Goal: Feedback & Contribution: Contribute content

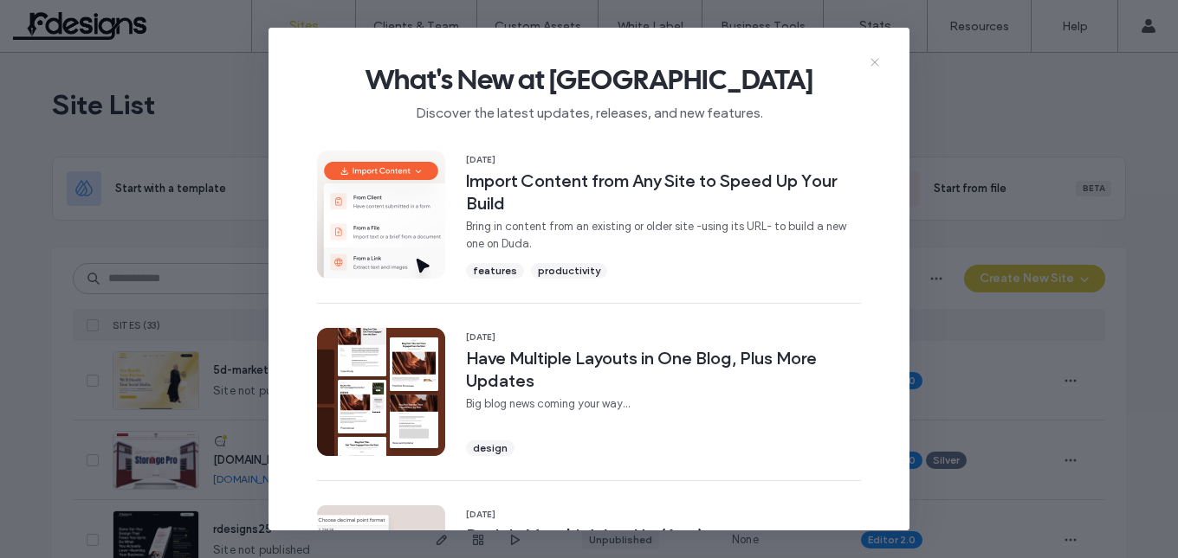
click at [873, 62] on icon at bounding box center [875, 62] width 14 height 14
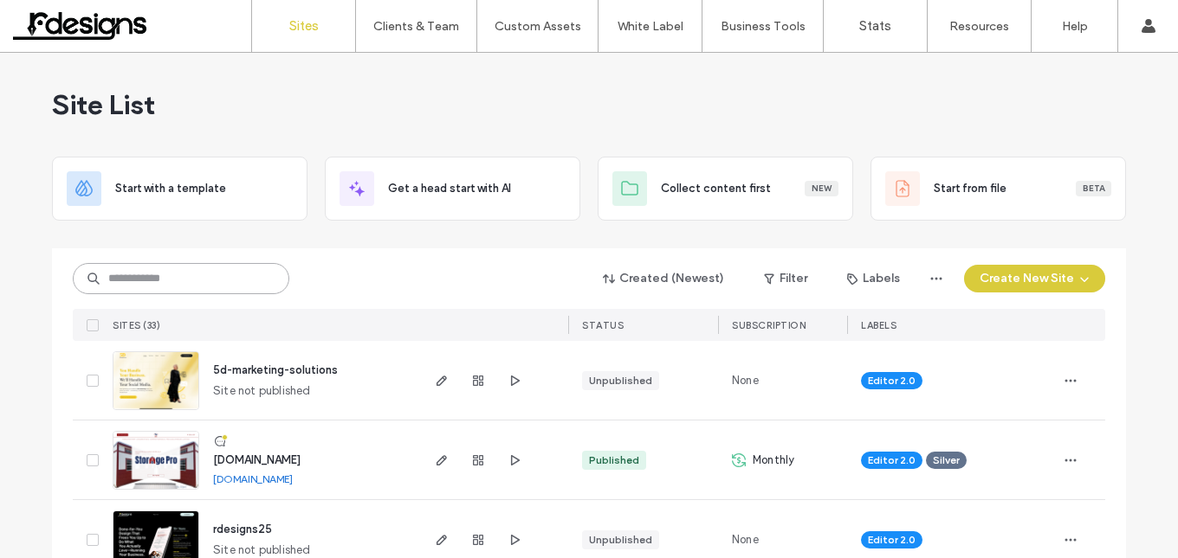
click at [188, 288] on input at bounding box center [181, 278] width 216 height 31
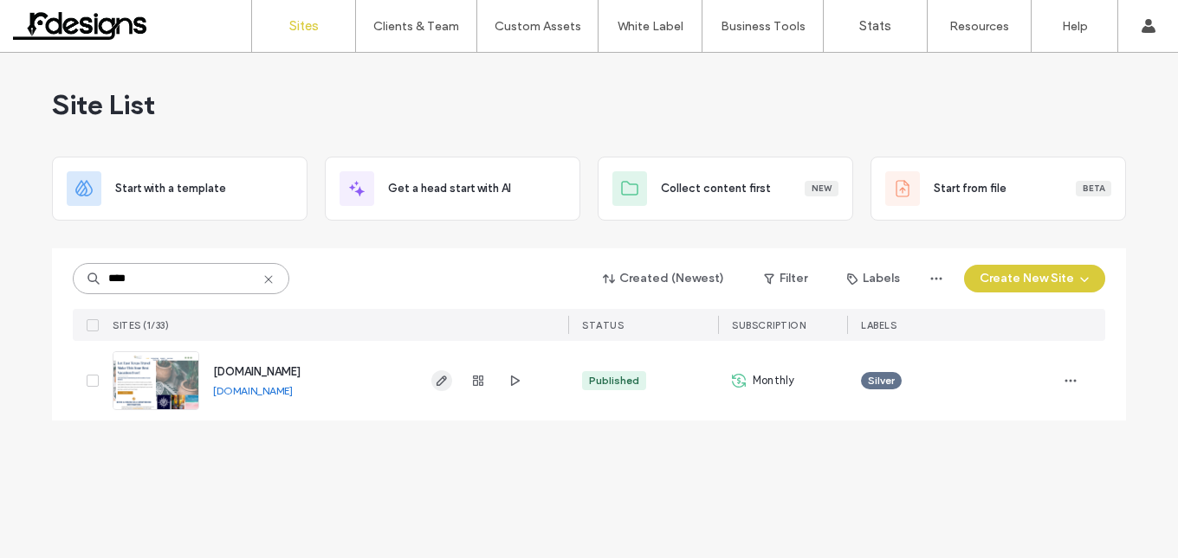
type input "****"
click at [443, 377] on use "button" at bounding box center [441, 381] width 10 height 10
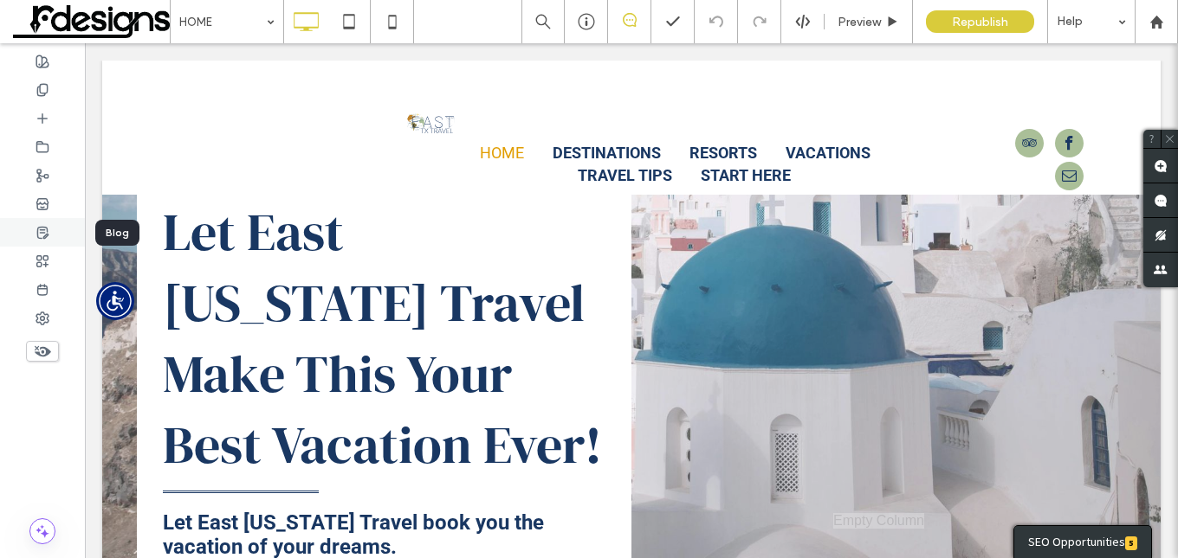
click at [43, 226] on icon at bounding box center [43, 233] width 14 height 14
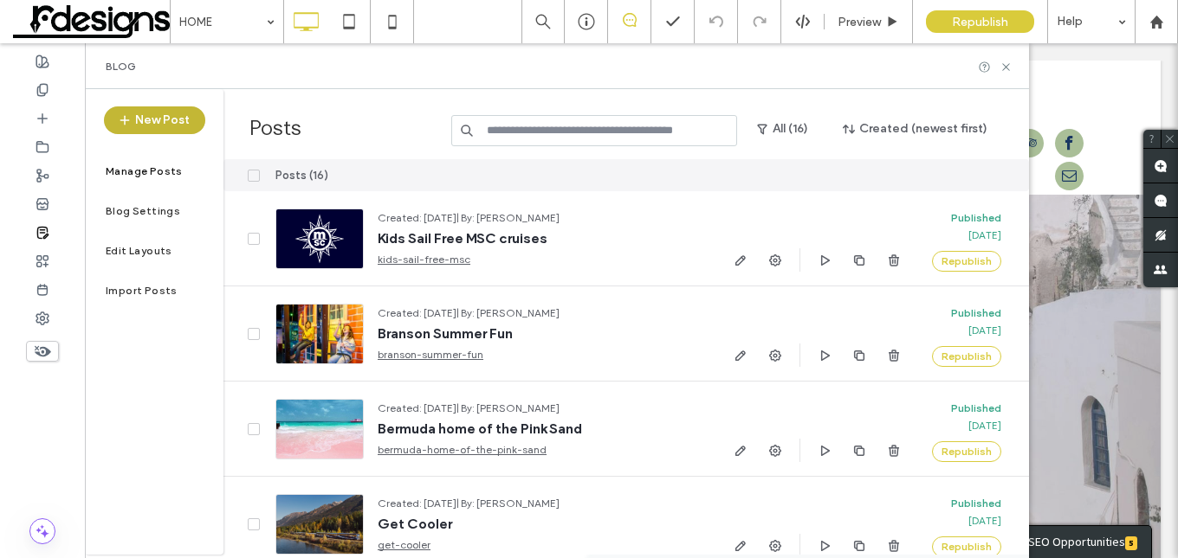
click at [154, 119] on button "New Post" at bounding box center [154, 121] width 101 height 28
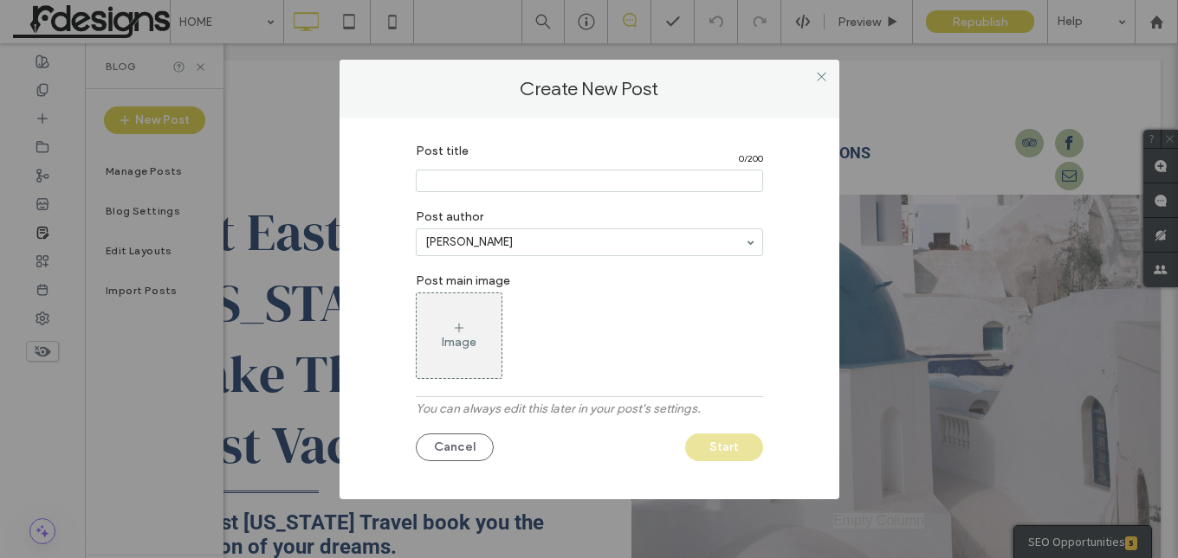
click at [513, 180] on input "Post title" at bounding box center [589, 181] width 347 height 23
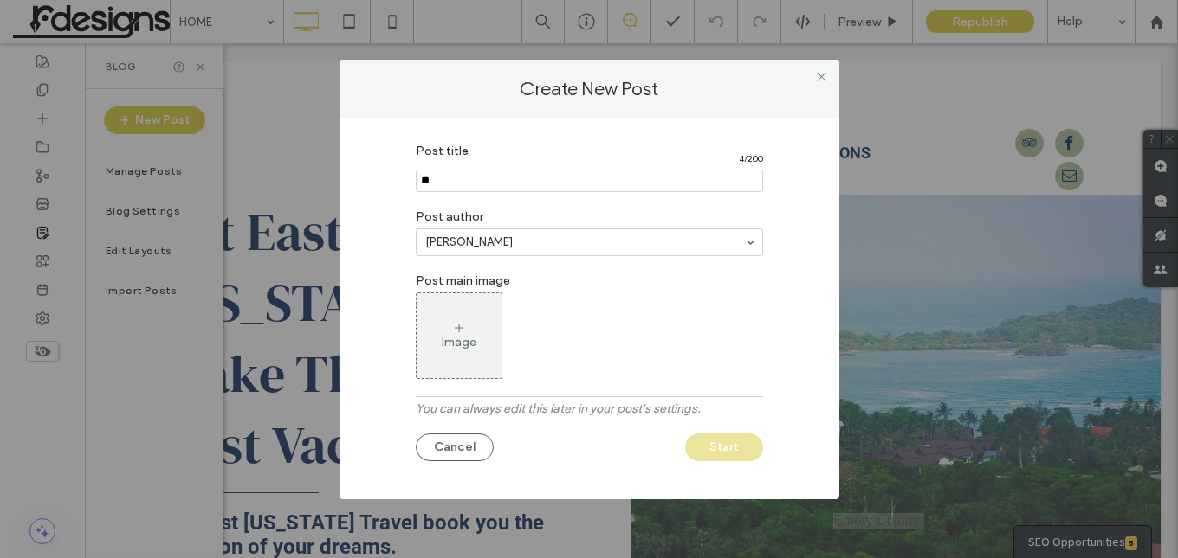
type input "*"
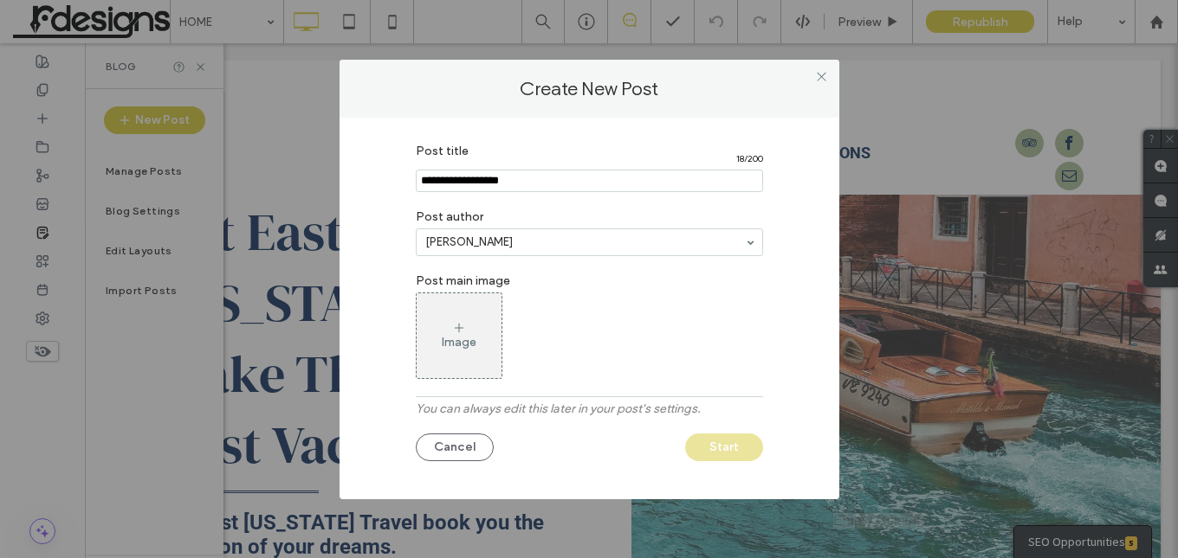
type input "**********"
click at [456, 330] on icon at bounding box center [459, 328] width 14 height 14
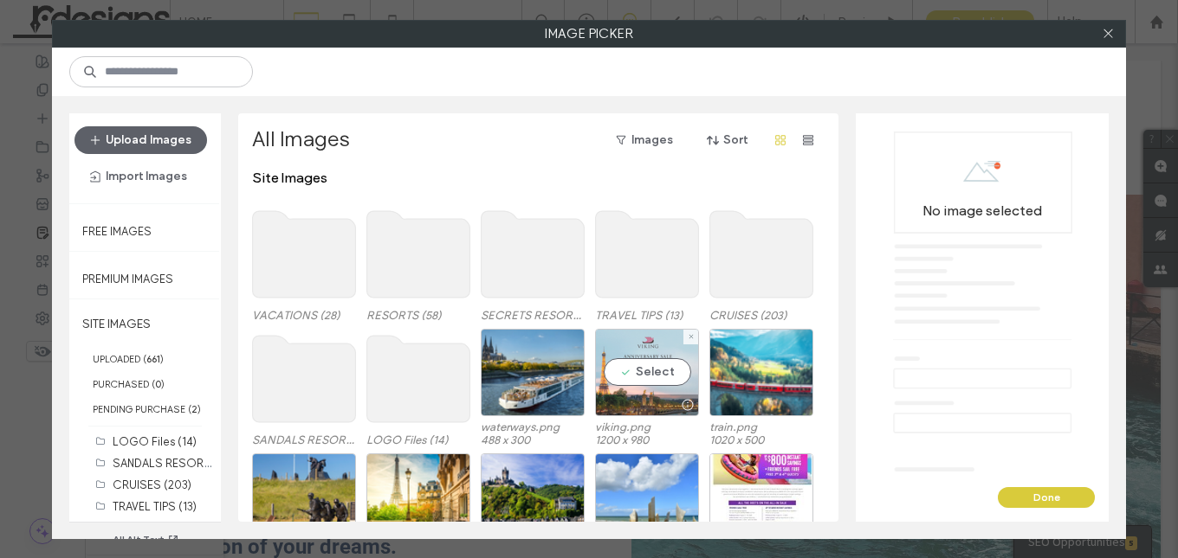
click at [650, 397] on div at bounding box center [647, 405] width 102 height 21
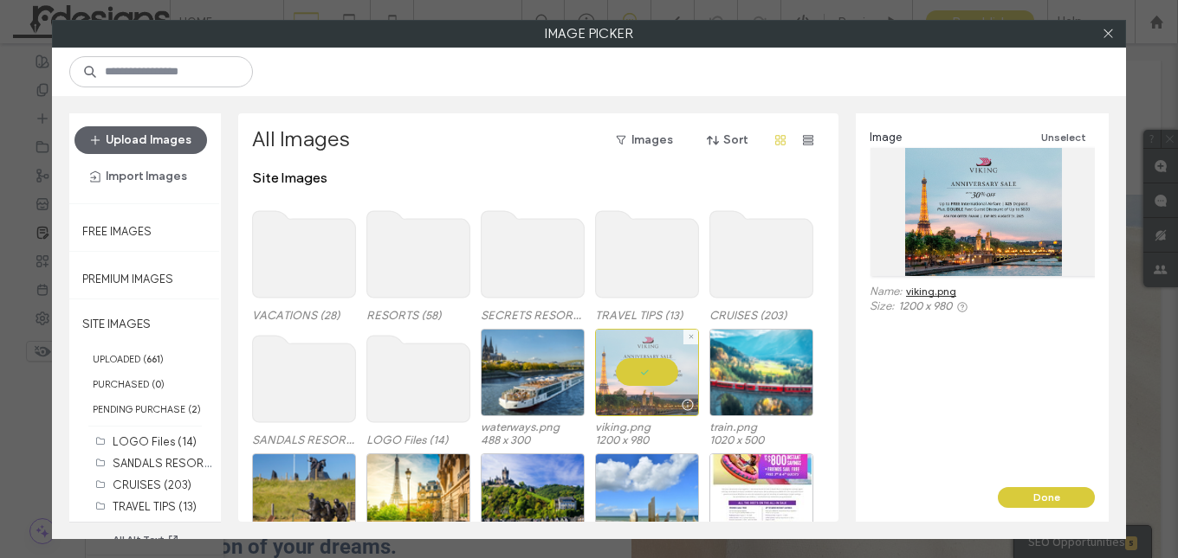
click at [647, 367] on div at bounding box center [647, 372] width 104 height 87
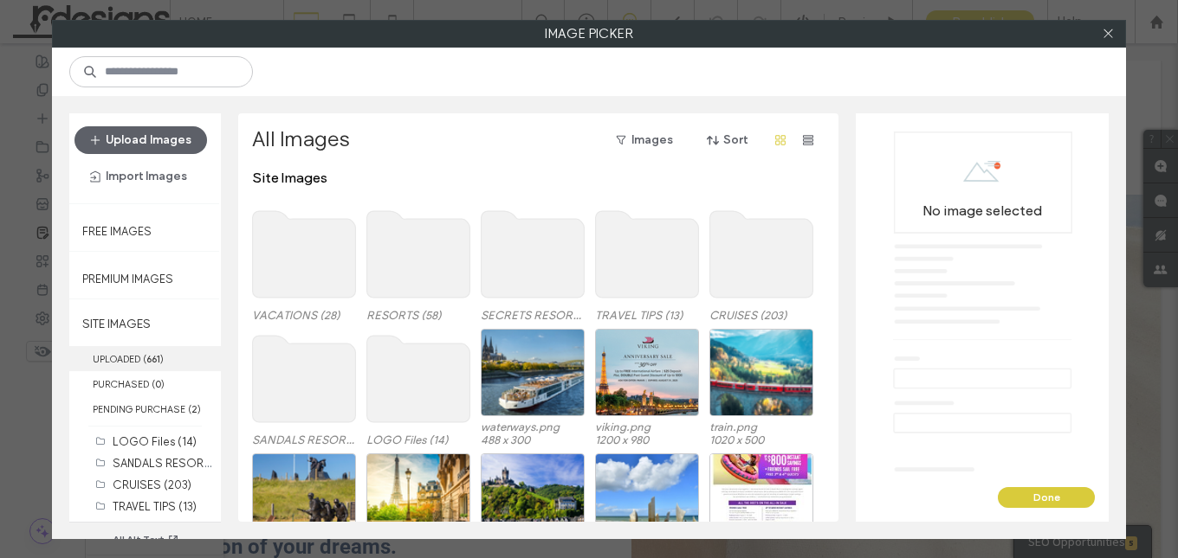
click at [148, 360] on b "661" at bounding box center [153, 359] width 14 height 12
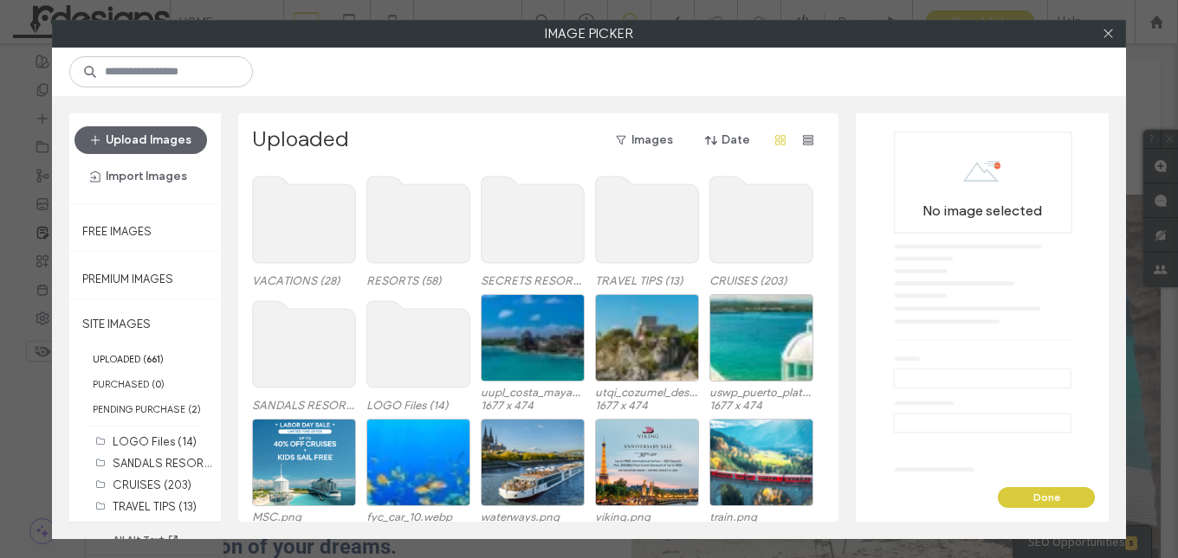
click at [765, 216] on use at bounding box center [761, 220] width 103 height 87
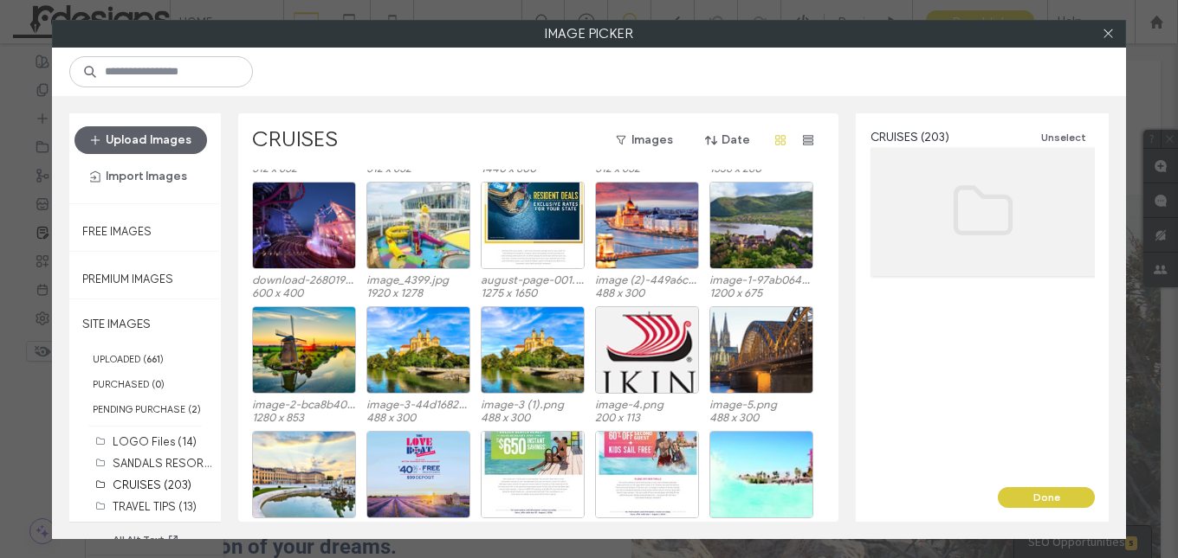
scroll to position [770, 0]
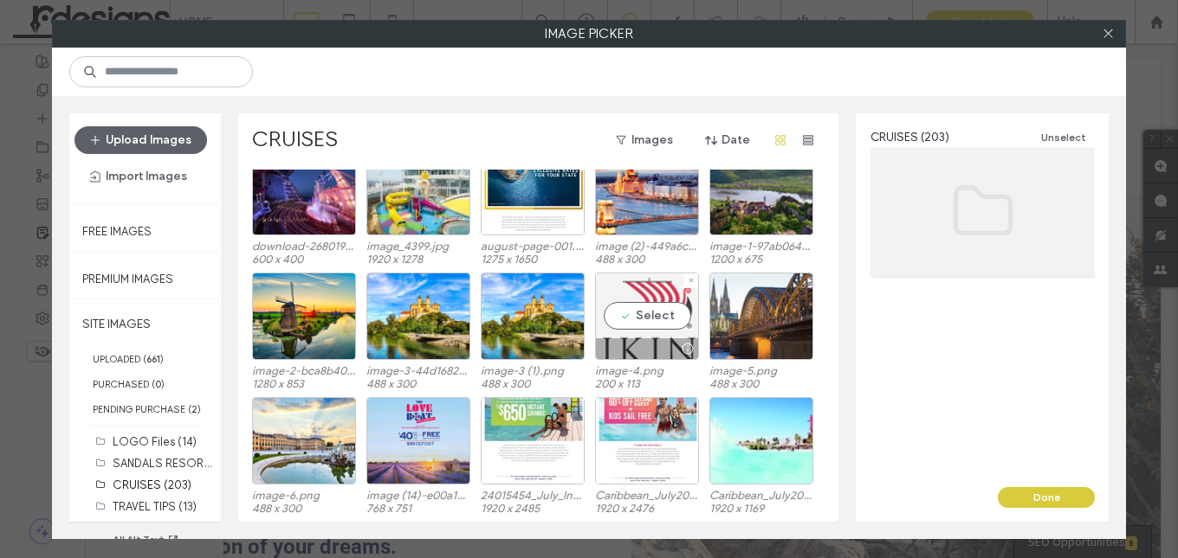
click at [632, 316] on div "Select" at bounding box center [647, 316] width 104 height 87
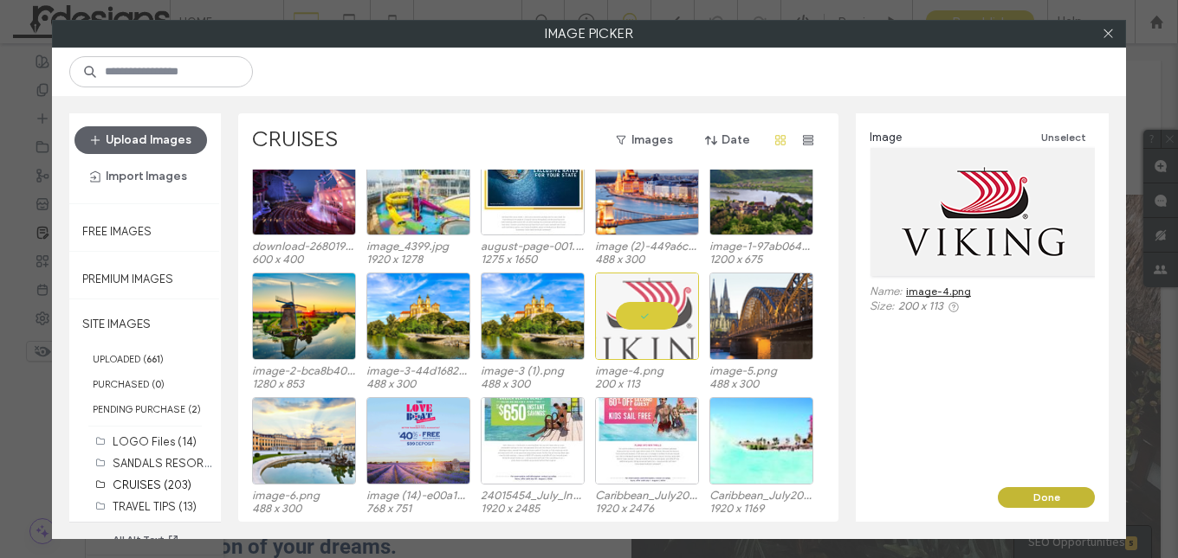
click at [1046, 504] on button "Done" at bounding box center [1045, 497] width 97 height 21
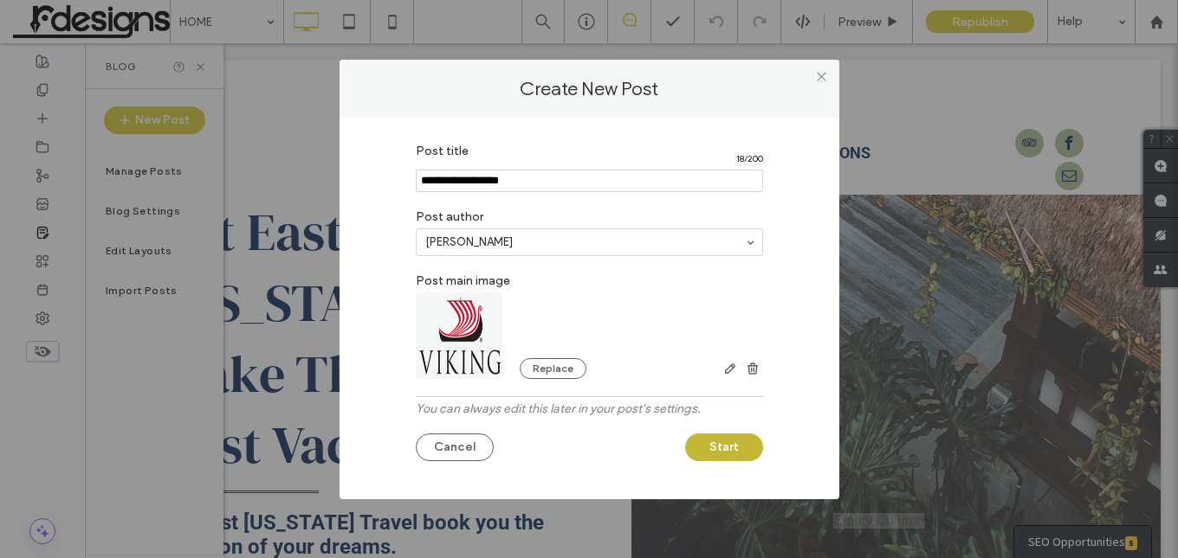
click at [707, 442] on button "Start" at bounding box center [724, 448] width 78 height 28
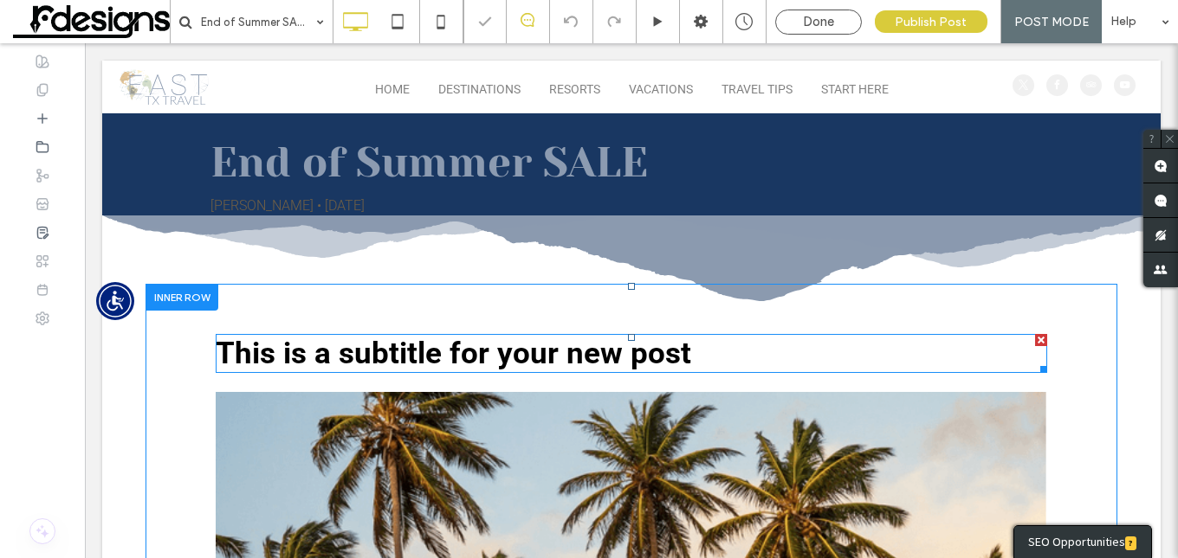
click at [561, 363] on span "This is a subtitle for your new post" at bounding box center [453, 354] width 475 height 36
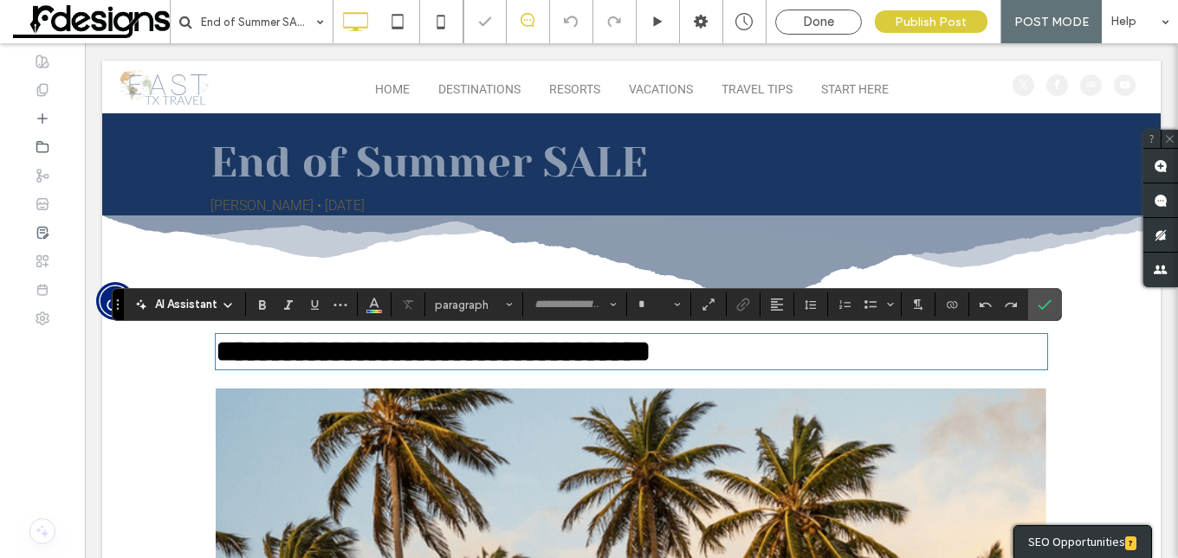
type input "******"
type input "**"
click at [395, 357] on span "**********" at bounding box center [427, 351] width 423 height 29
drag, startPoint x: 1049, startPoint y: 299, endPoint x: 567, endPoint y: 464, distance: 509.0
click at [1049, 299] on icon "Confirm" at bounding box center [1044, 305] width 14 height 14
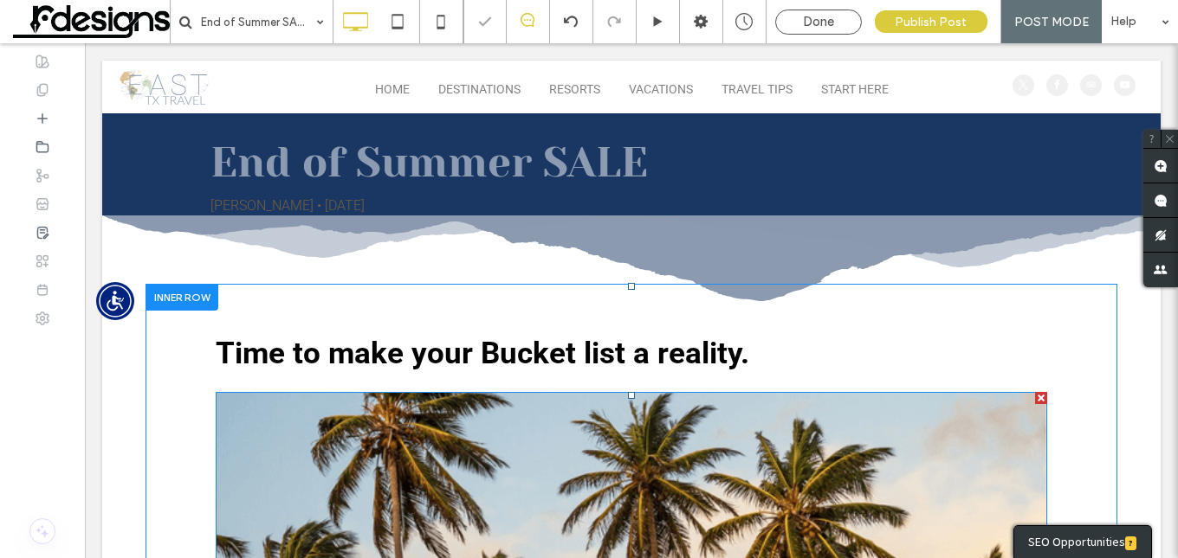
click at [647, 511] on img at bounding box center [631, 539] width 831 height 295
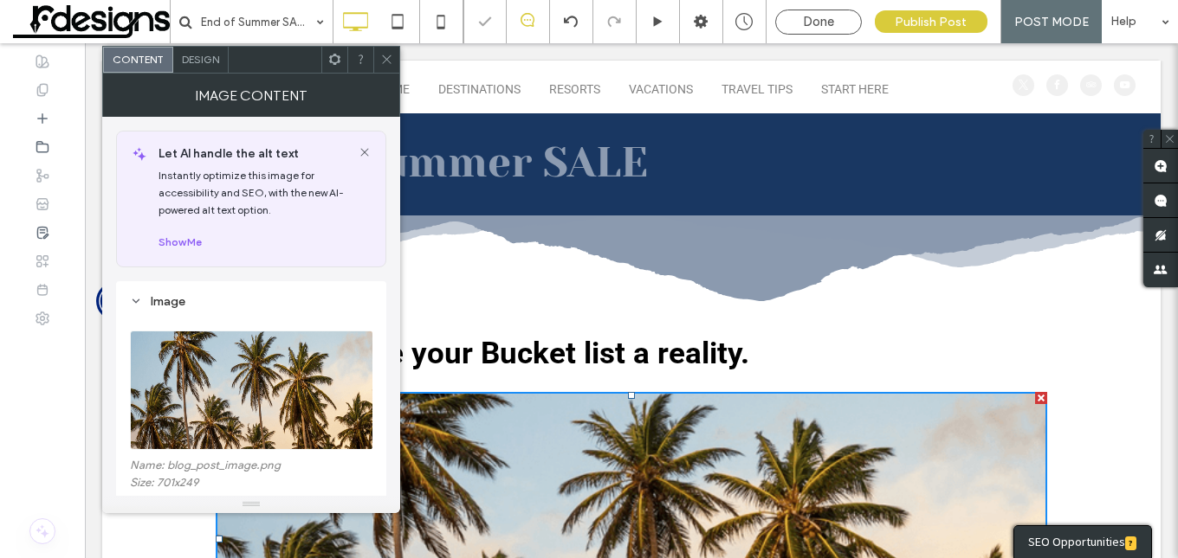
click at [244, 406] on img at bounding box center [252, 390] width 244 height 119
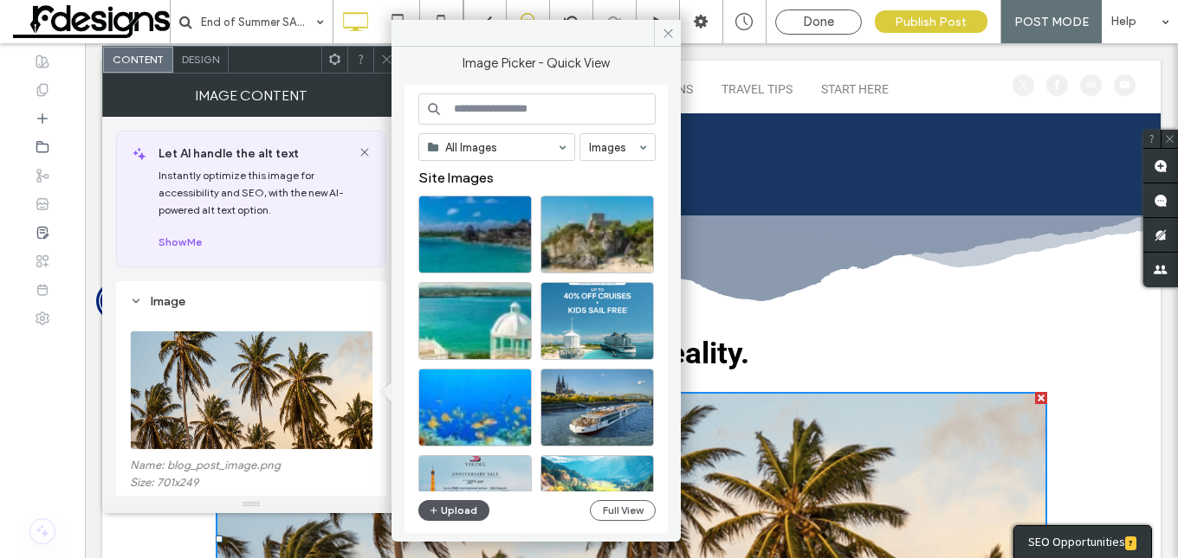
click at [467, 506] on button "Upload" at bounding box center [453, 510] width 71 height 21
click at [387, 61] on icon at bounding box center [386, 59] width 13 height 13
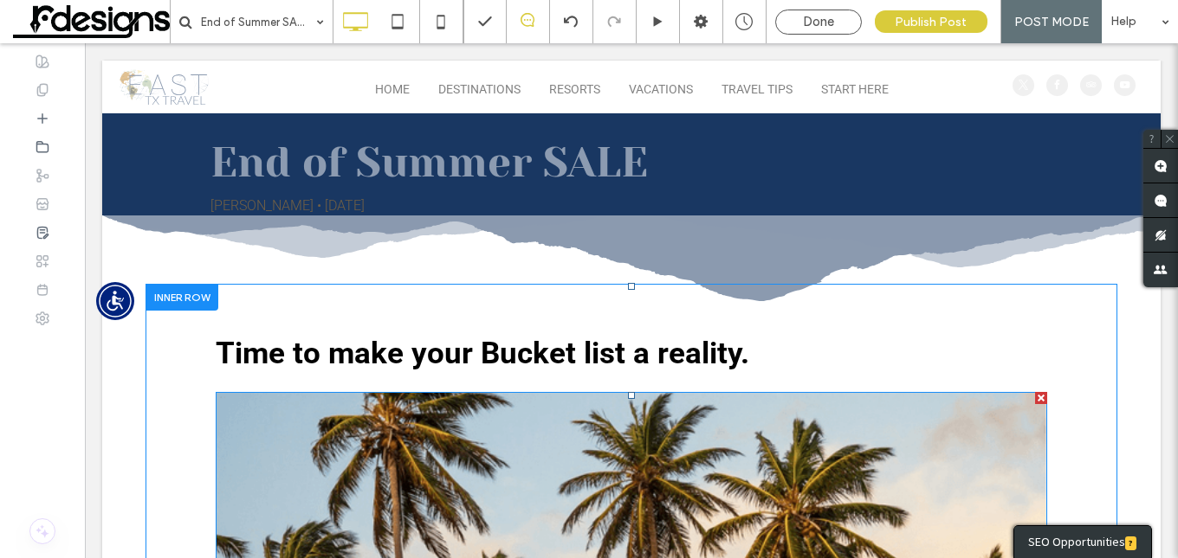
click at [393, 475] on img at bounding box center [631, 539] width 831 height 295
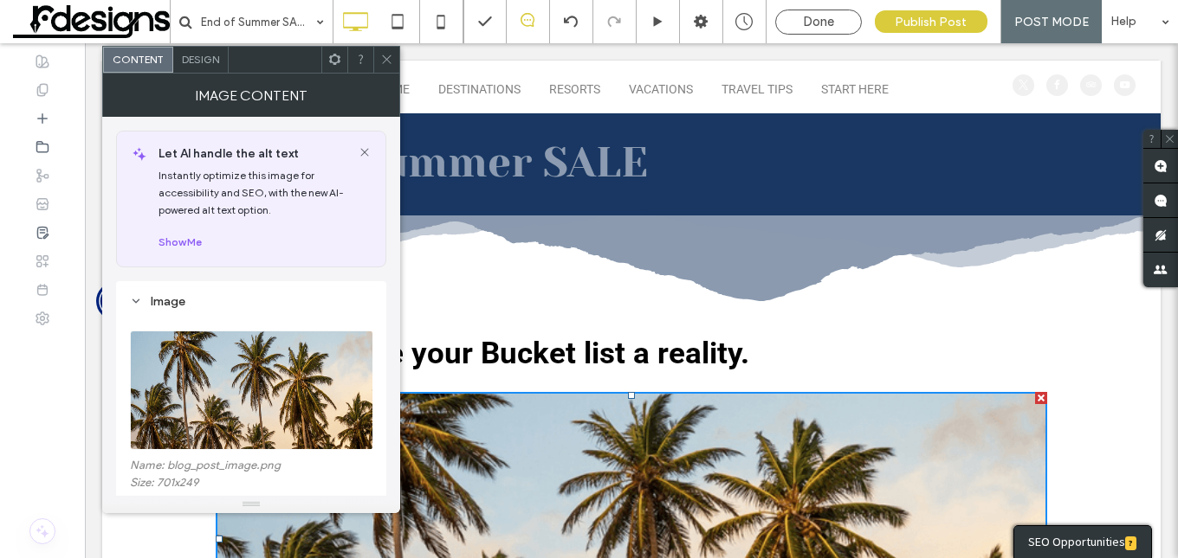
click at [294, 366] on img at bounding box center [252, 390] width 244 height 119
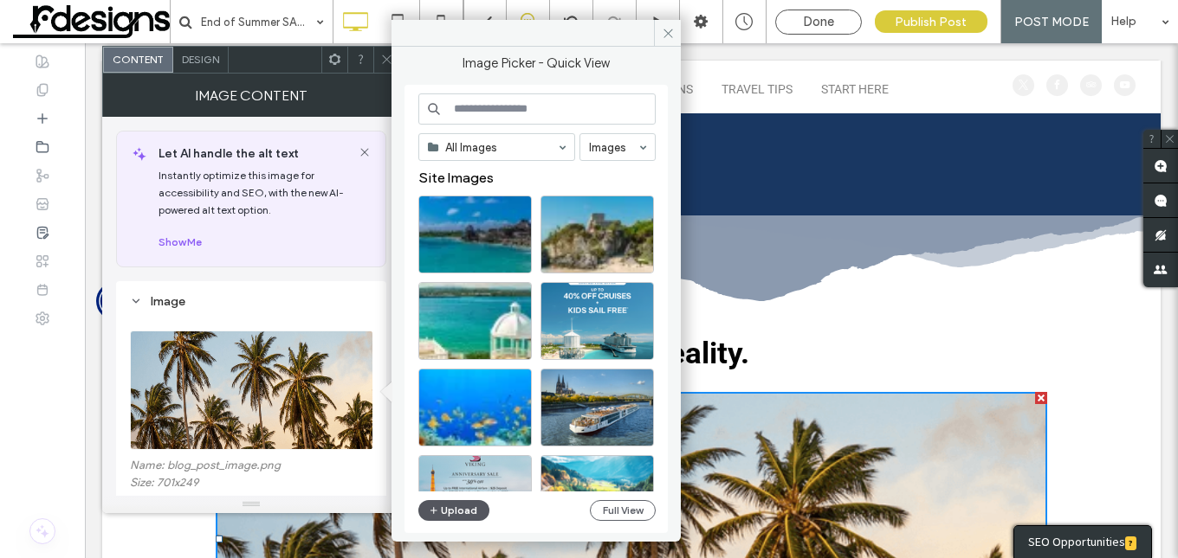
click at [461, 503] on button "Upload" at bounding box center [453, 510] width 71 height 21
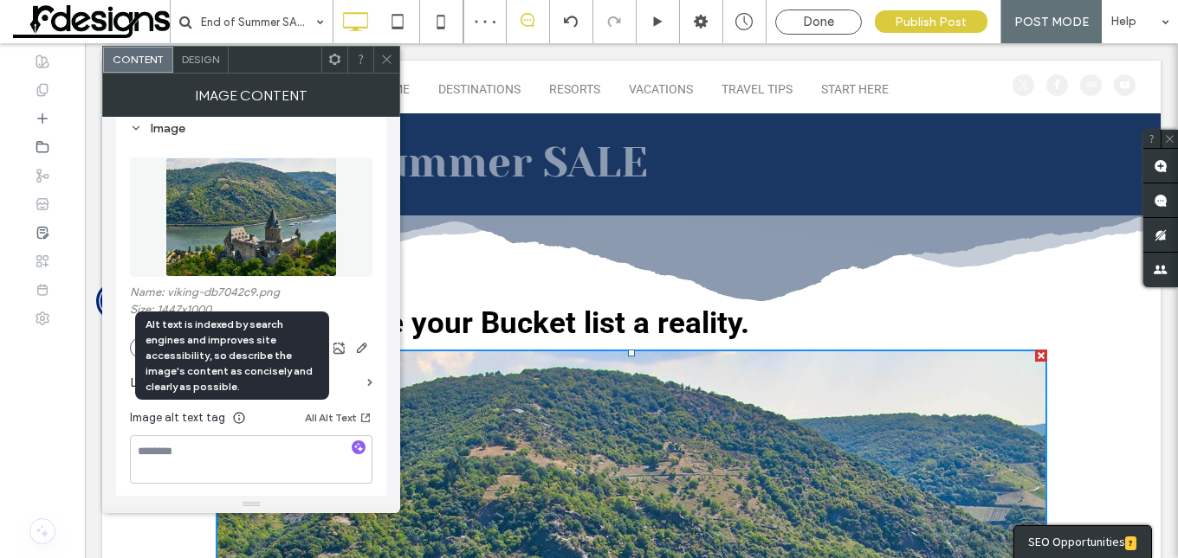
scroll to position [260, 0]
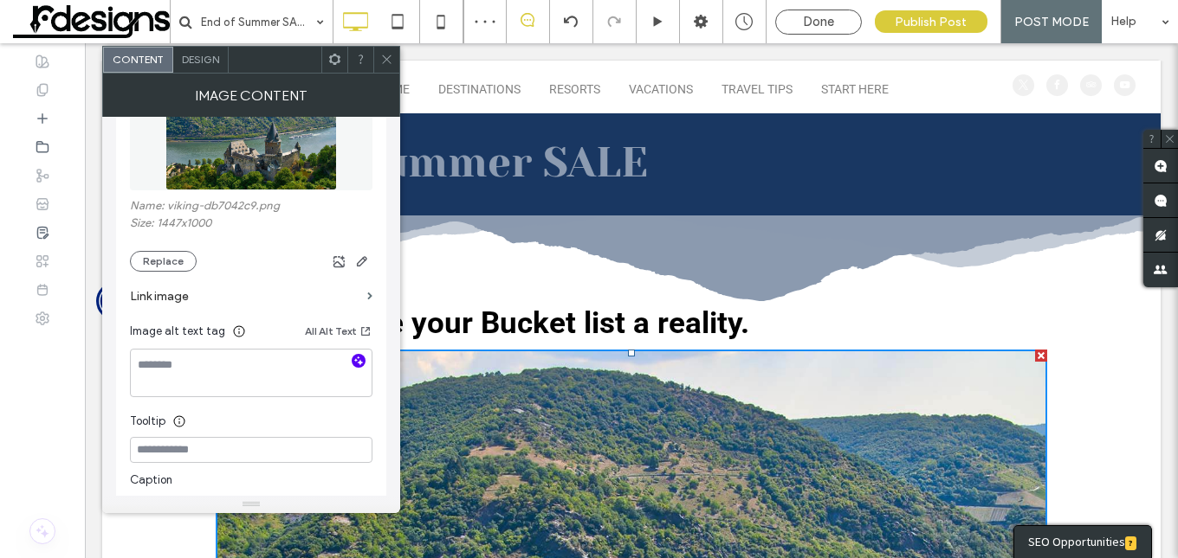
click at [354, 359] on icon "button" at bounding box center [358, 361] width 12 height 12
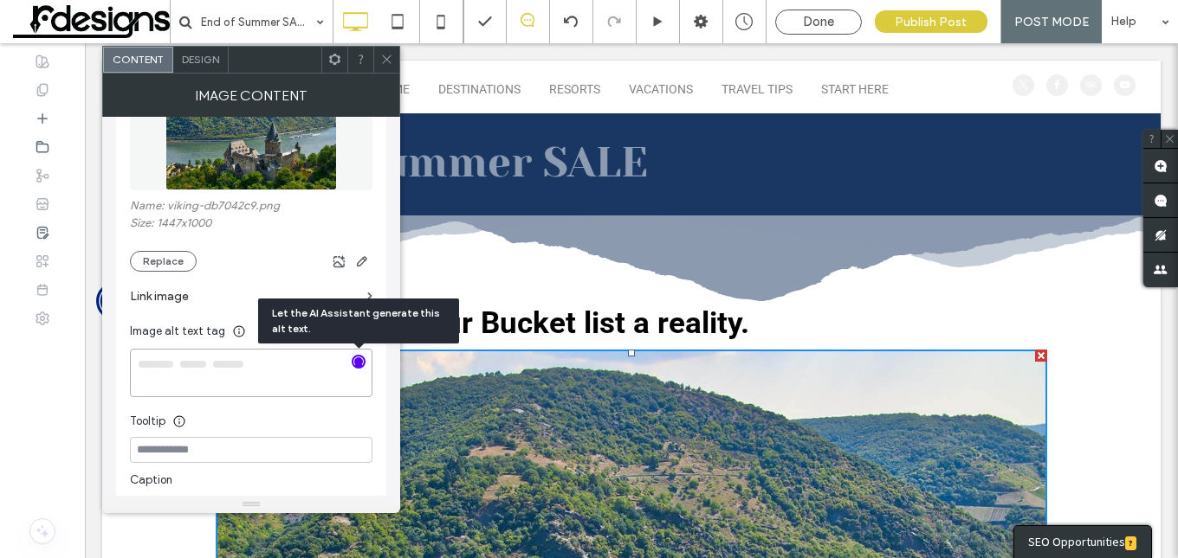
type textarea "**********"
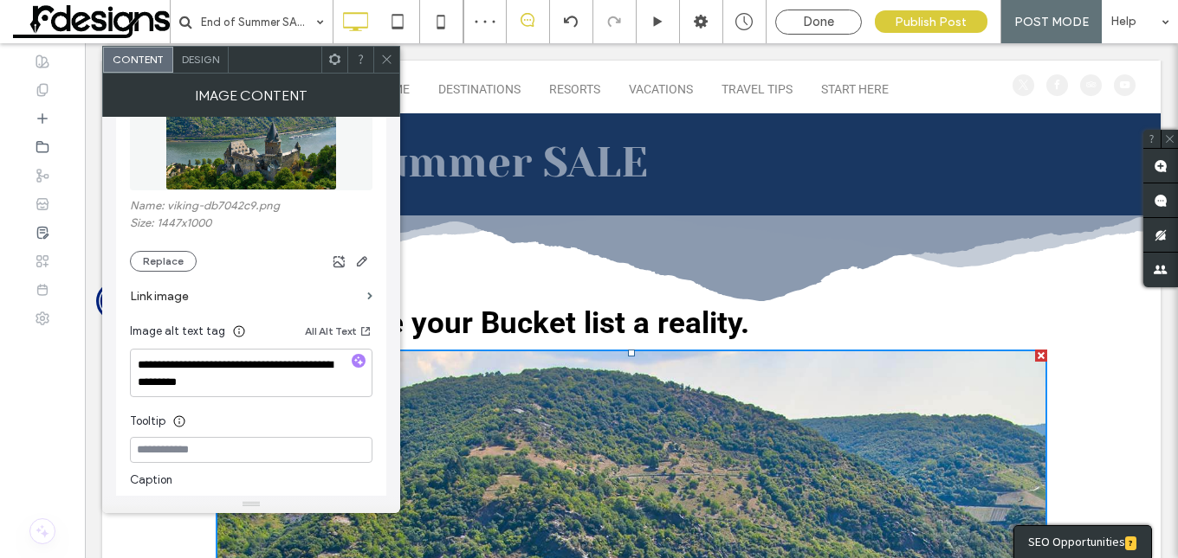
click at [387, 63] on icon at bounding box center [386, 59] width 13 height 13
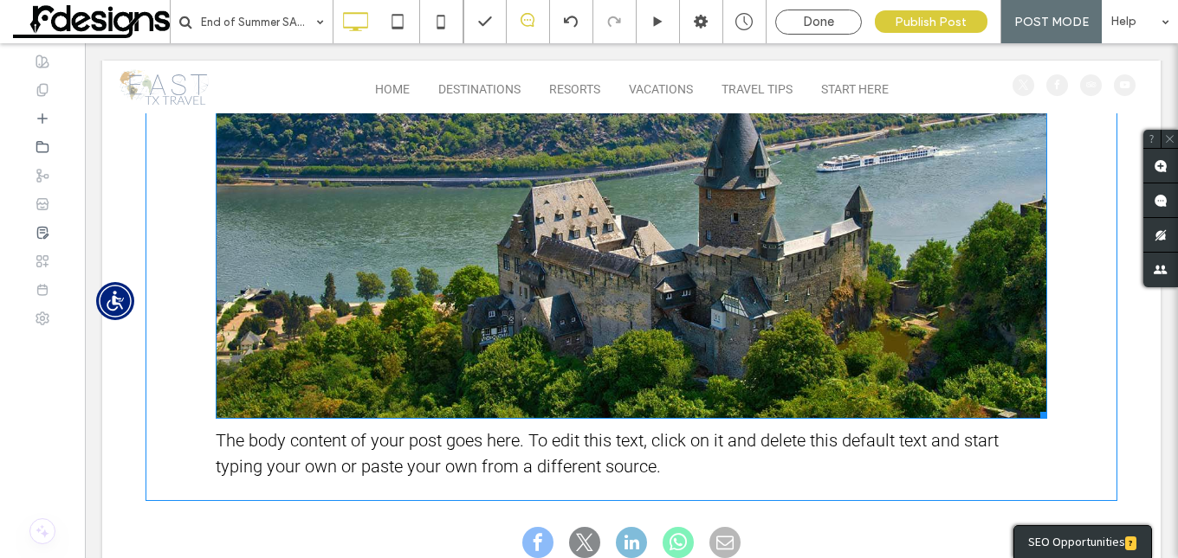
scroll to position [606, 0]
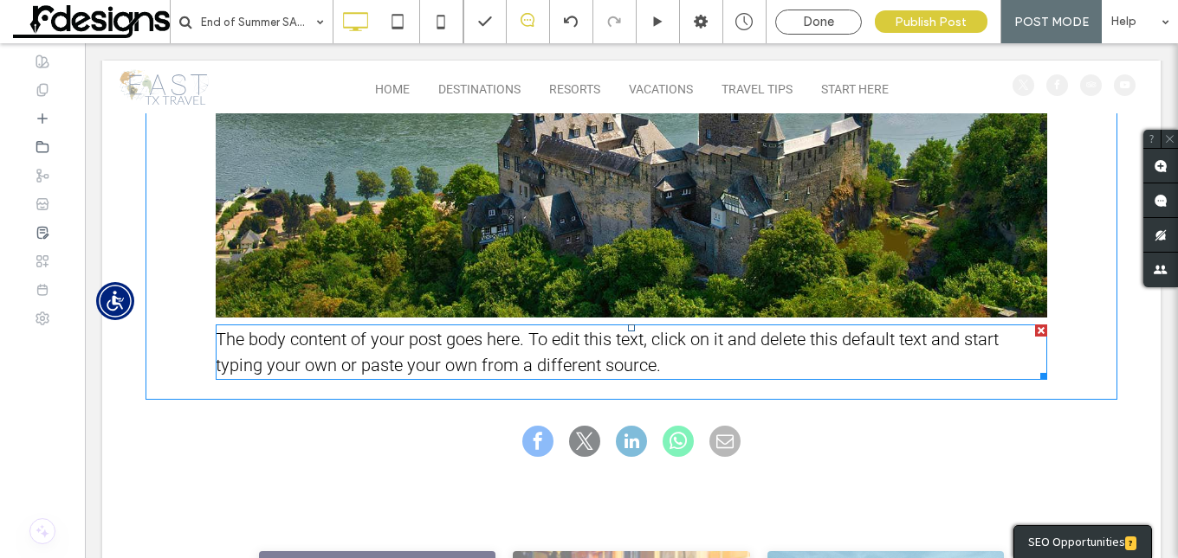
click at [553, 352] on p "The body content of your post goes here. To edit this text, click on it and del…" at bounding box center [631, 352] width 831 height 52
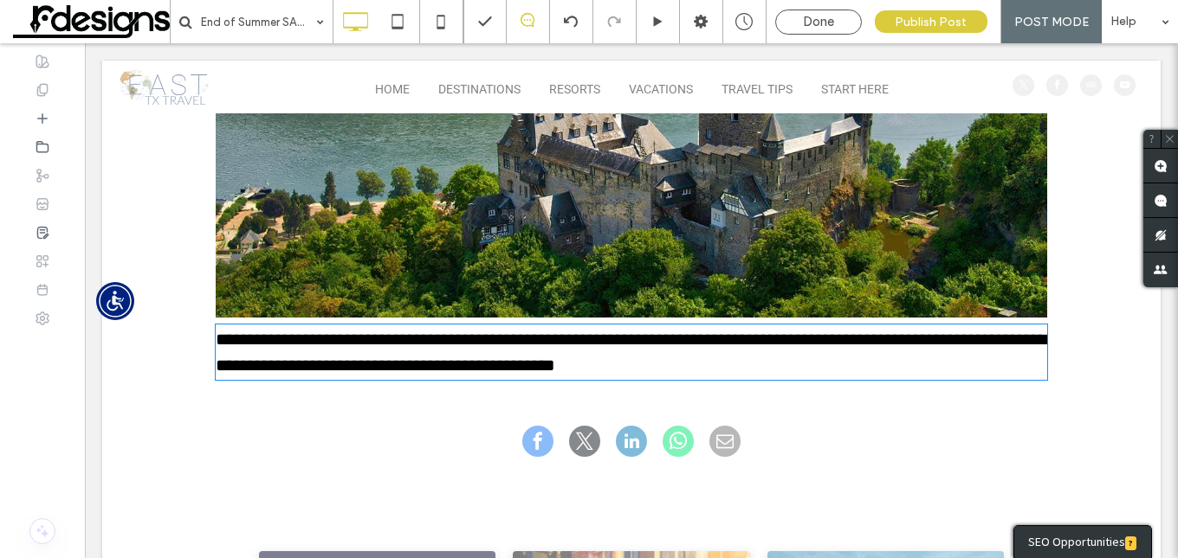
click at [553, 352] on p "**********" at bounding box center [631, 352] width 831 height 52
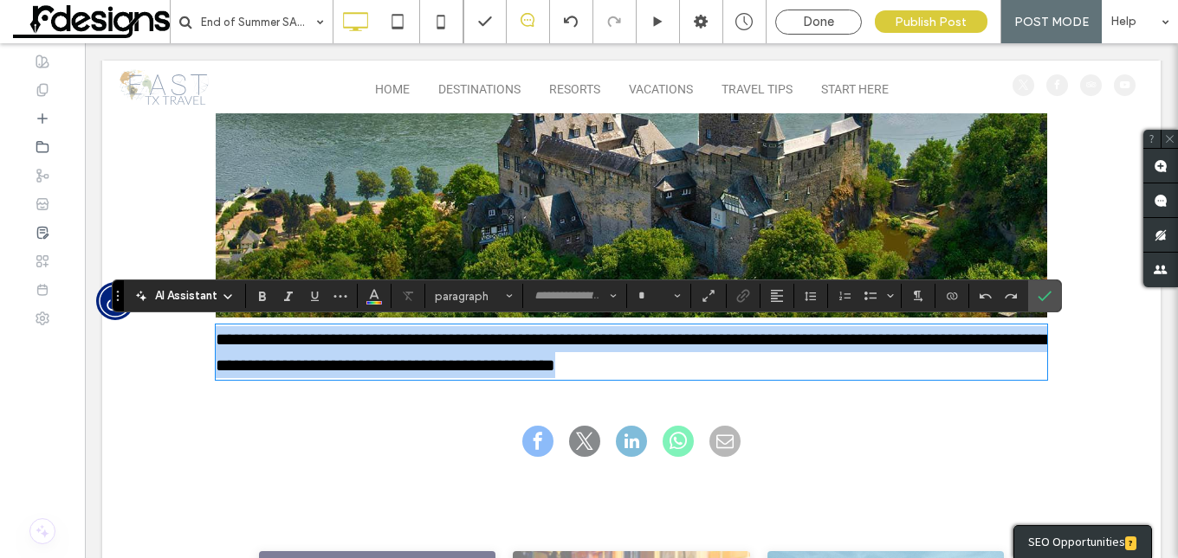
type input "******"
type input "**"
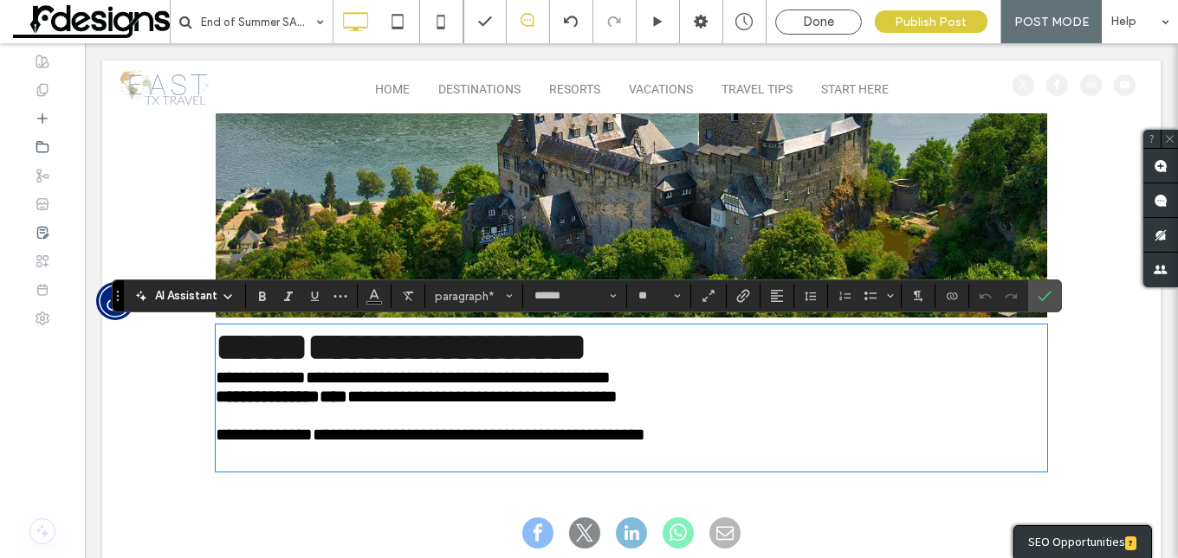
scroll to position [0, 0]
click at [638, 444] on p "**********" at bounding box center [631, 434] width 831 height 19
click at [739, 300] on div at bounding box center [743, 296] width 26 height 24
click at [740, 292] on div at bounding box center [743, 296] width 26 height 24
click at [934, 444] on p "**********" at bounding box center [631, 434] width 831 height 19
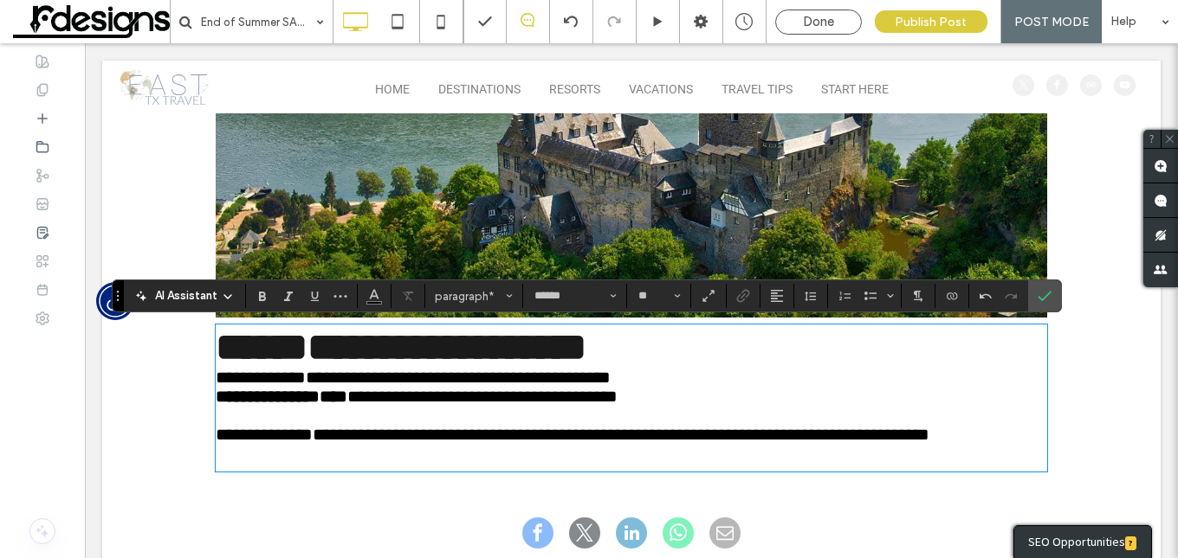
click at [832, 222] on img at bounding box center [631, 31] width 831 height 574
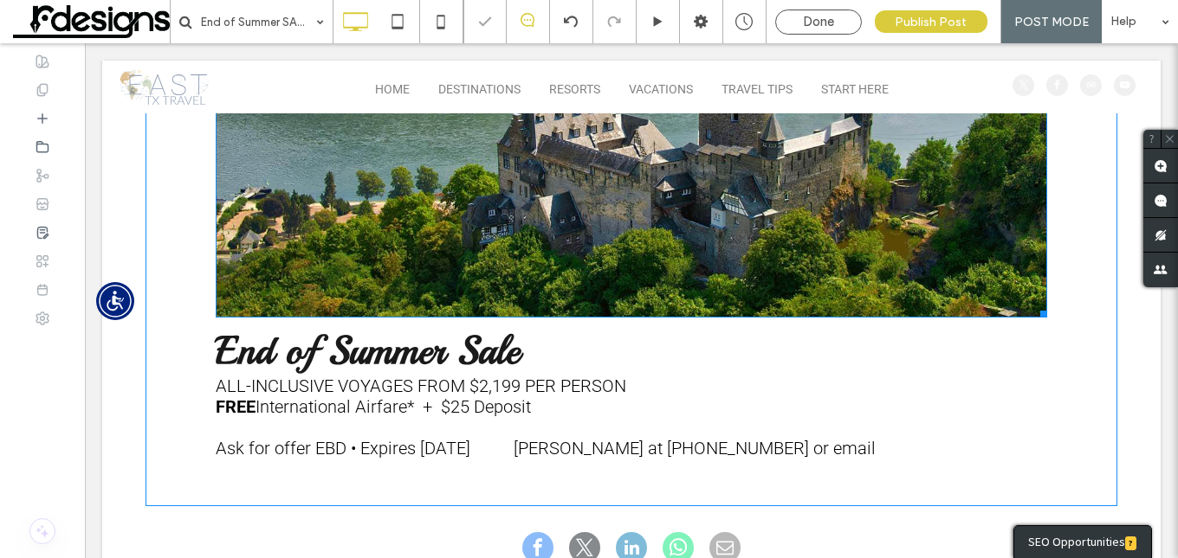
click at [832, 222] on img at bounding box center [631, 31] width 831 height 574
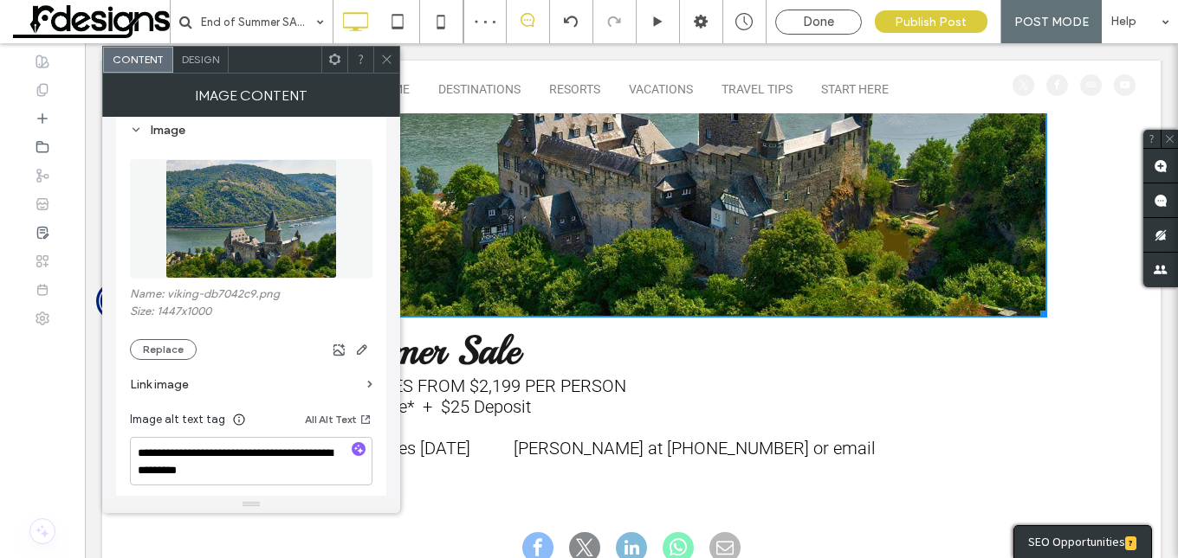
scroll to position [173, 0]
click at [181, 382] on label "Link image" at bounding box center [245, 383] width 230 height 32
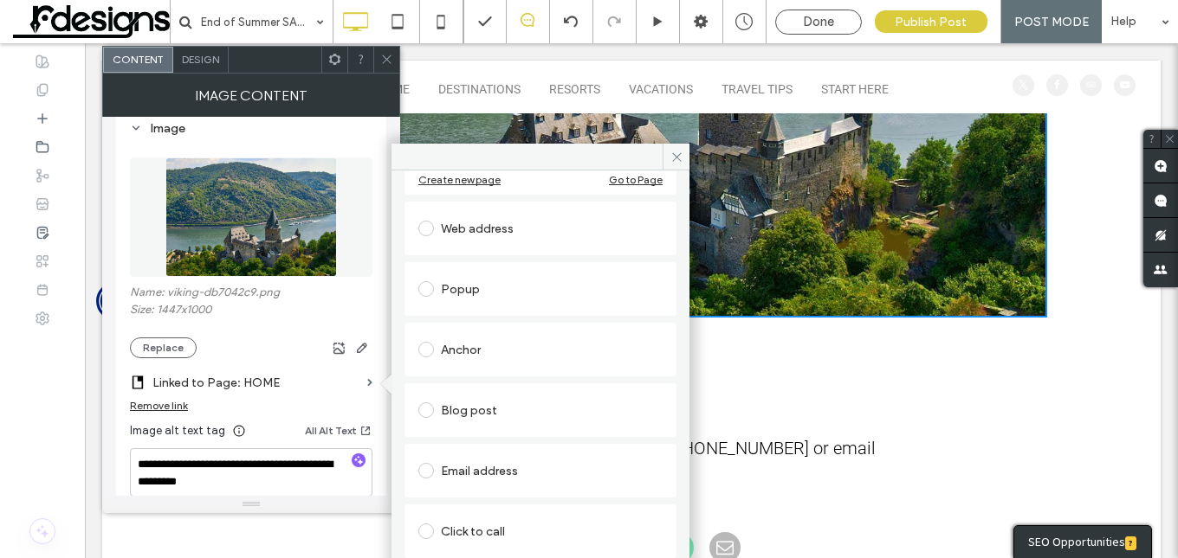
click at [483, 470] on div "Email address" at bounding box center [540, 471] width 244 height 28
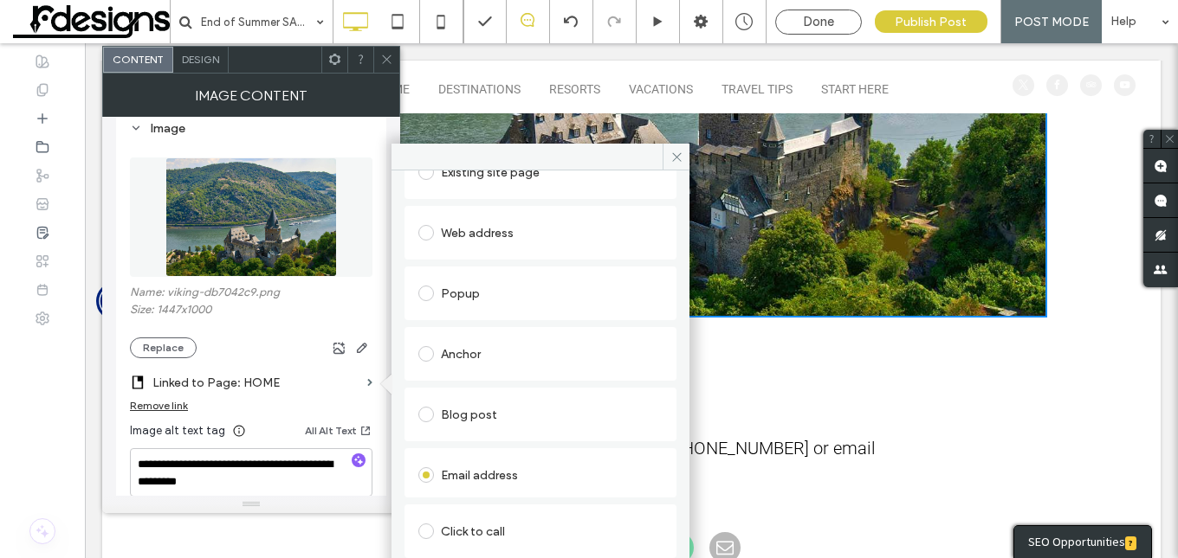
scroll to position [115, 0]
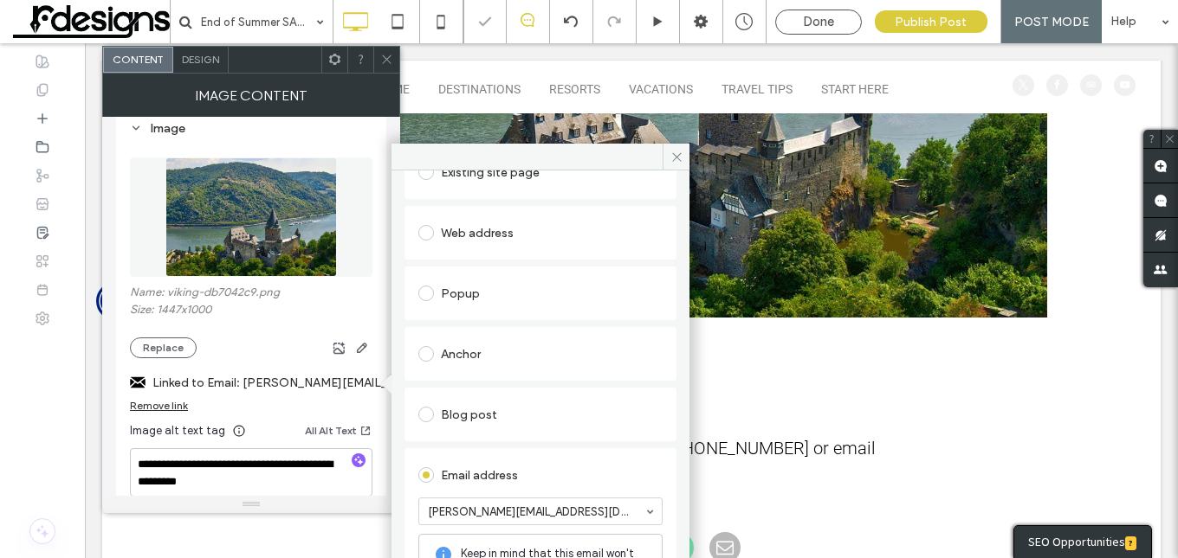
click at [991, 456] on p "Ask for offer EBD • Expires September‌ 30‌, 2025 David at 903-794-2593 or email" at bounding box center [631, 448] width 831 height 21
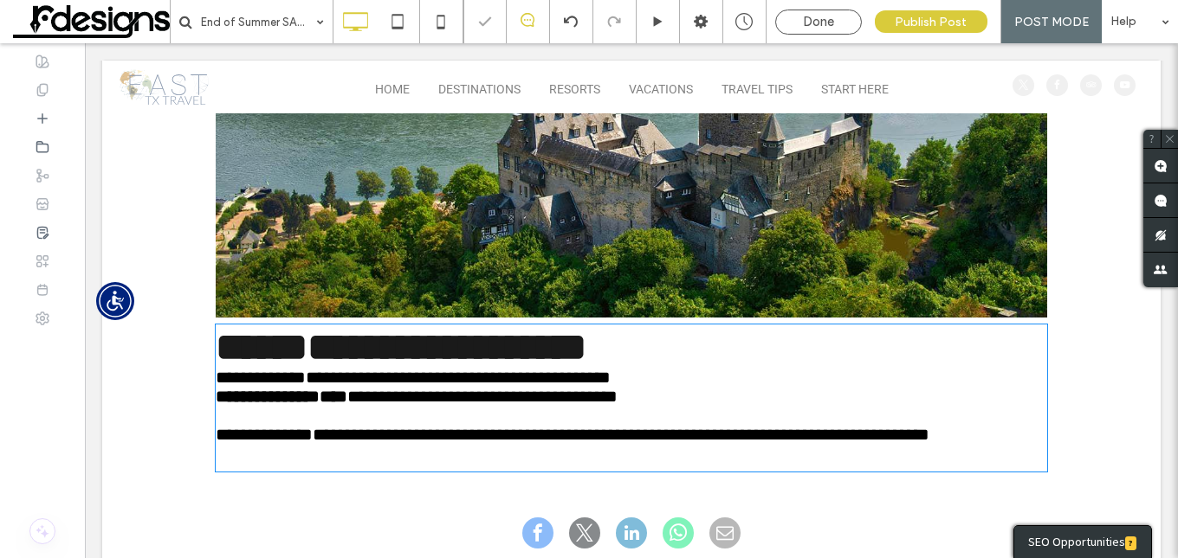
type input "******"
type input "**"
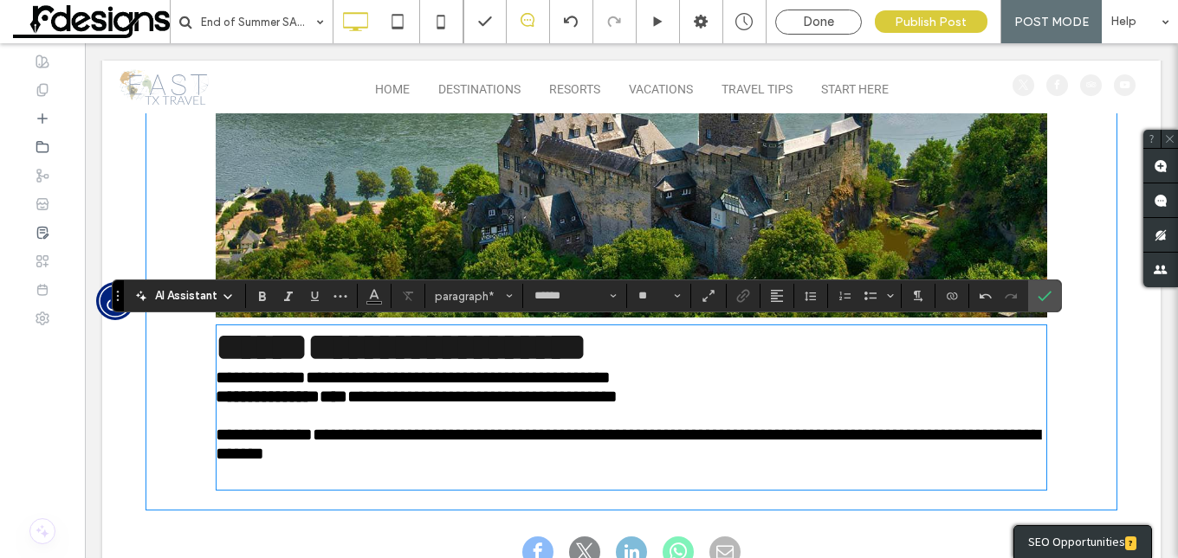
click at [862, 448] on span "**********" at bounding box center [628, 444] width 824 height 36
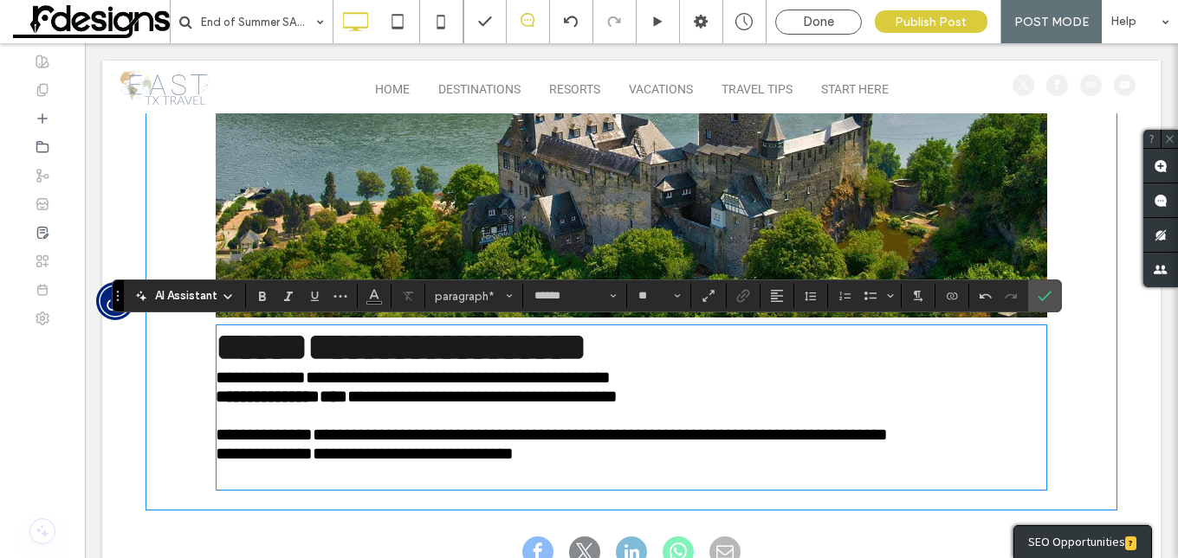
click at [667, 443] on span "**********" at bounding box center [552, 434] width 672 height 17
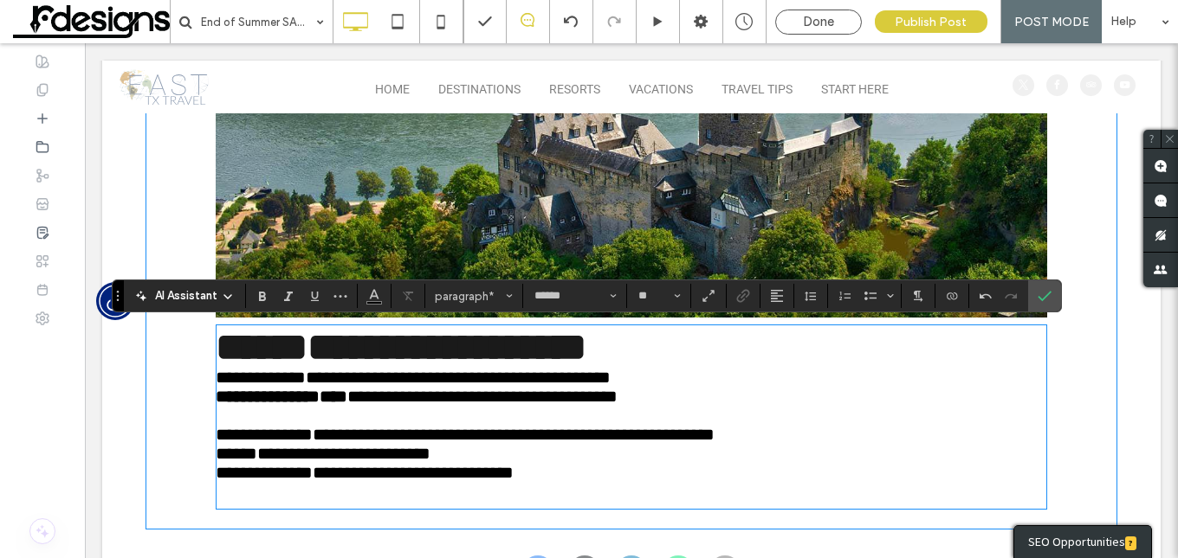
click at [444, 463] on p "**********" at bounding box center [631, 453] width 831 height 19
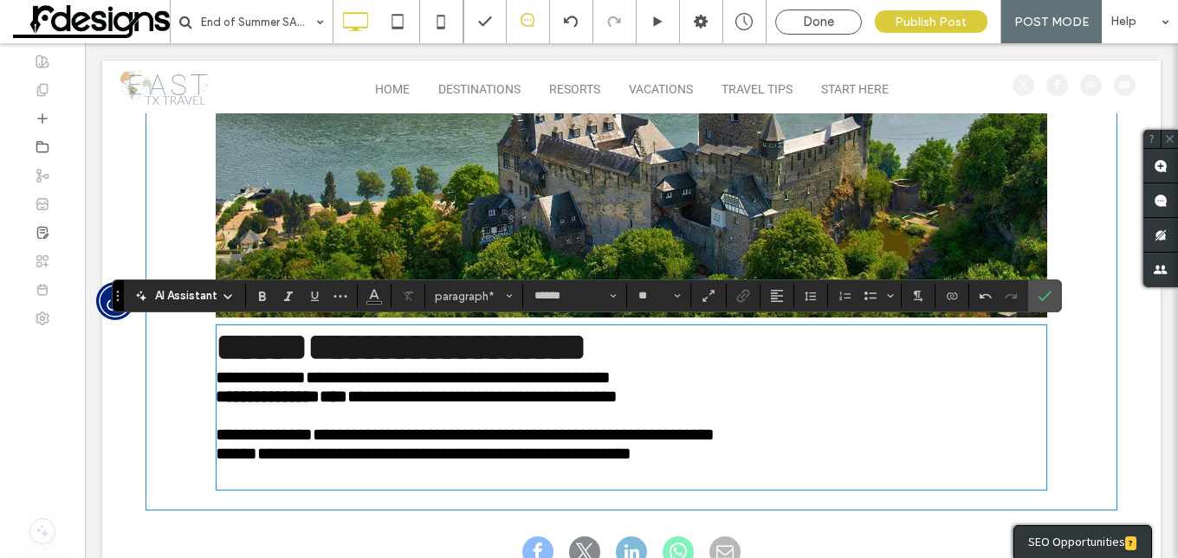
click at [233, 462] on span "**********" at bounding box center [424, 453] width 416 height 17
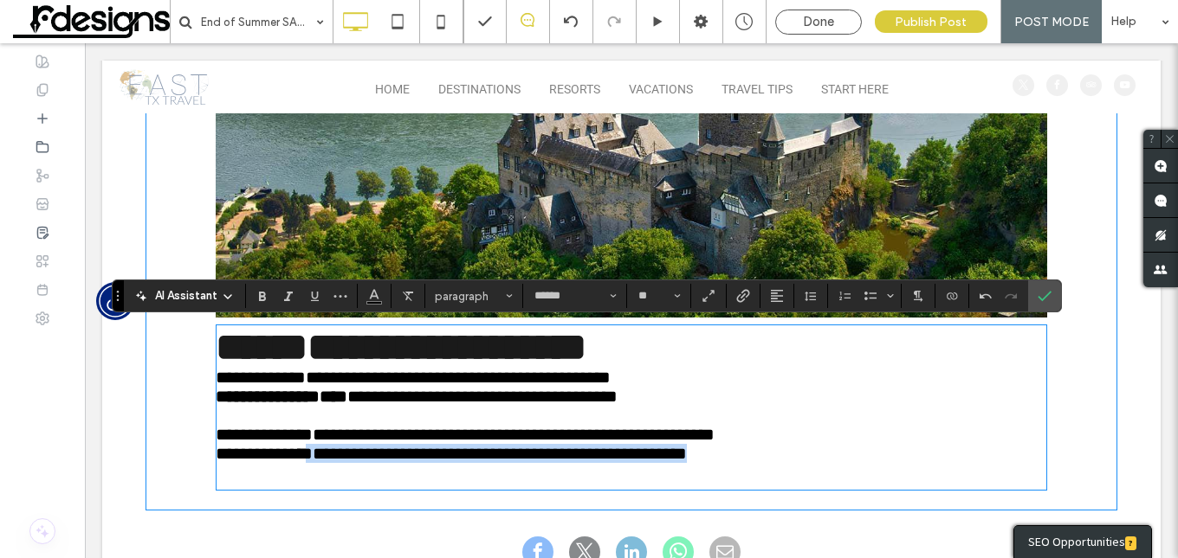
drag, startPoint x: 750, startPoint y: 462, endPoint x: 266, endPoint y: 469, distance: 484.1
click at [266, 463] on p "**********" at bounding box center [631, 453] width 831 height 19
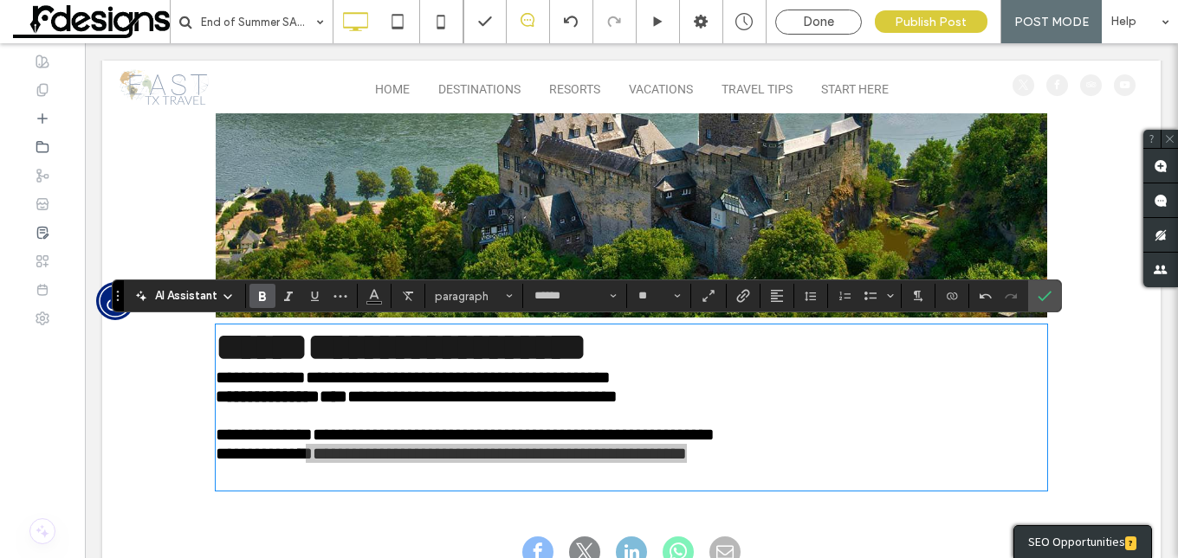
click at [261, 298] on use "Bold" at bounding box center [262, 297] width 7 height 10
drag, startPoint x: 287, startPoint y: 292, endPoint x: 334, endPoint y: 310, distance: 51.0
click at [287, 292] on icon "Italic" at bounding box center [288, 296] width 14 height 14
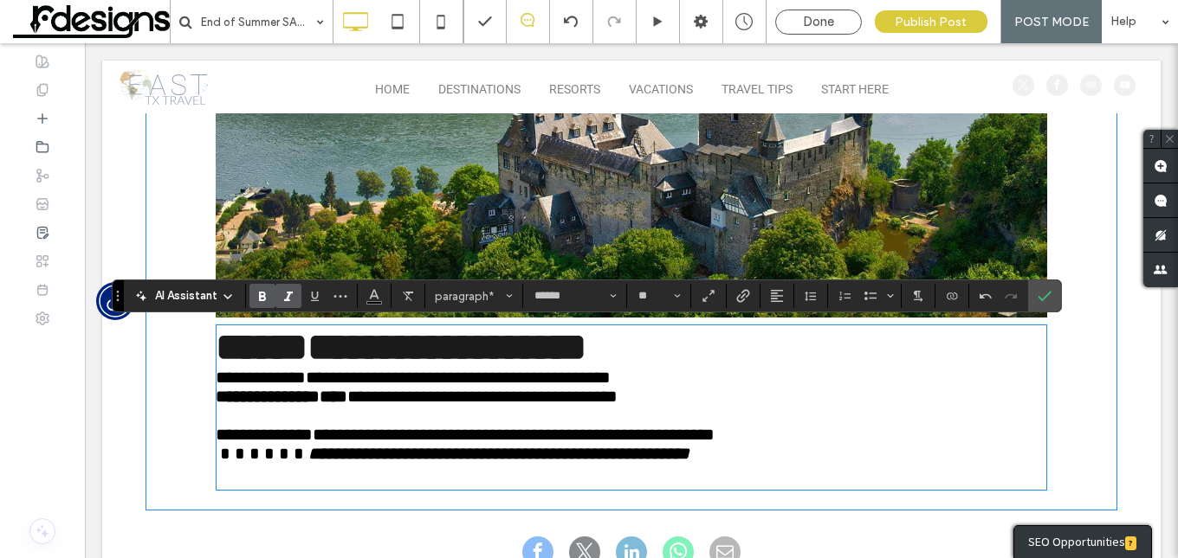
click at [765, 406] on p "**********" at bounding box center [631, 387] width 831 height 38
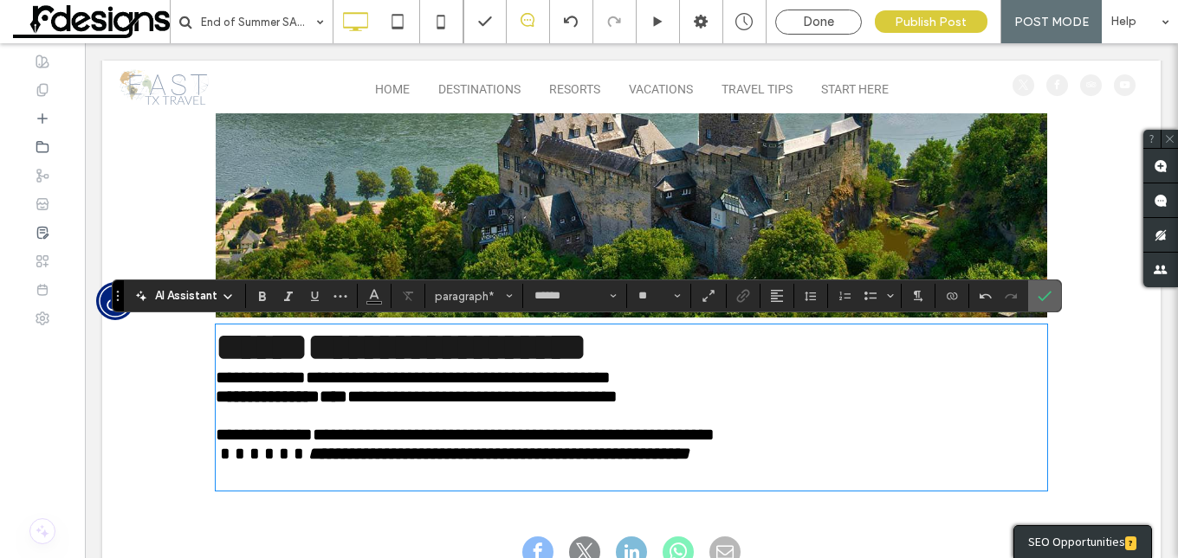
drag, startPoint x: 1043, startPoint y: 298, endPoint x: 765, endPoint y: 171, distance: 304.9
click at [1043, 298] on icon "Confirm" at bounding box center [1044, 296] width 14 height 14
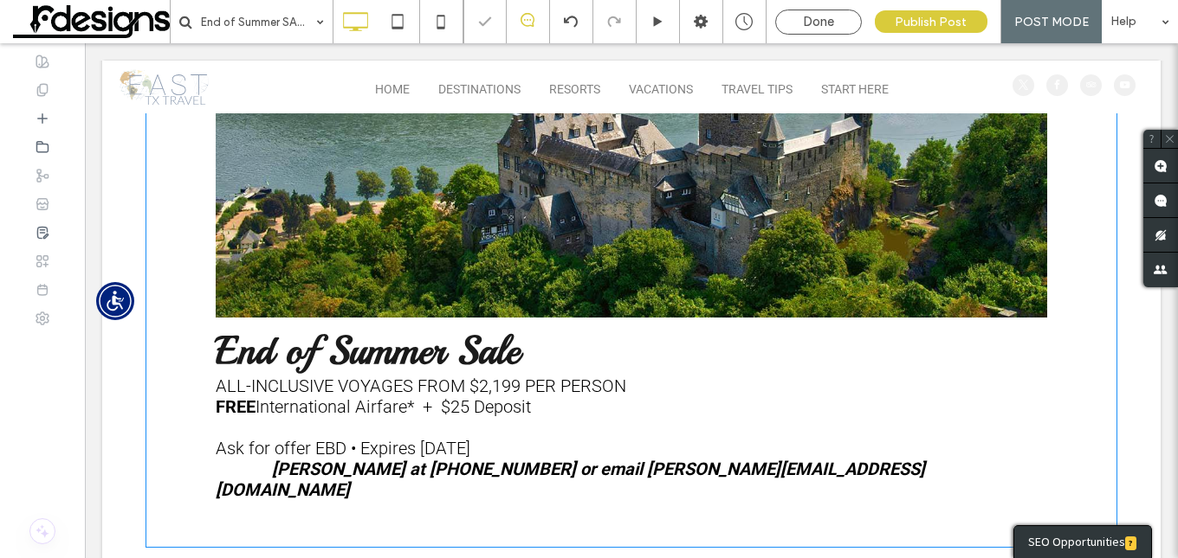
click at [785, 200] on img at bounding box center [631, 31] width 831 height 574
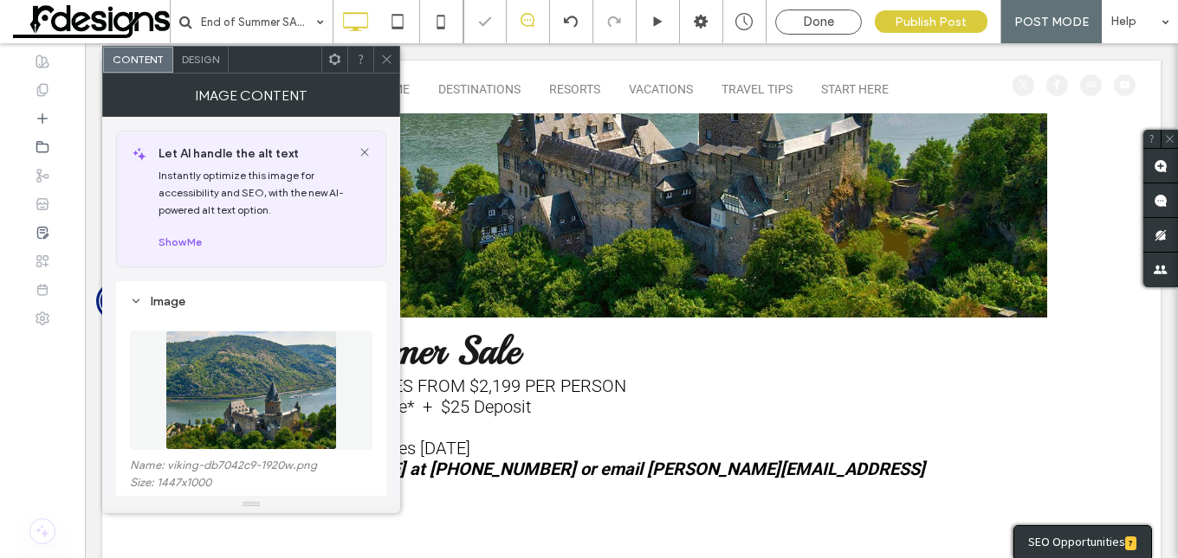
click at [785, 200] on img at bounding box center [631, 31] width 831 height 574
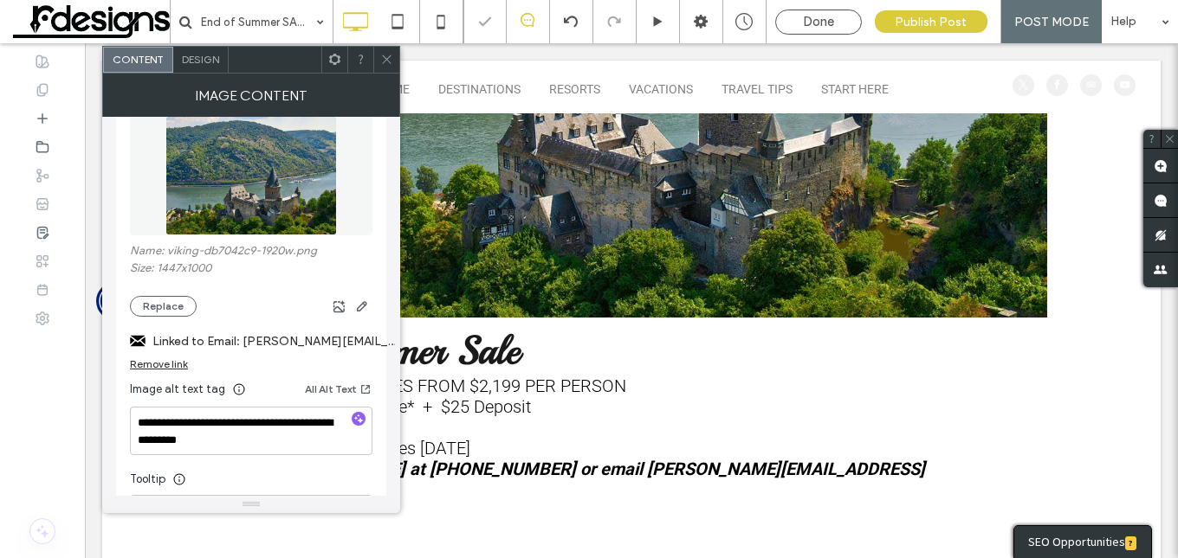
scroll to position [260, 0]
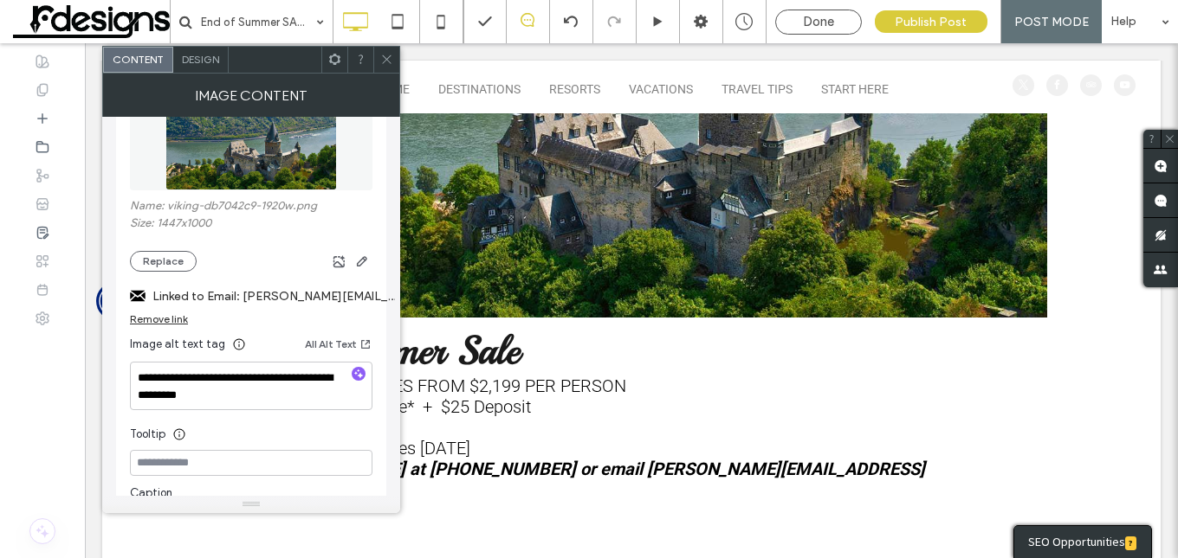
click at [389, 66] on span at bounding box center [386, 60] width 13 height 26
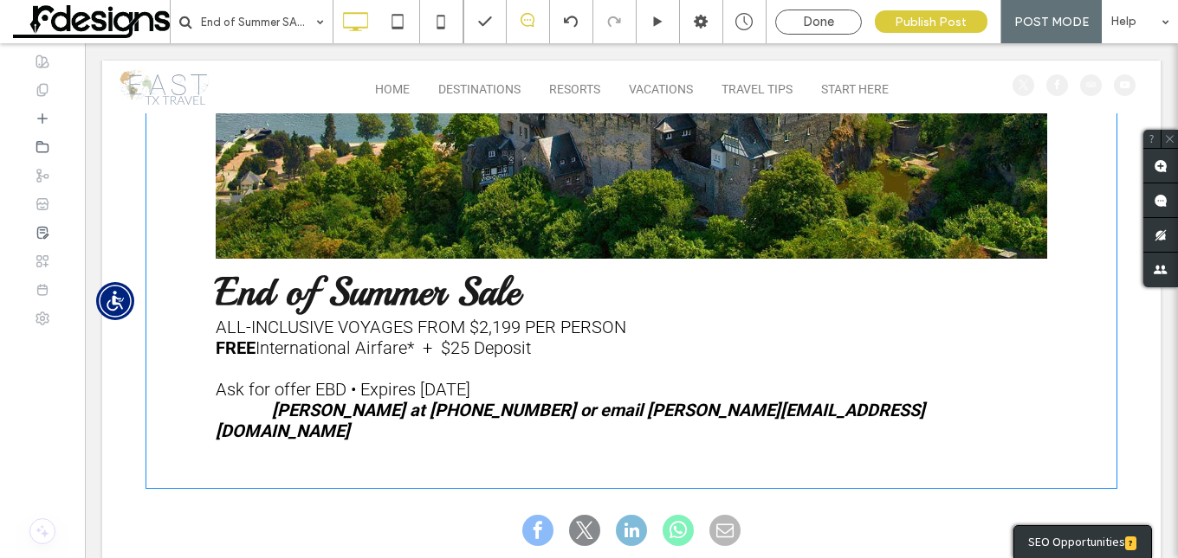
scroll to position [693, 0]
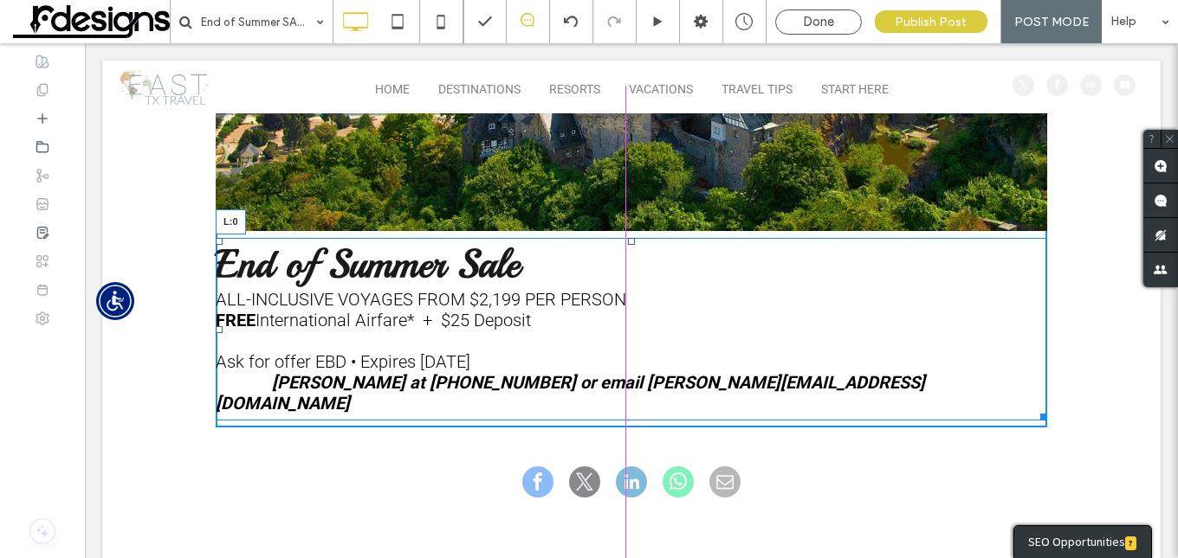
drag, startPoint x: 211, startPoint y: 332, endPoint x: 681, endPoint y: 331, distance: 469.3
click at [681, 331] on div "End of Summer Sale ALL-INCLUSIVE VOYAGES FROM $2,199 PER PERSON FREE Internatio…" at bounding box center [631, 329] width 831 height 183
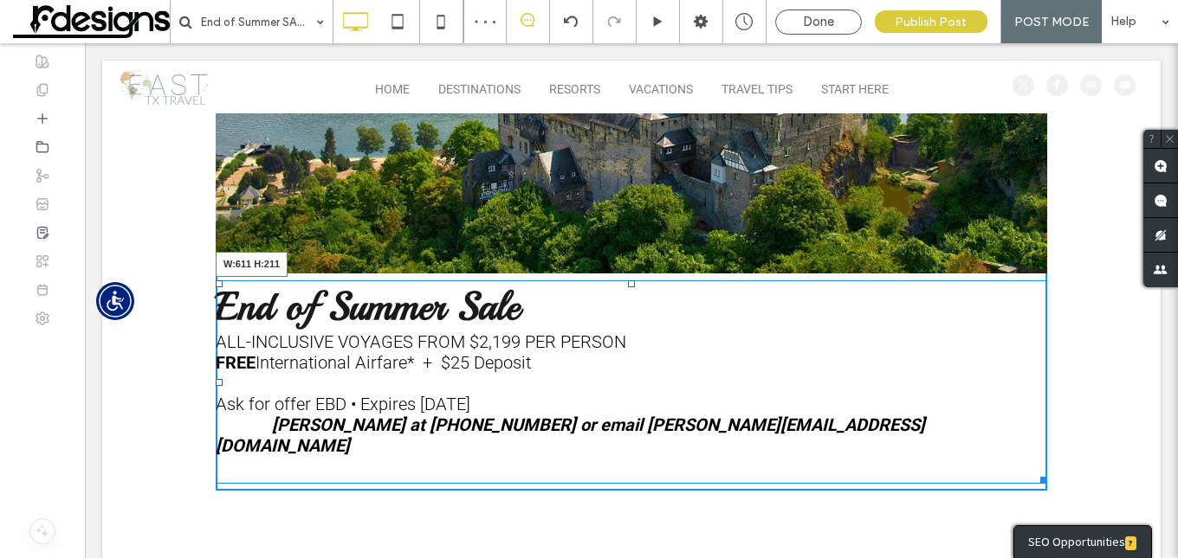
drag, startPoint x: 1038, startPoint y: 462, endPoint x: 821, endPoint y: 524, distance: 226.1
click at [736, 481] on div "Time to make your Bucket list a reality. End of Summer Sale ALL-INCLUSIVE VOYAG…" at bounding box center [631, 84] width 972 height 986
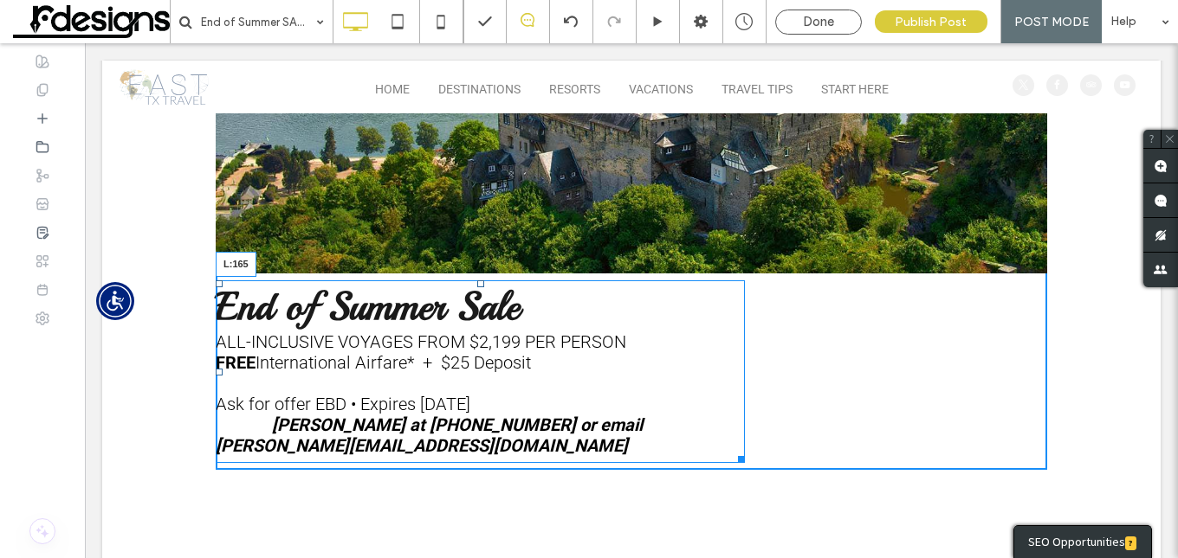
drag, startPoint x: 211, startPoint y: 371, endPoint x: 354, endPoint y: 378, distance: 143.1
click at [354, 378] on div "End of Summer Sale ALL-INCLUSIVE VOYAGES FROM $2,199 PER PERSON FREE Internatio…" at bounding box center [480, 372] width 529 height 183
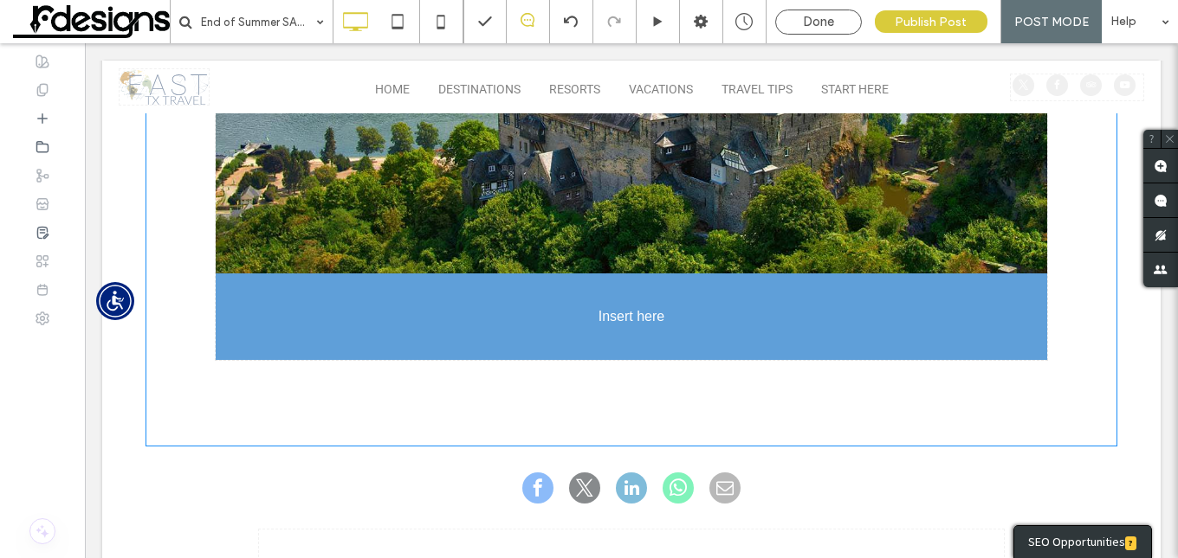
drag, startPoint x: 358, startPoint y: 361, endPoint x: 371, endPoint y: 361, distance: 13.0
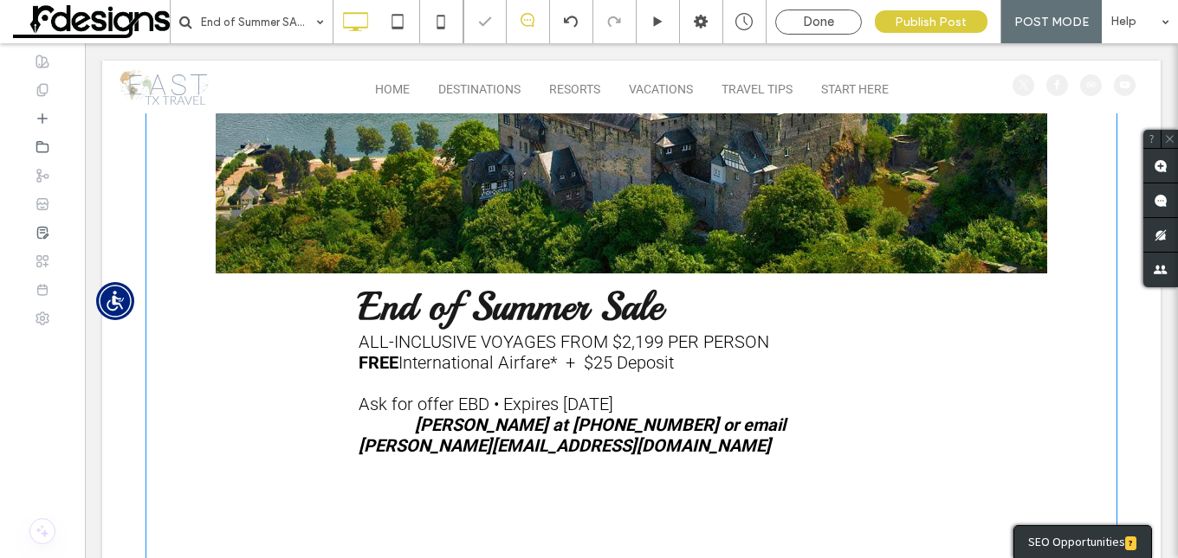
click at [266, 410] on div "Time to make your Bucket list a reality. End of Summer Sale ALL-INCLUSIVE VOYAG…" at bounding box center [631, 63] width 831 height 856
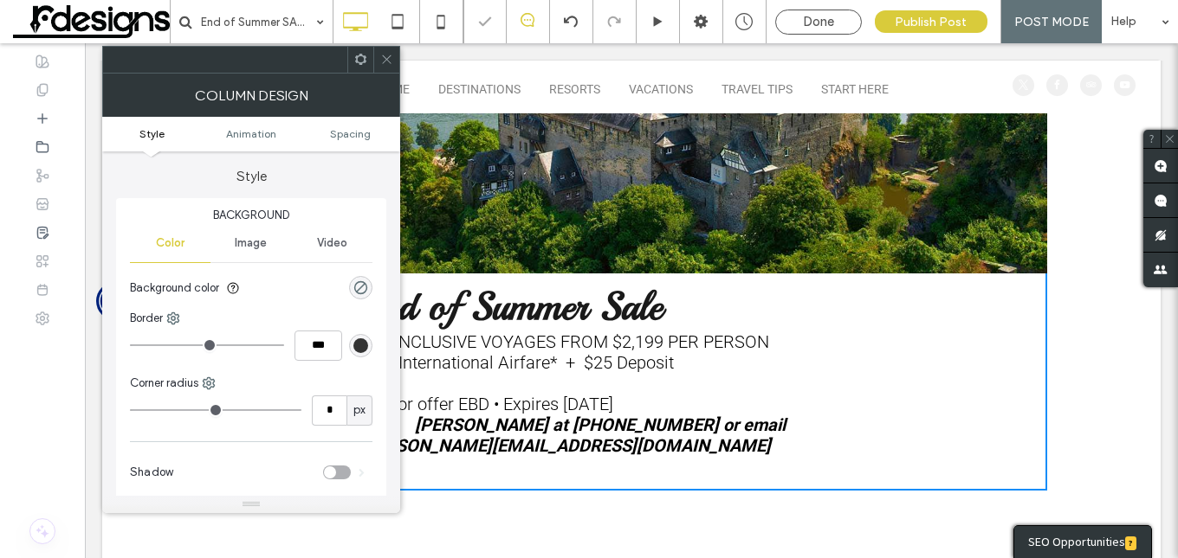
click at [380, 52] on span at bounding box center [386, 60] width 13 height 26
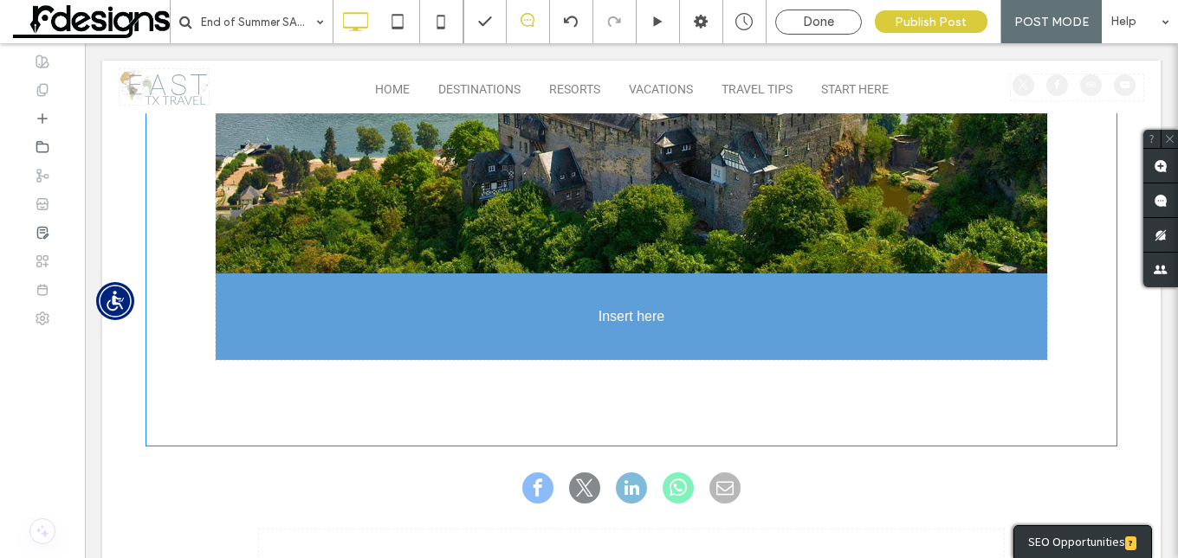
drag, startPoint x: 467, startPoint y: 378, endPoint x: 489, endPoint y: 378, distance: 22.5
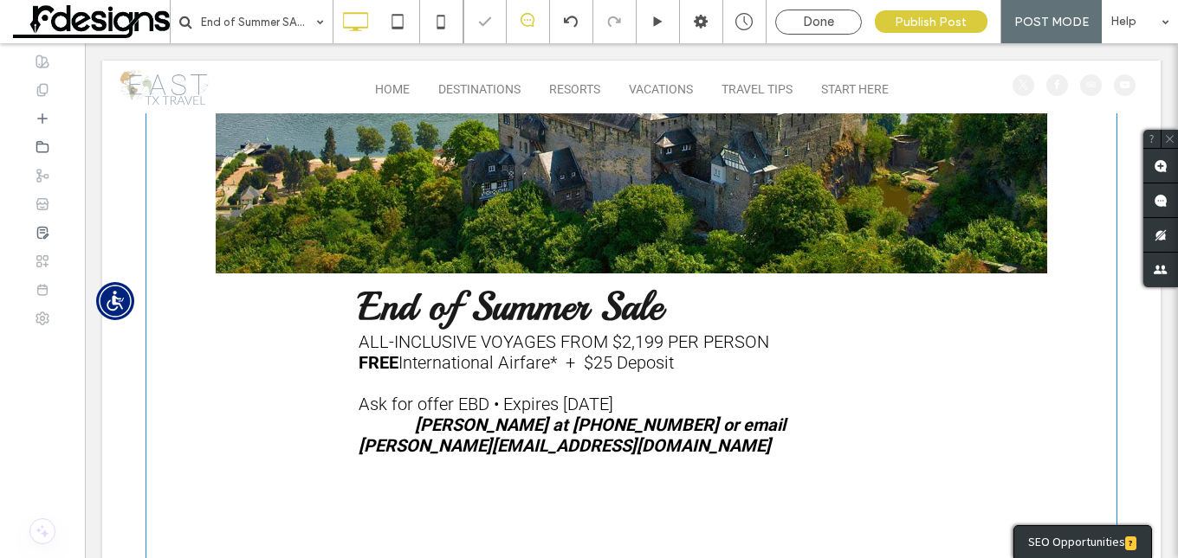
click at [391, 475] on div "Time to make your Bucket list a reality. End of Summer Sale ALL-INCLUSIVE VOYAG…" at bounding box center [631, 84] width 972 height 986
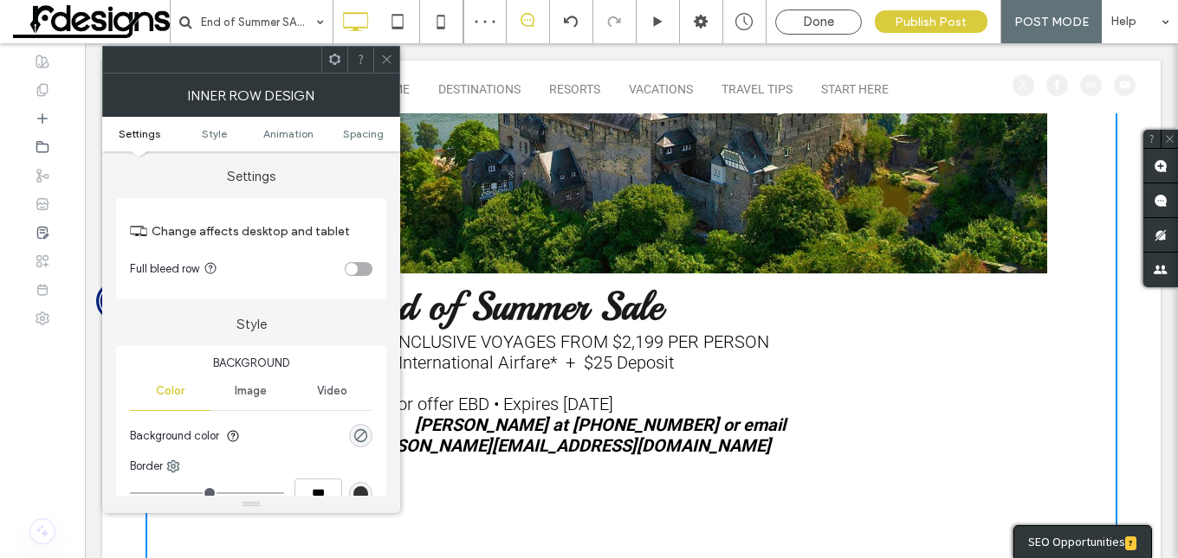
click at [391, 51] on span at bounding box center [386, 60] width 13 height 26
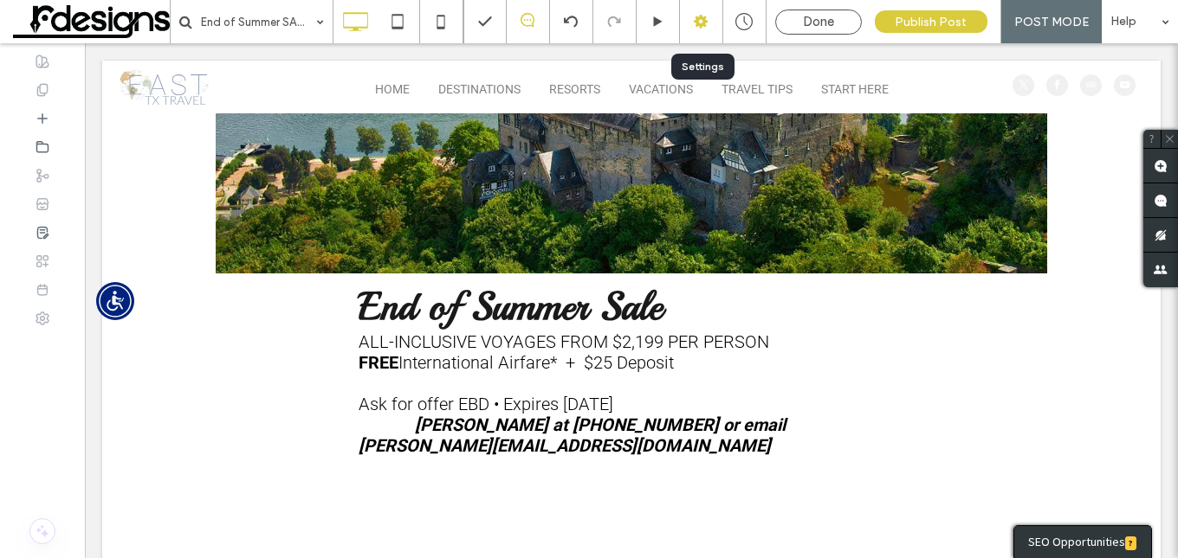
click at [708, 19] on icon at bounding box center [700, 21] width 17 height 17
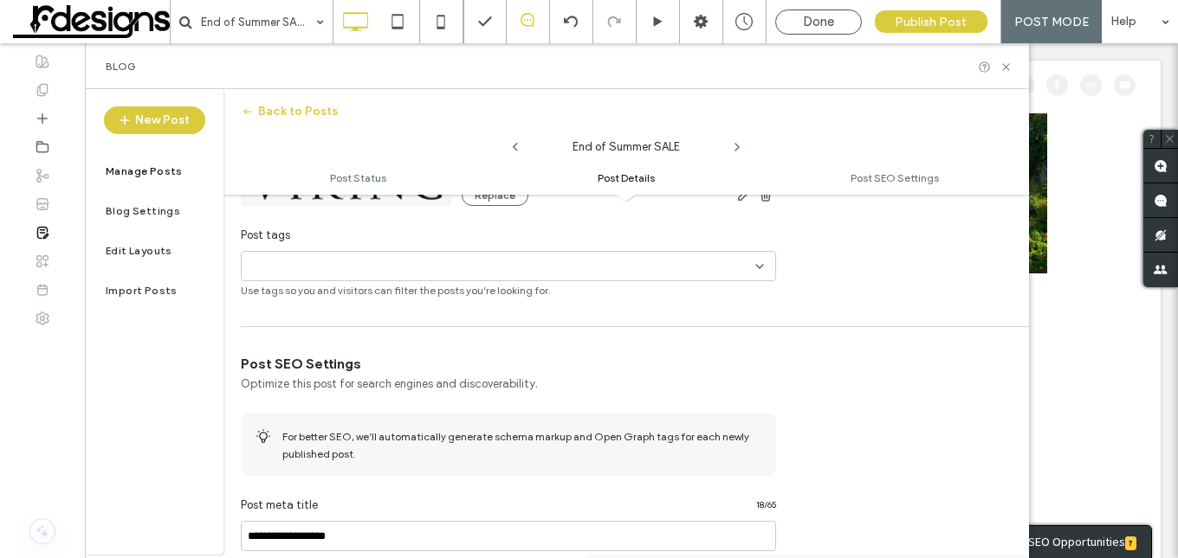
scroll to position [607, 0]
click at [756, 261] on icon at bounding box center [759, 265] width 14 height 14
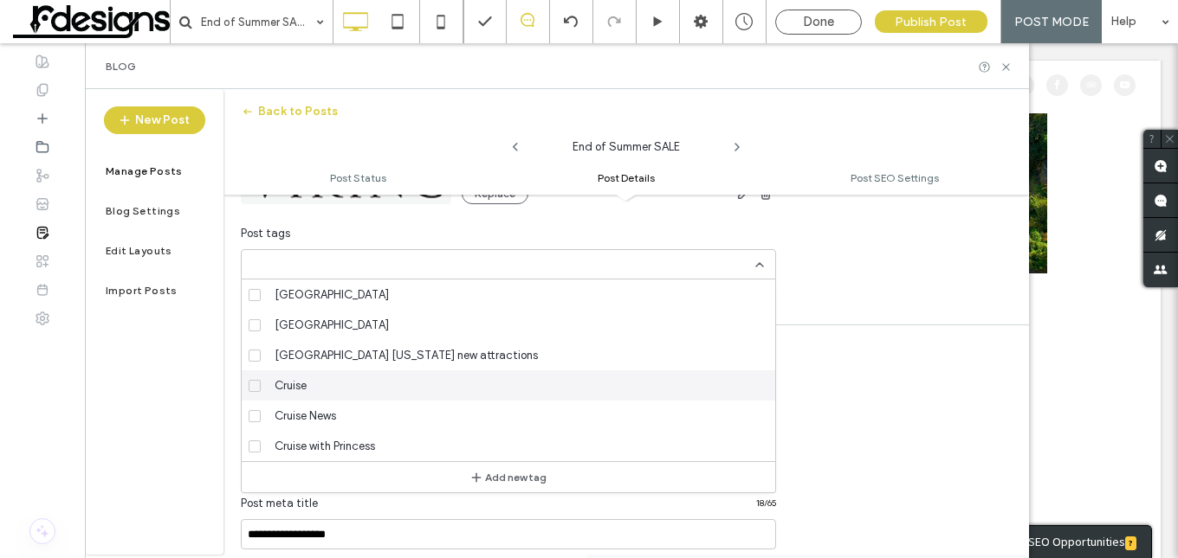
click at [265, 379] on label "Cruise" at bounding box center [505, 386] width 513 height 30
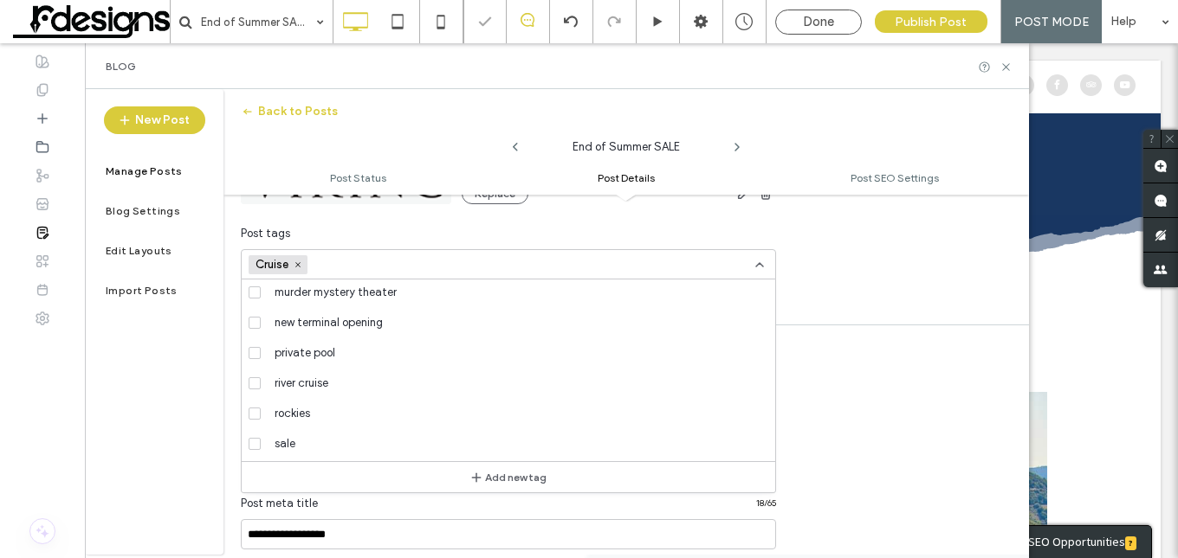
scroll to position [866, 0]
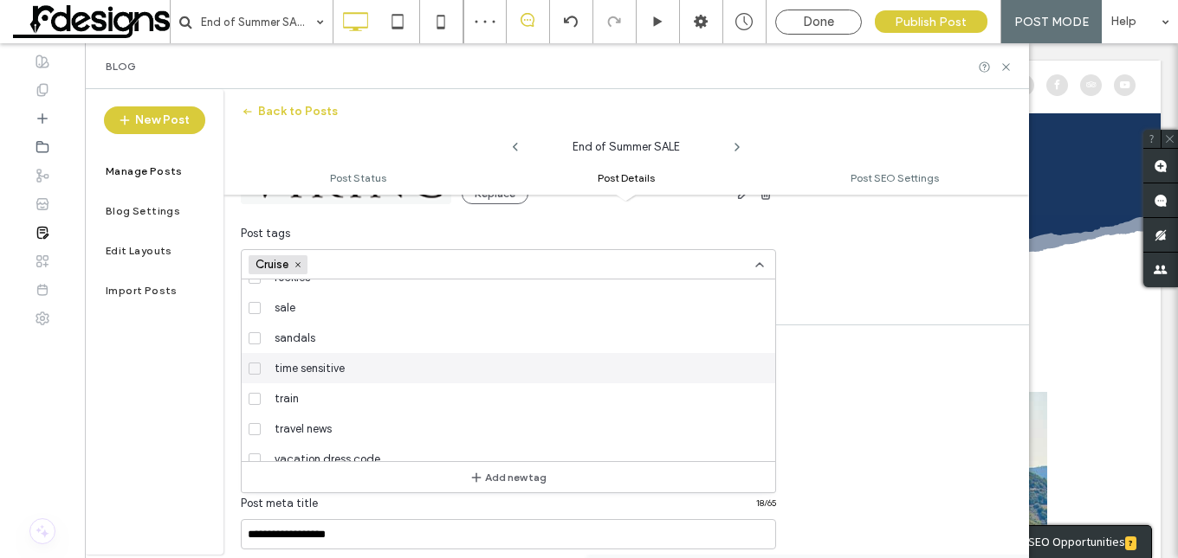
click at [406, 357] on div "time sensitive" at bounding box center [515, 368] width 494 height 30
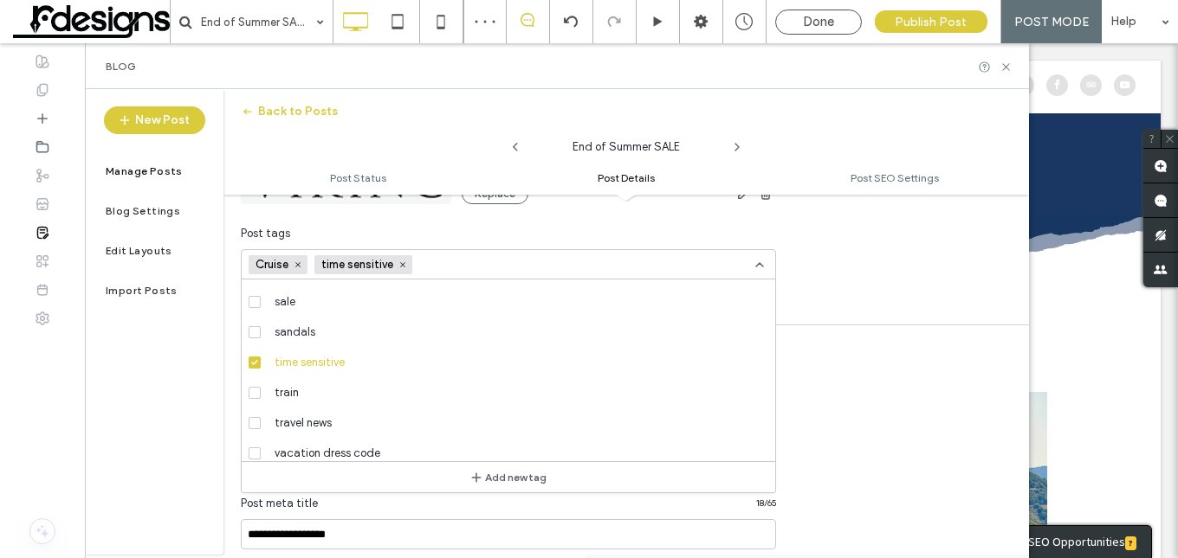
scroll to position [939, 0]
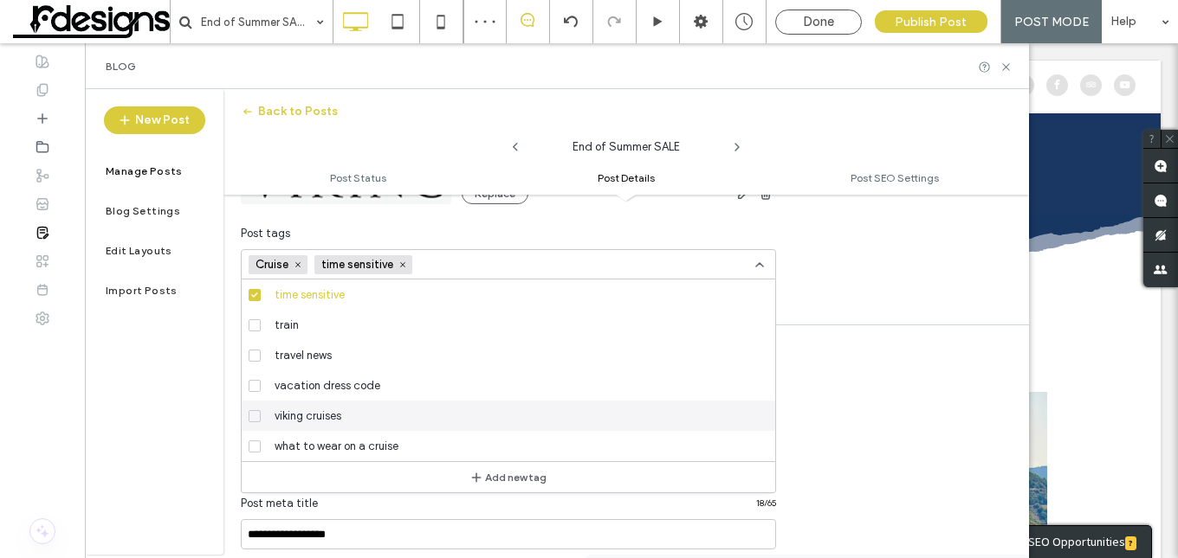
click at [360, 412] on div "viking cruises" at bounding box center [515, 416] width 494 height 30
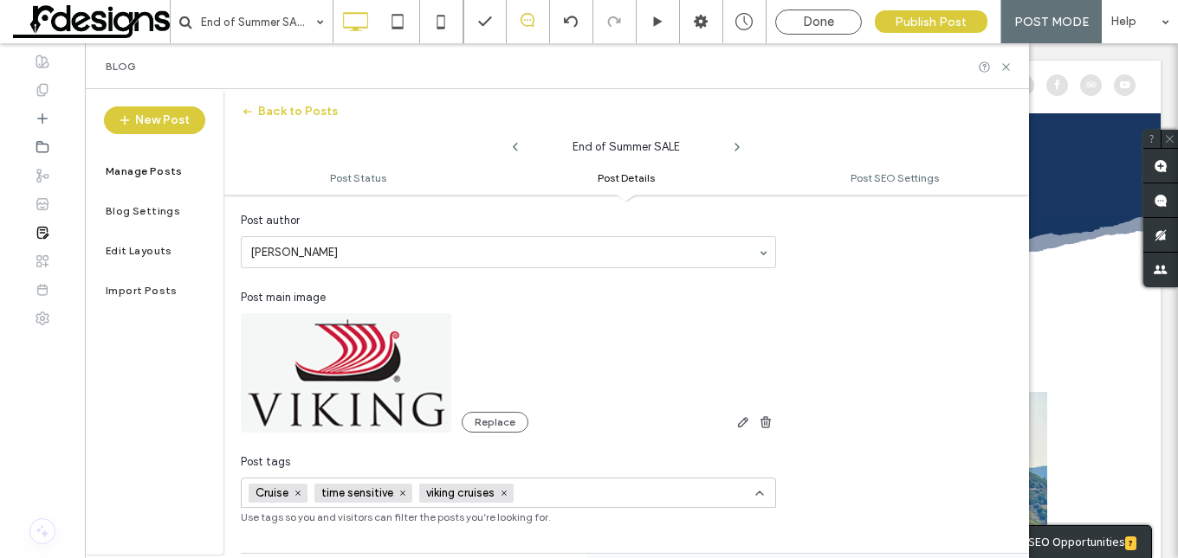
scroll to position [32, 0]
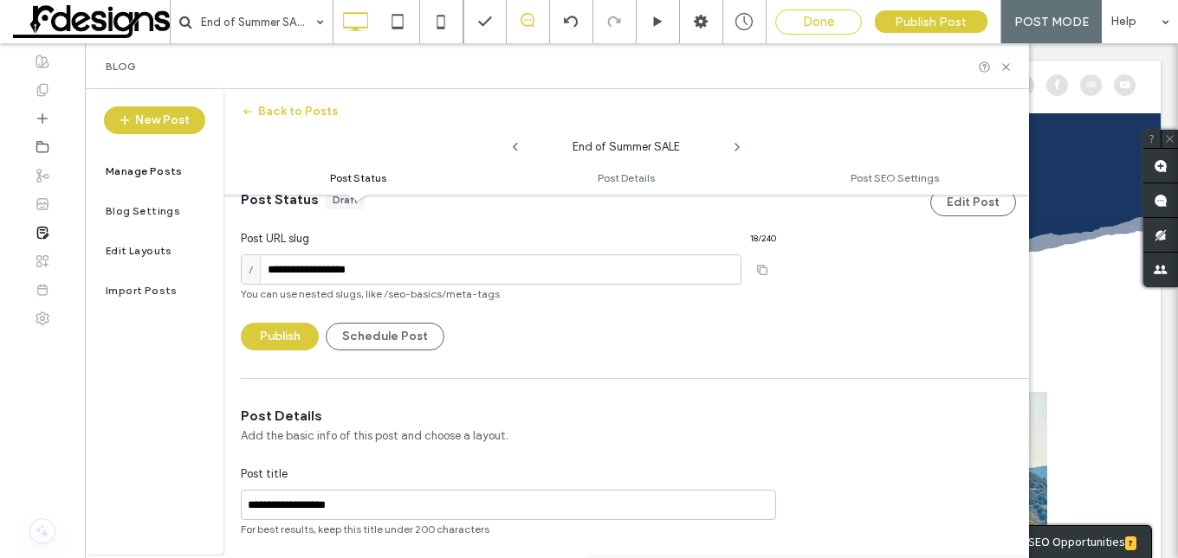
click at [825, 26] on span "Done" at bounding box center [818, 22] width 31 height 16
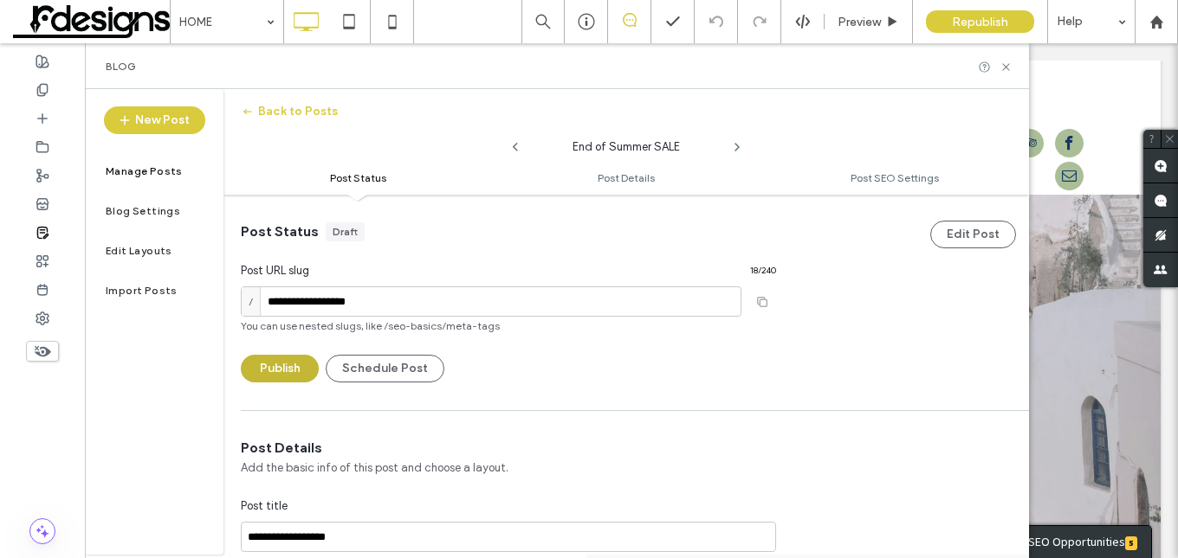
click at [276, 372] on button "Publish" at bounding box center [280, 369] width 78 height 28
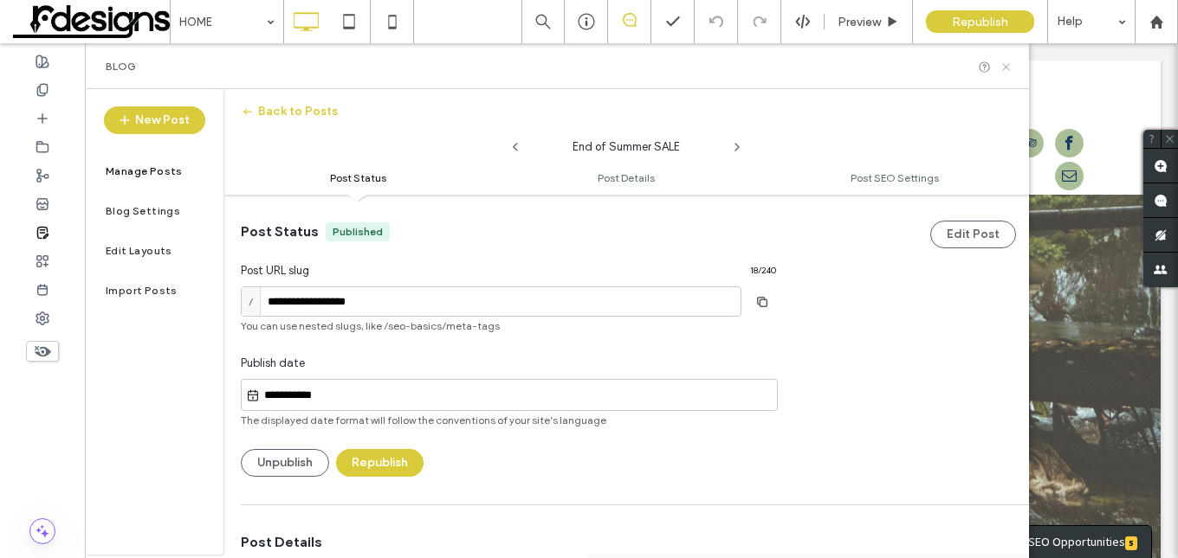
click at [1000, 67] on icon at bounding box center [1005, 67] width 13 height 13
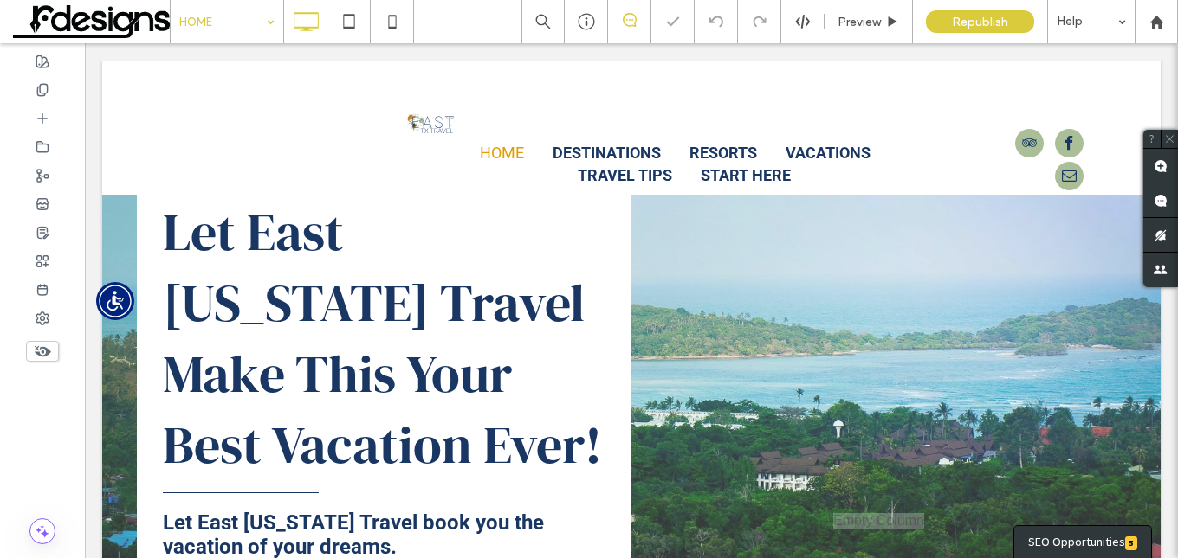
click at [52, 15] on span at bounding box center [91, 21] width 157 height 35
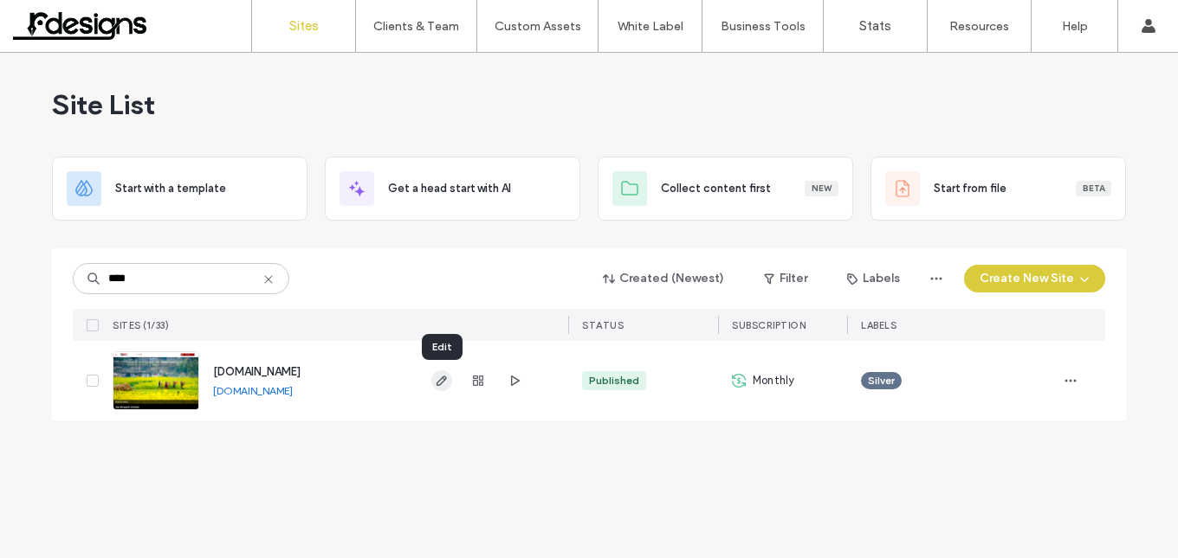
type input "****"
click at [442, 388] on span "button" at bounding box center [441, 381] width 21 height 21
click at [442, 382] on icon "button" at bounding box center [442, 381] width 14 height 14
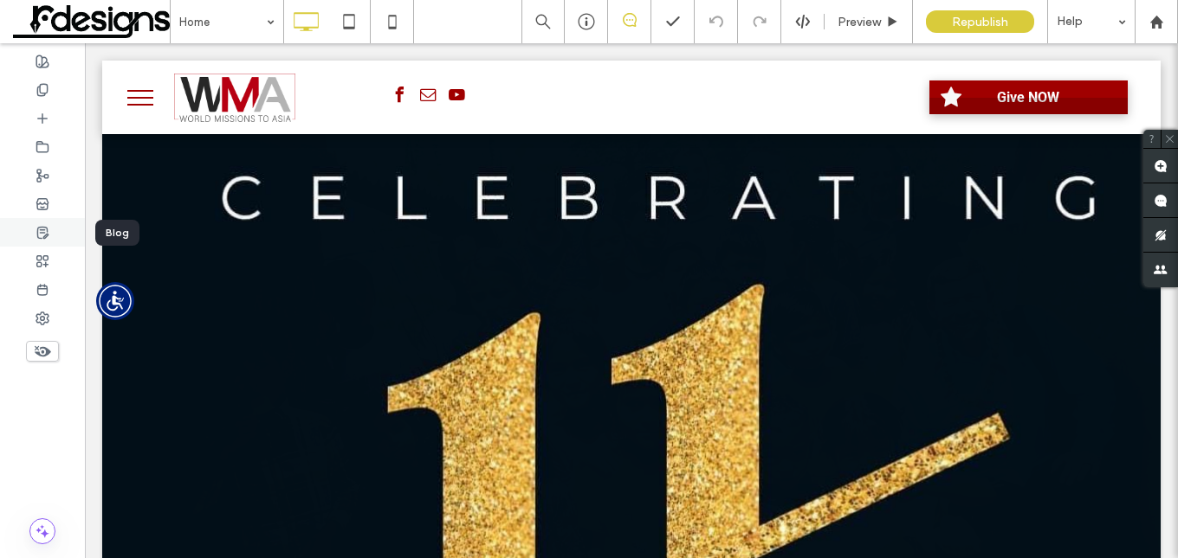
click at [48, 229] on use at bounding box center [42, 232] width 10 height 11
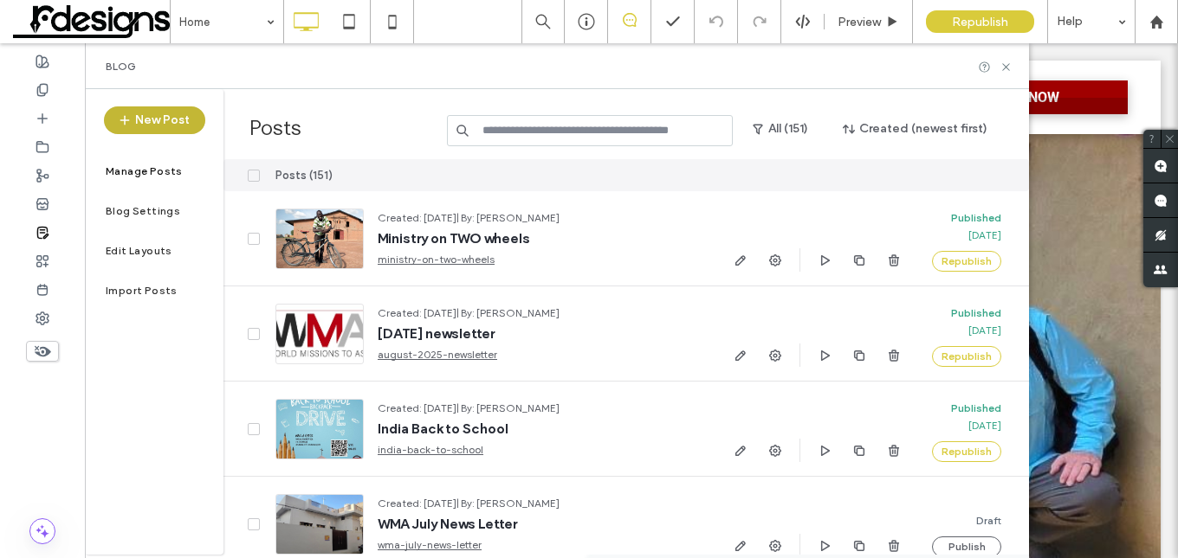
click at [144, 126] on button "New Post" at bounding box center [154, 121] width 101 height 28
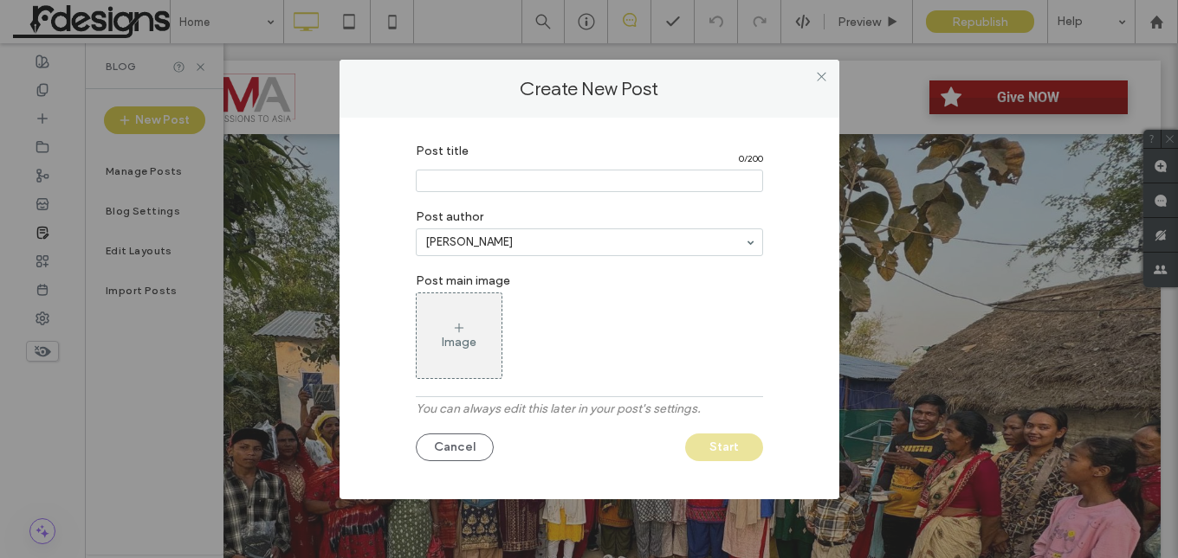
click at [465, 326] on icon at bounding box center [459, 328] width 14 height 14
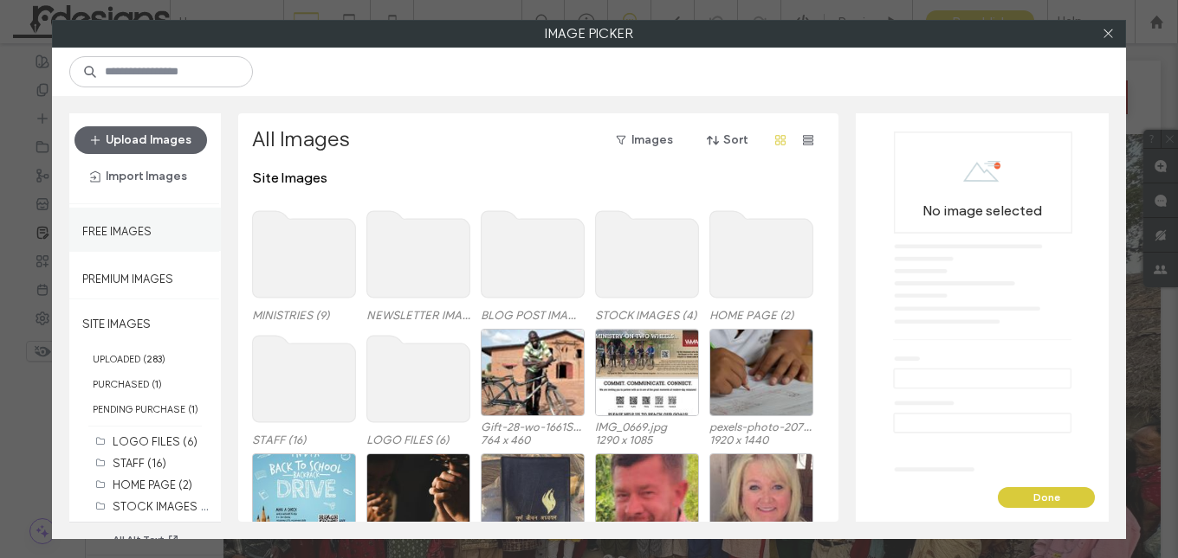
drag, startPoint x: 119, startPoint y: 227, endPoint x: 102, endPoint y: 179, distance: 50.7
click at [119, 228] on label "Free Images" at bounding box center [116, 227] width 69 height 22
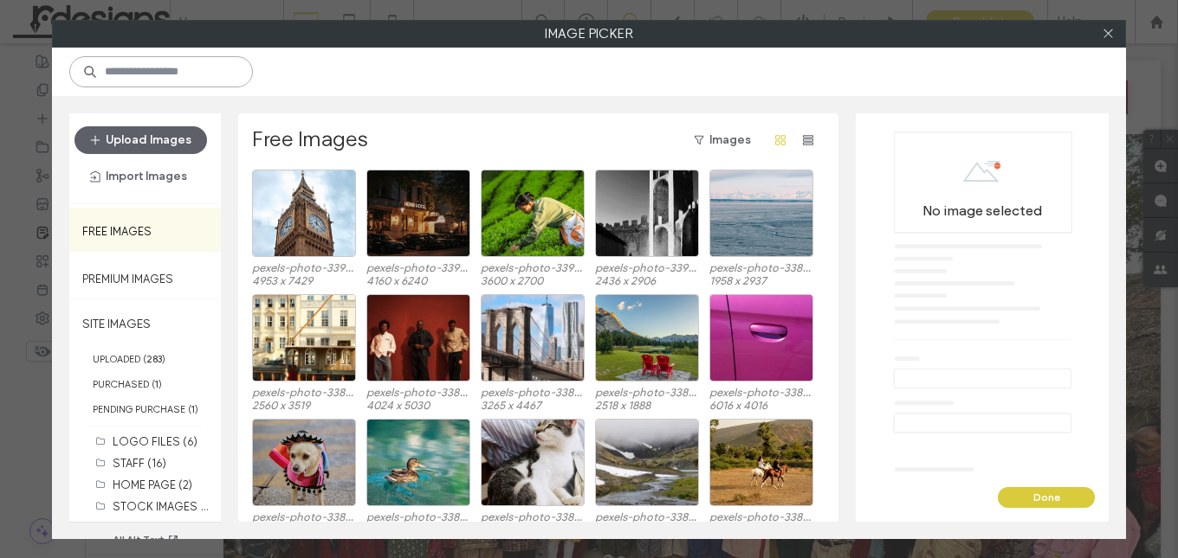
click at [136, 68] on input at bounding box center [161, 71] width 184 height 31
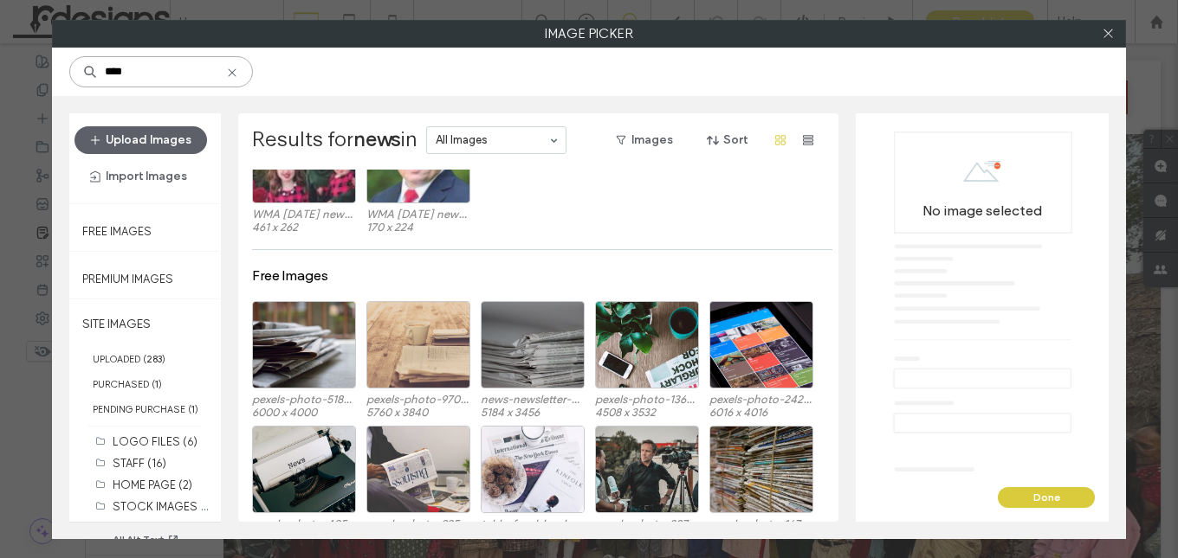
scroll to position [866, 0]
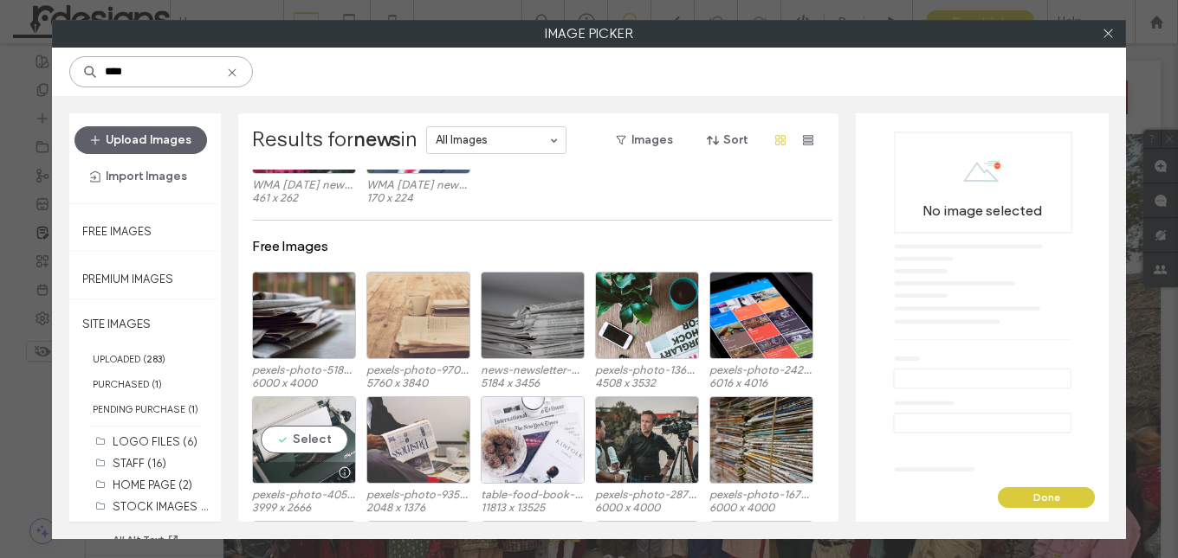
type input "****"
click at [305, 436] on div "Select" at bounding box center [304, 440] width 104 height 87
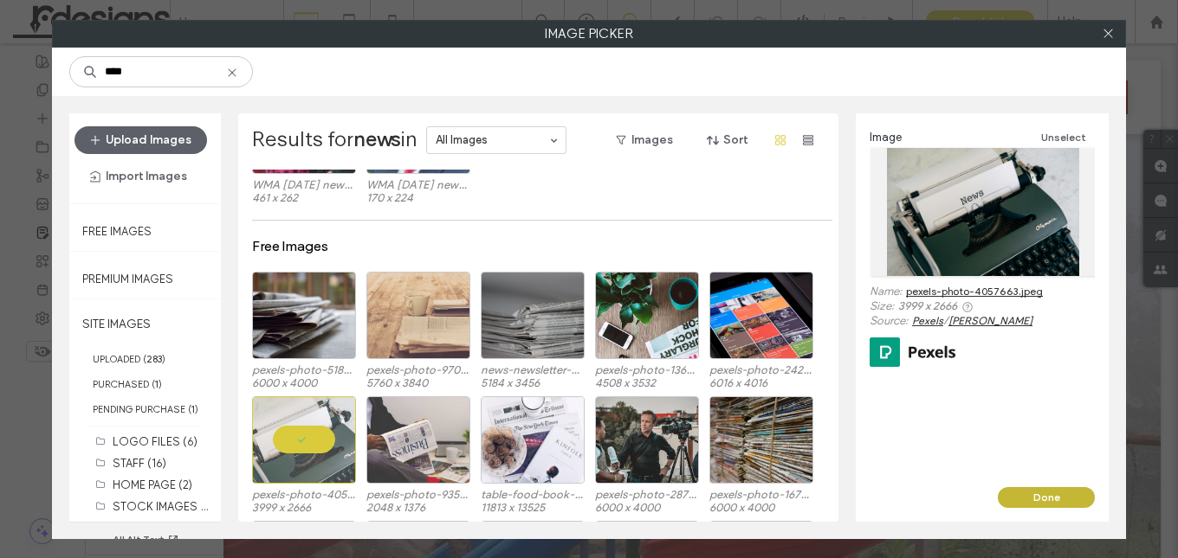
click at [1061, 496] on button "Done" at bounding box center [1045, 497] width 97 height 21
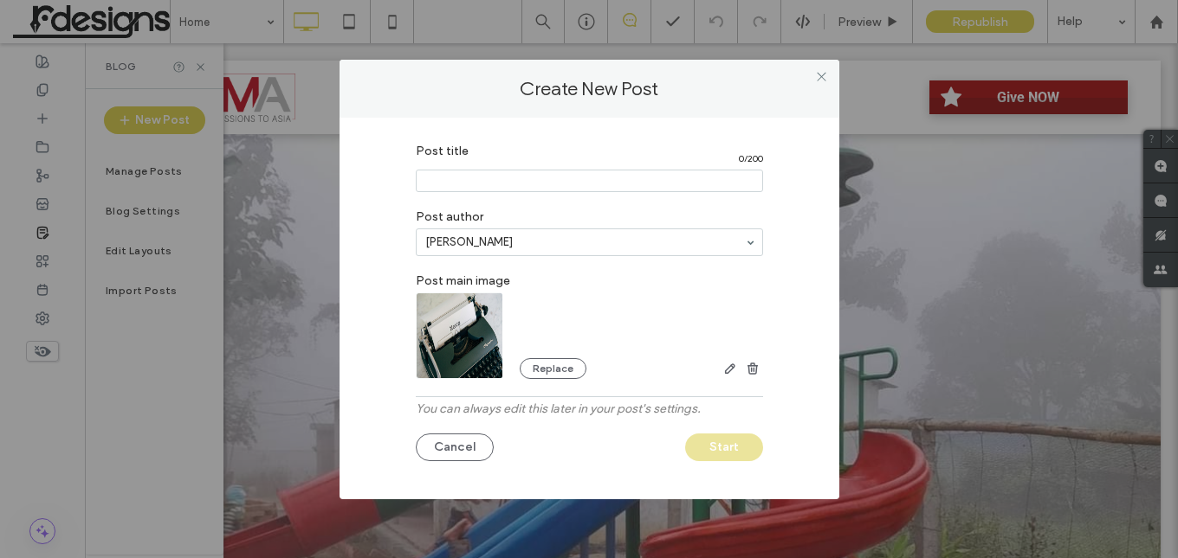
click at [539, 181] on input "Post title" at bounding box center [589, 181] width 347 height 23
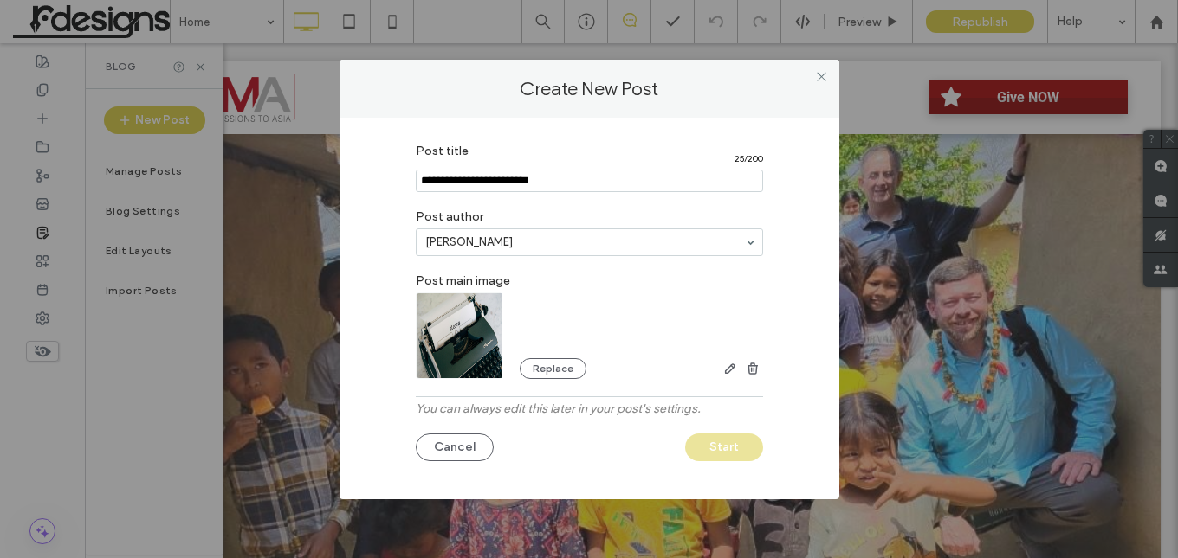
type input "**********"
click at [727, 449] on button "Start" at bounding box center [724, 448] width 78 height 28
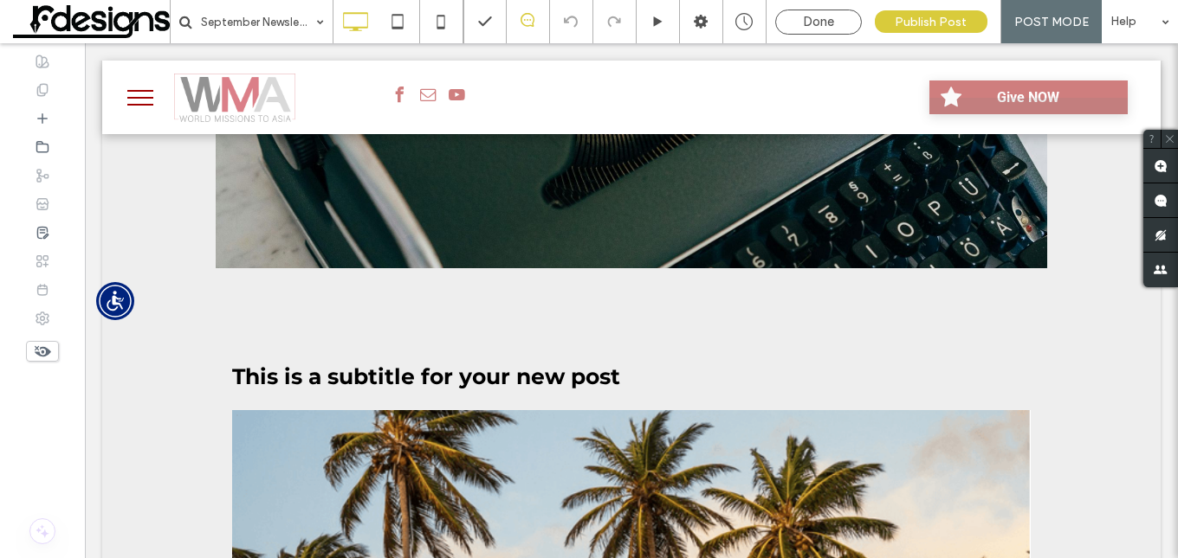
scroll to position [606, 0]
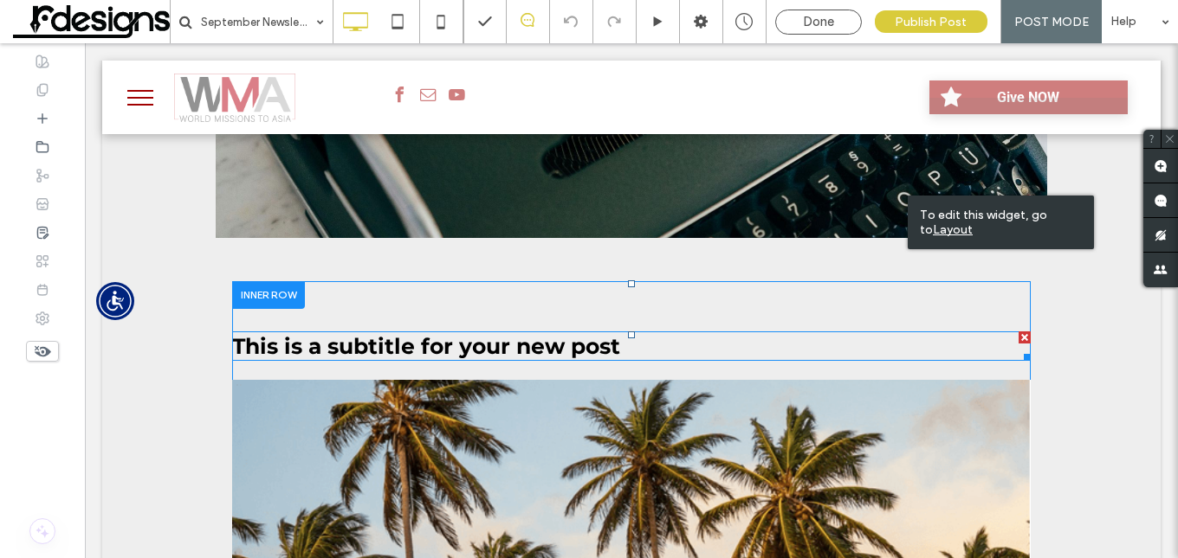
click at [615, 350] on span "This is a subtitle for your new post" at bounding box center [426, 346] width 388 height 26
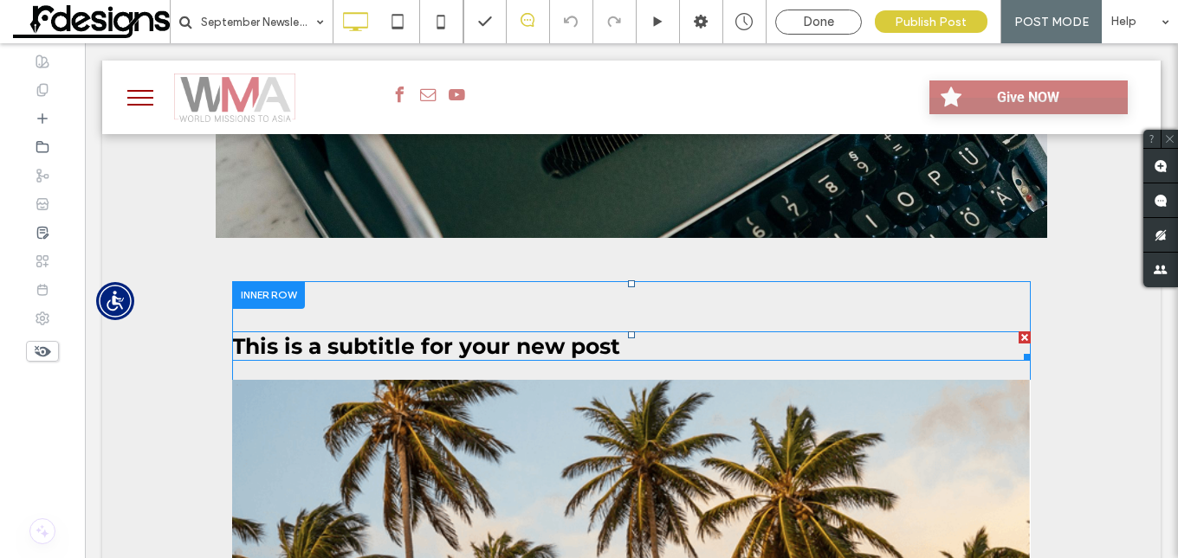
click at [609, 339] on span "This is a subtitle for your new post" at bounding box center [426, 346] width 388 height 26
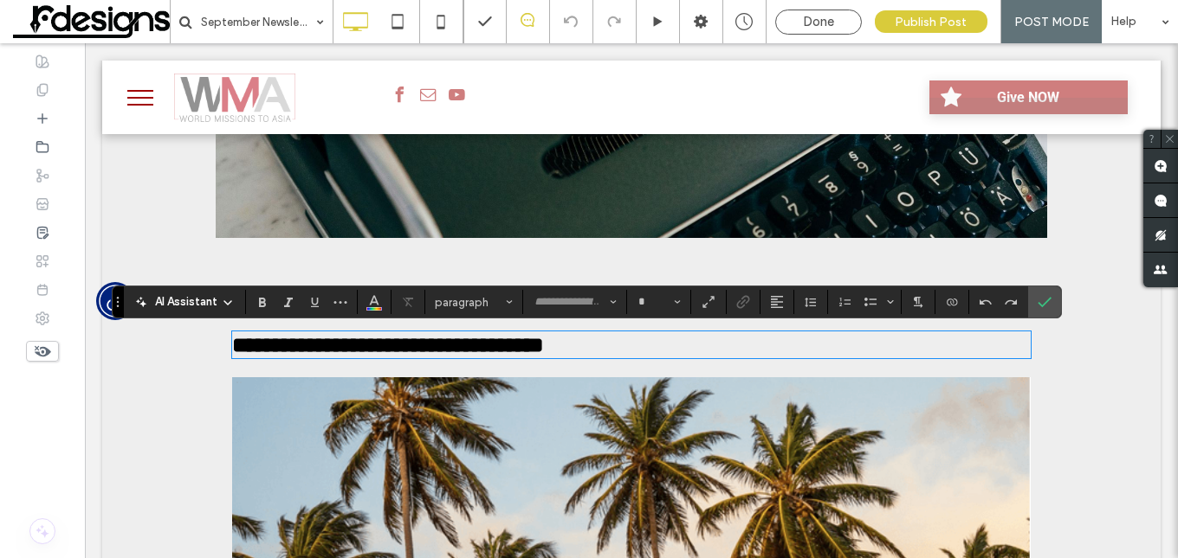
type input "**********"
type input "**"
click at [405, 345] on span "**********" at bounding box center [379, 345] width 294 height 22
drag, startPoint x: 1049, startPoint y: 301, endPoint x: 809, endPoint y: 399, distance: 259.0
click at [1049, 301] on icon "Confirm" at bounding box center [1044, 302] width 14 height 14
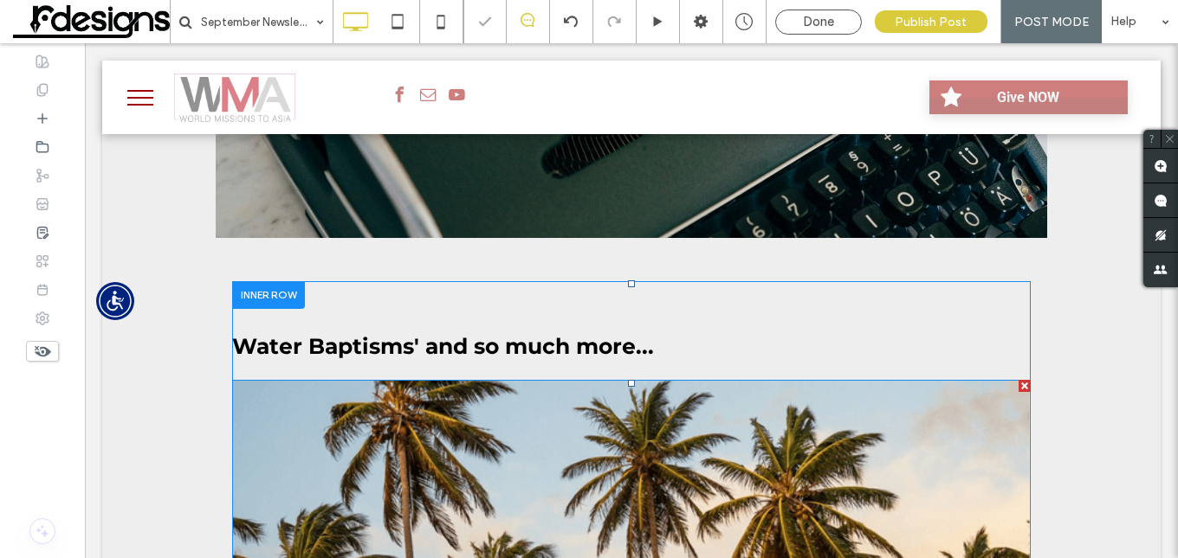
click at [591, 478] on img at bounding box center [631, 522] width 798 height 284
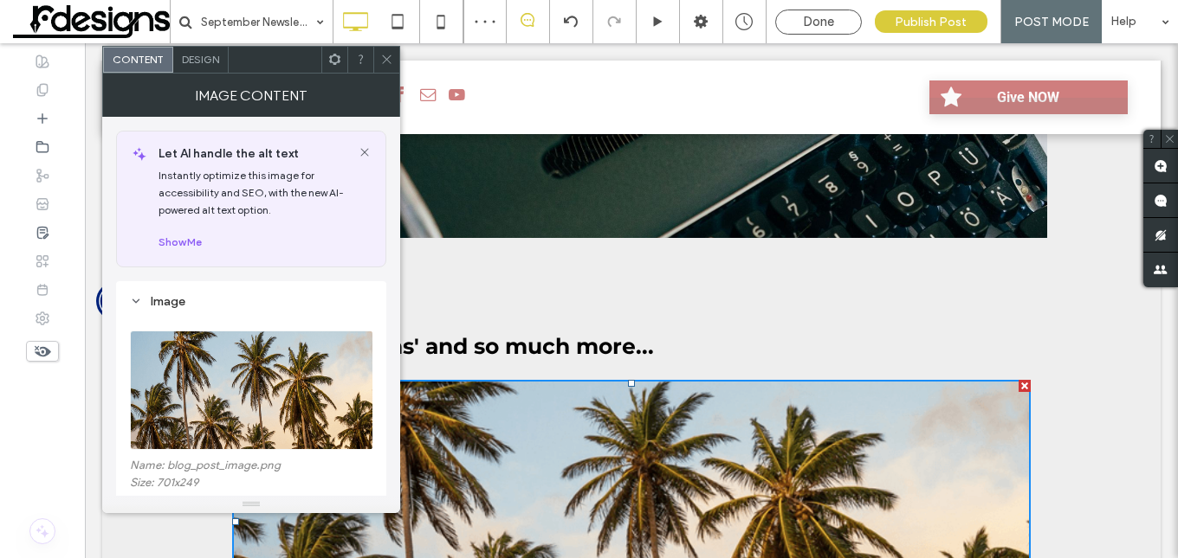
click at [247, 387] on img at bounding box center [252, 390] width 244 height 119
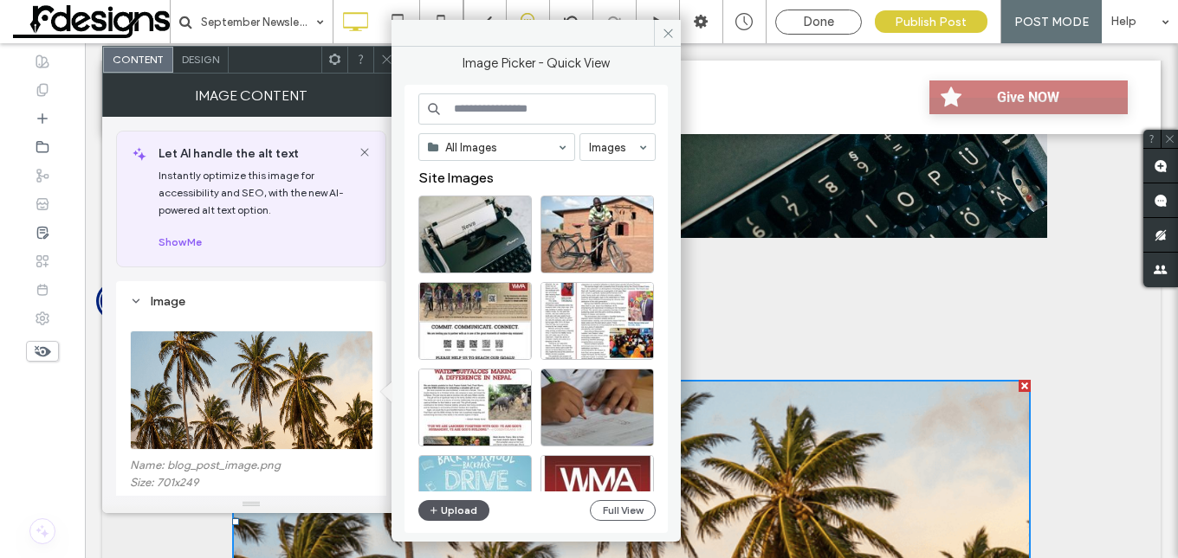
click at [446, 509] on button "Upload" at bounding box center [453, 510] width 71 height 21
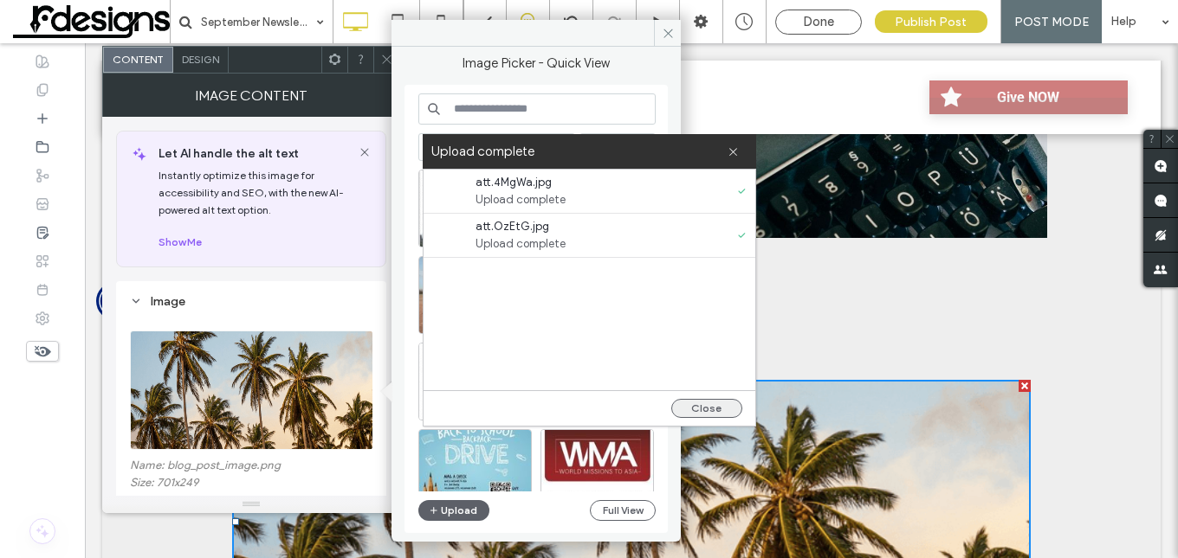
click at [719, 410] on button "Close" at bounding box center [706, 408] width 71 height 19
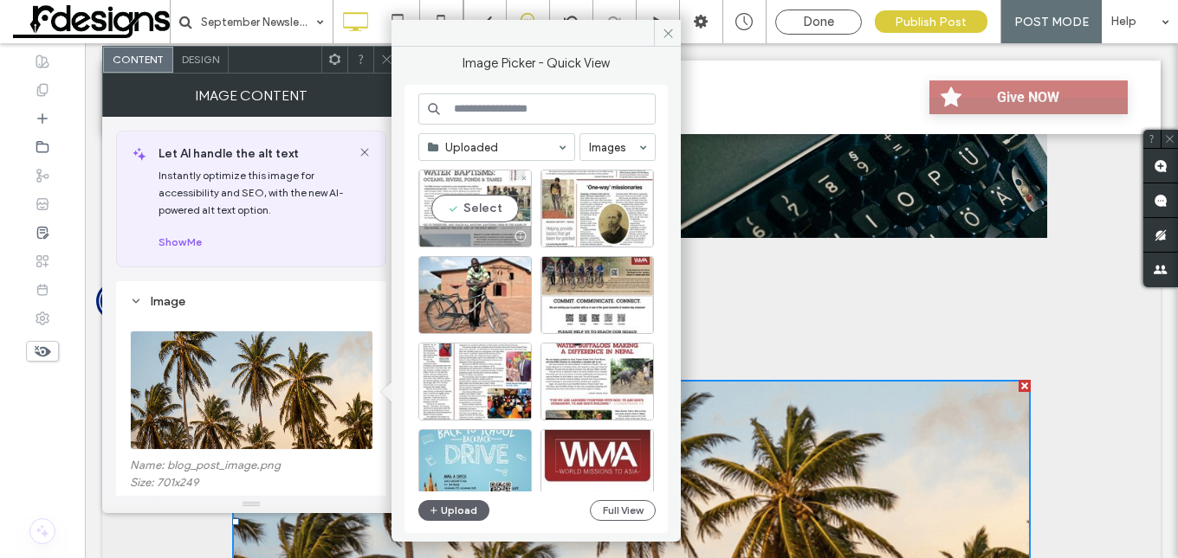
click at [484, 205] on div "Select" at bounding box center [474, 209] width 113 height 78
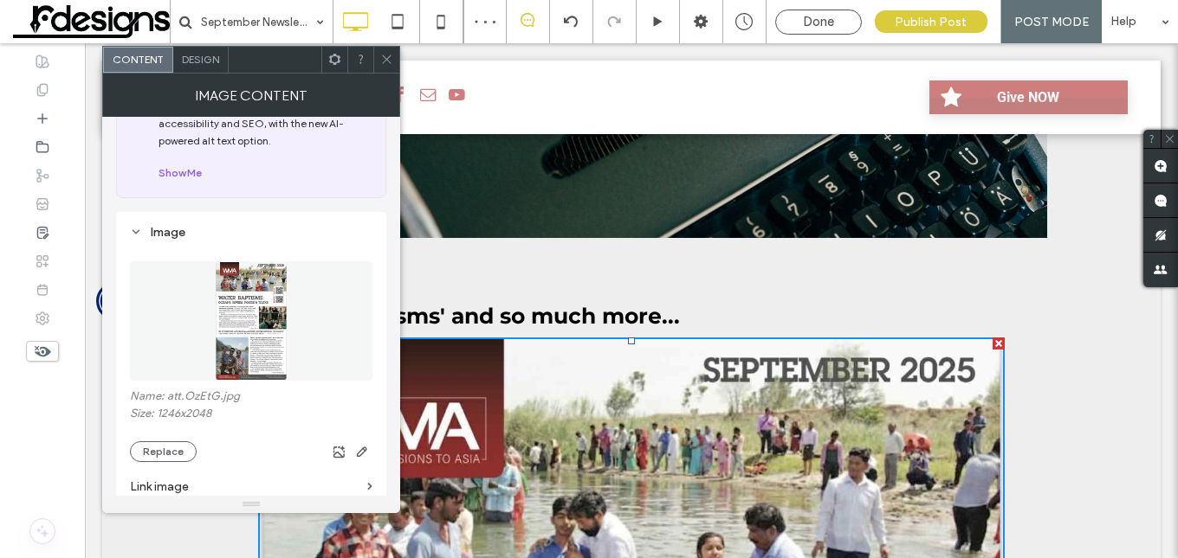
scroll to position [173, 0]
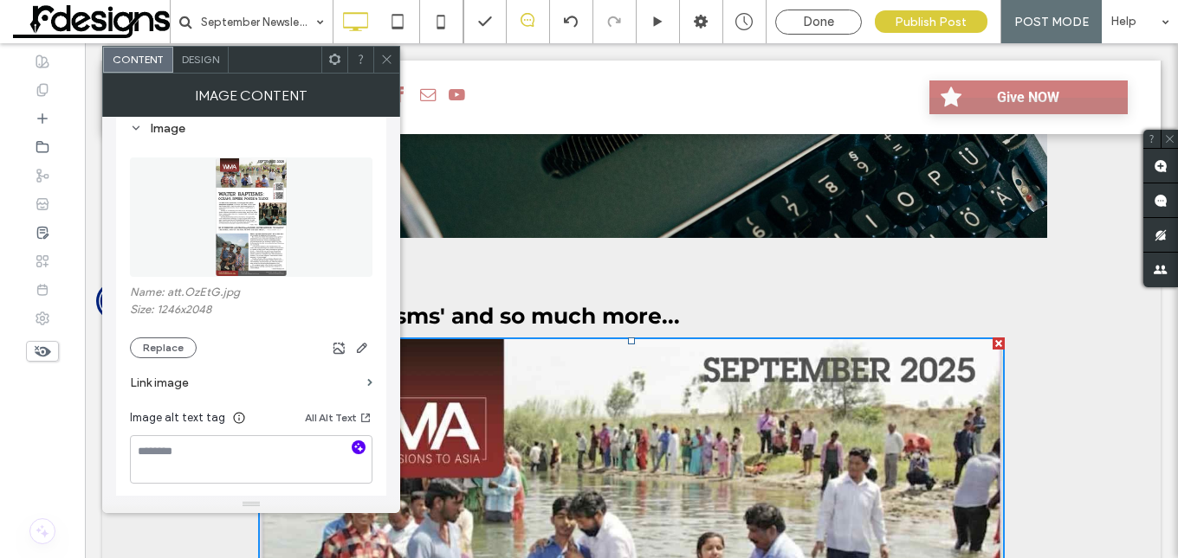
click at [358, 444] on use "button" at bounding box center [359, 447] width 10 height 10
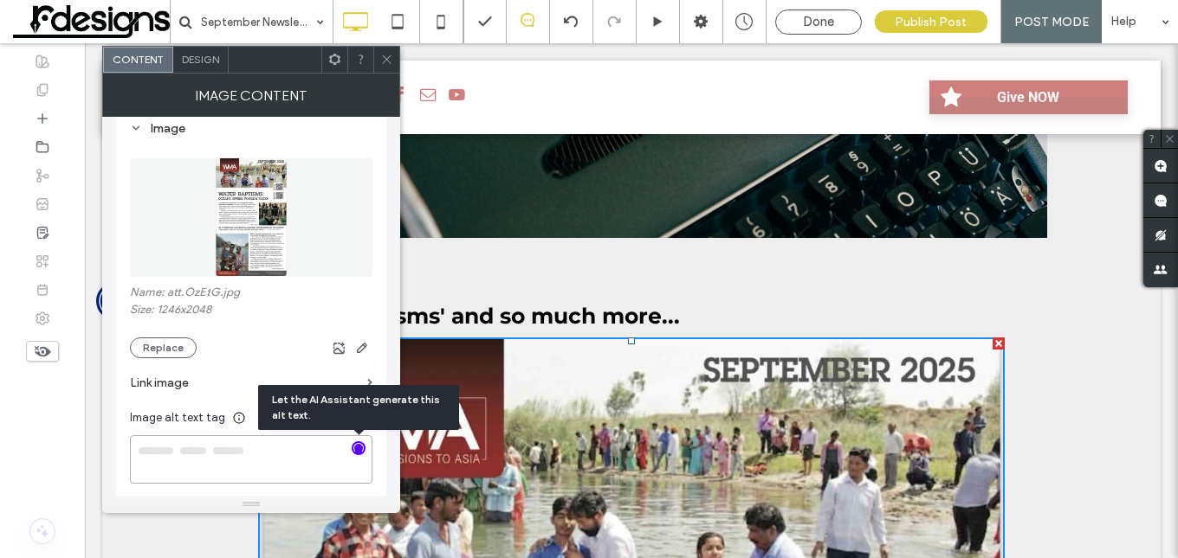
type textarea "**********"
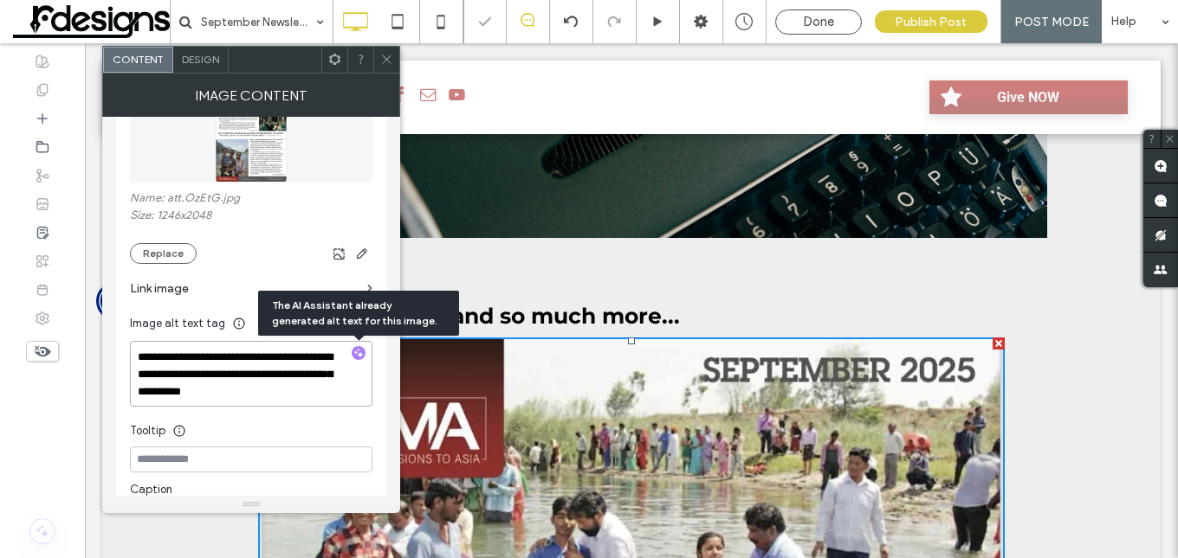
scroll to position [346, 0]
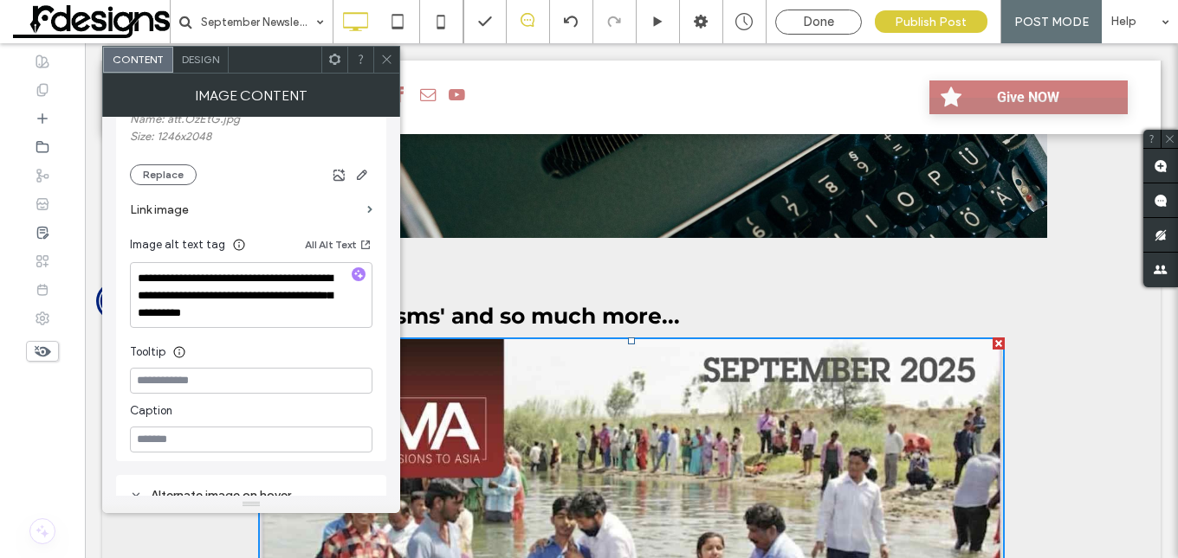
click at [386, 58] on icon at bounding box center [386, 59] width 13 height 13
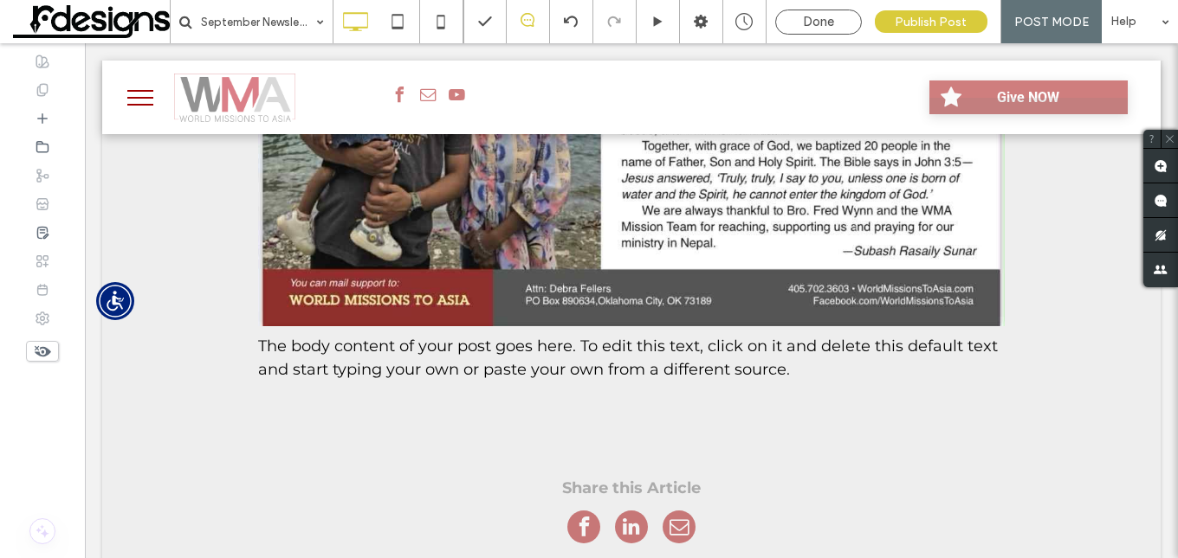
scroll to position [1905, 0]
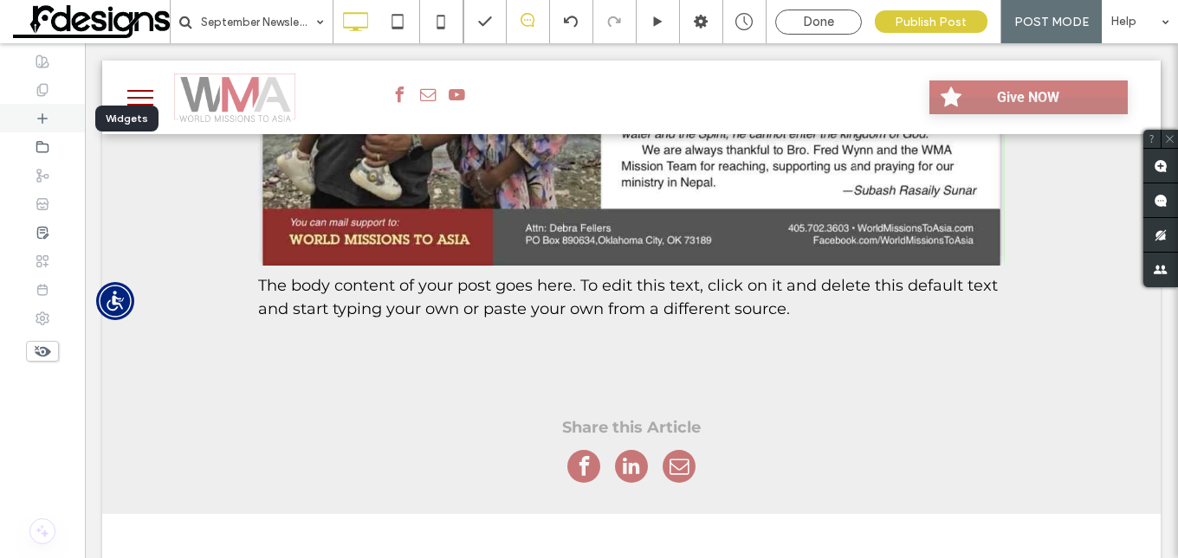
click at [45, 124] on icon at bounding box center [43, 119] width 14 height 14
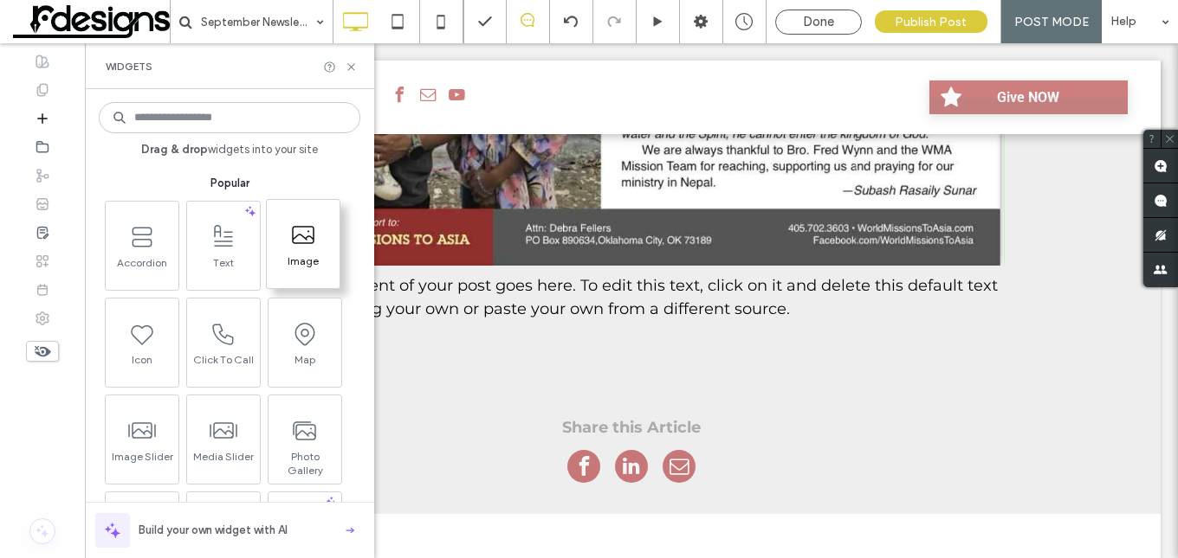
click at [281, 261] on span "Image" at bounding box center [303, 267] width 73 height 24
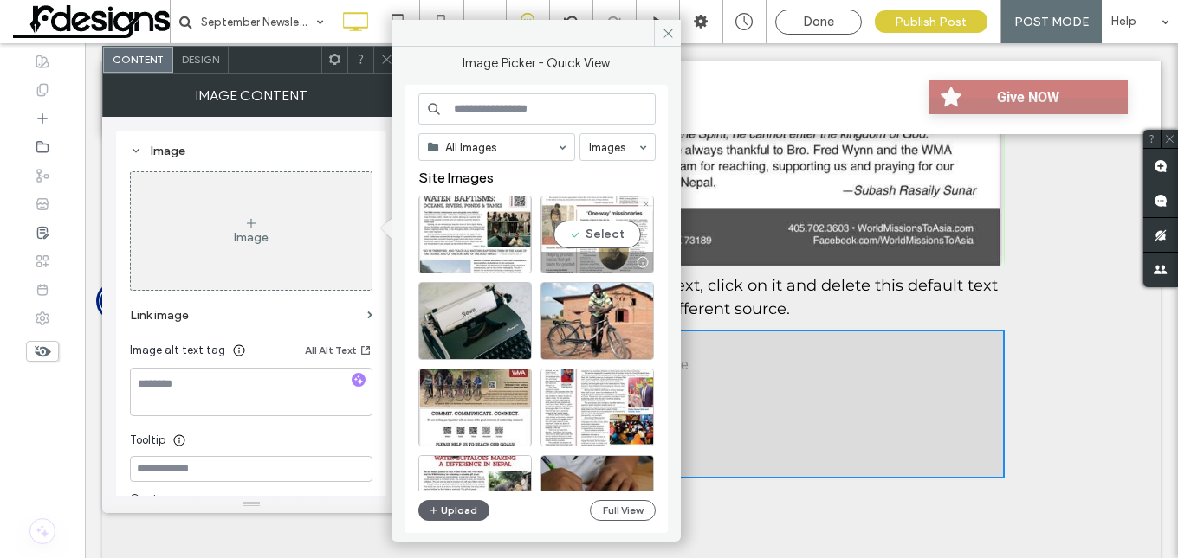
click at [575, 224] on div "Select" at bounding box center [596, 235] width 113 height 78
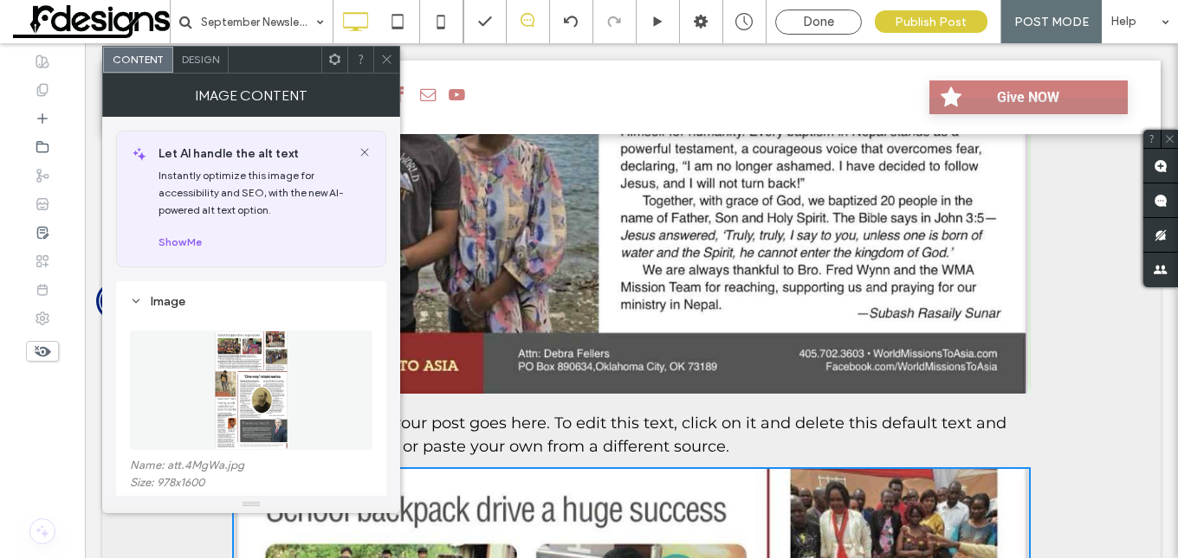
click at [448, 421] on span "The body content of your post goes here. To edit this text, click on it and del…" at bounding box center [619, 435] width 774 height 42
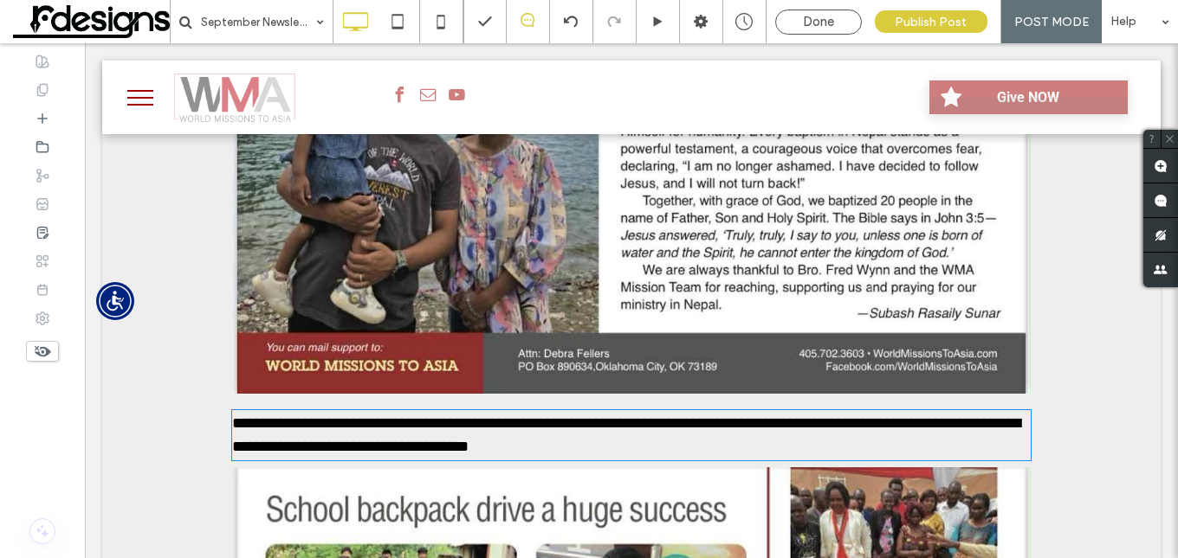
type input "**********"
type input "**"
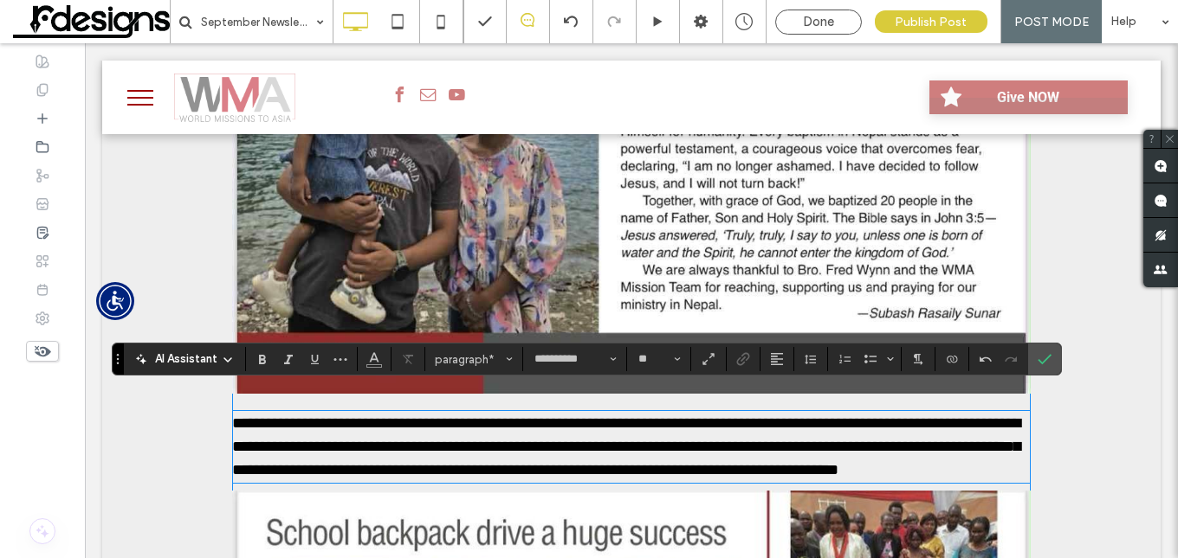
scroll to position [0, 0]
click at [1047, 353] on icon "Confirm" at bounding box center [1044, 359] width 14 height 14
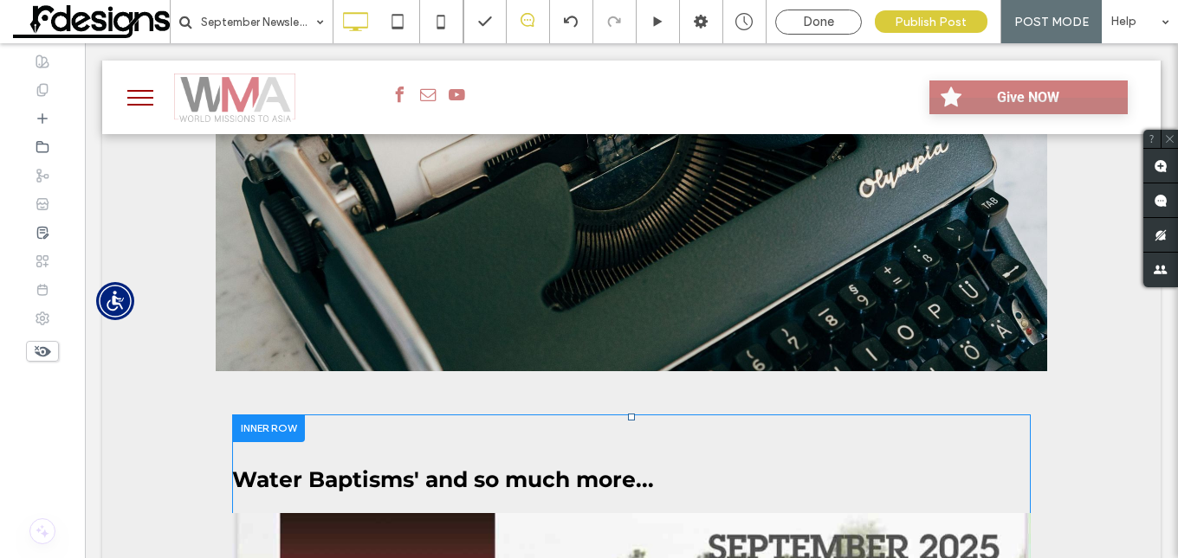
scroll to position [433, 0]
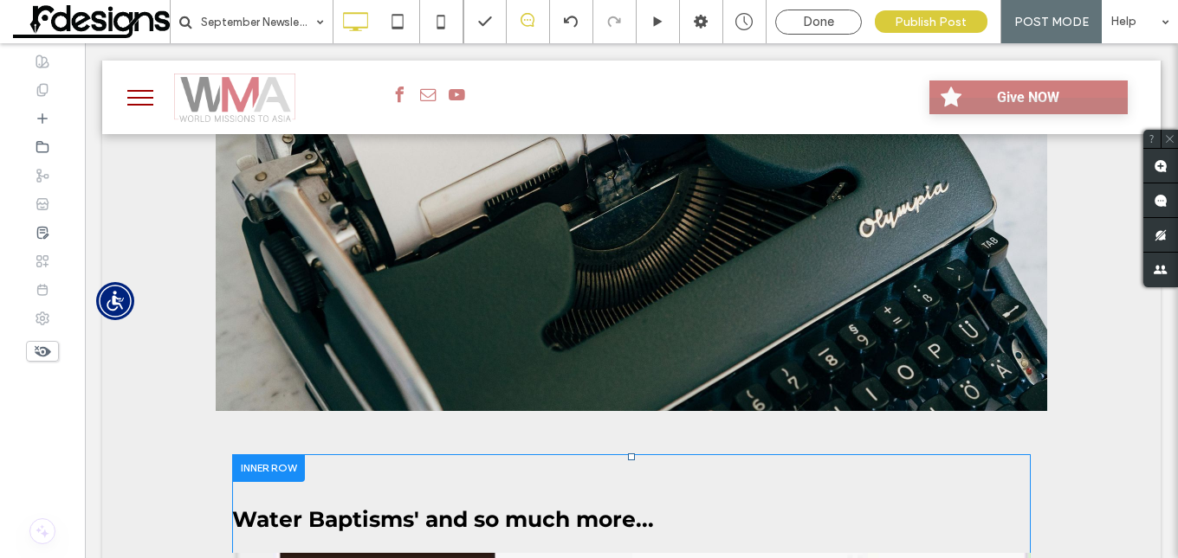
click at [1024, 380] on div "Click To Paste" at bounding box center [631, 159] width 831 height 504
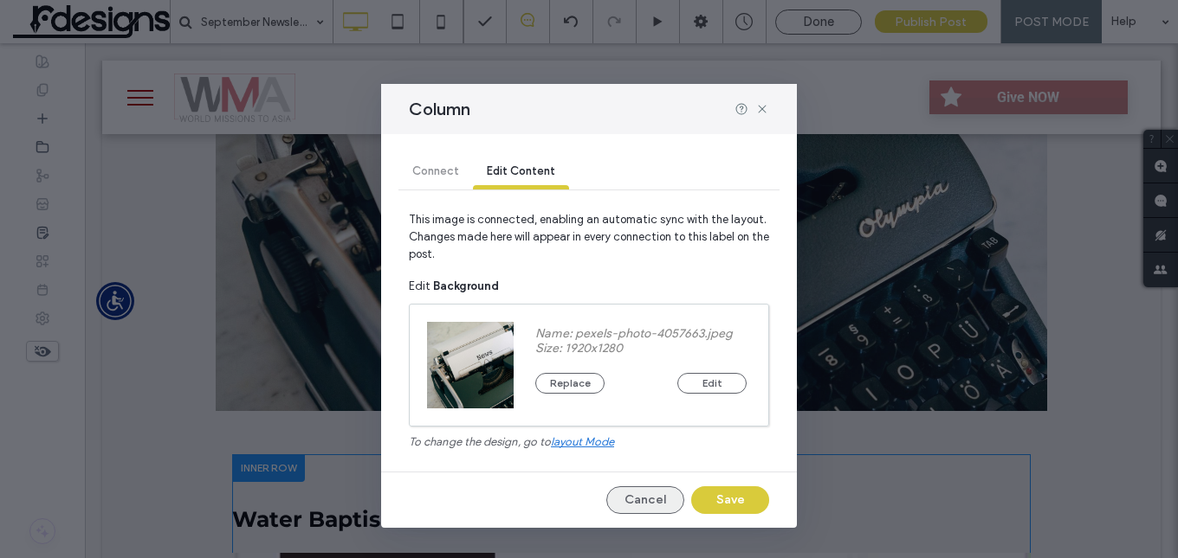
drag, startPoint x: 649, startPoint y: 496, endPoint x: 564, endPoint y: 423, distance: 112.4
click at [649, 496] on button "Cancel" at bounding box center [645, 501] width 78 height 28
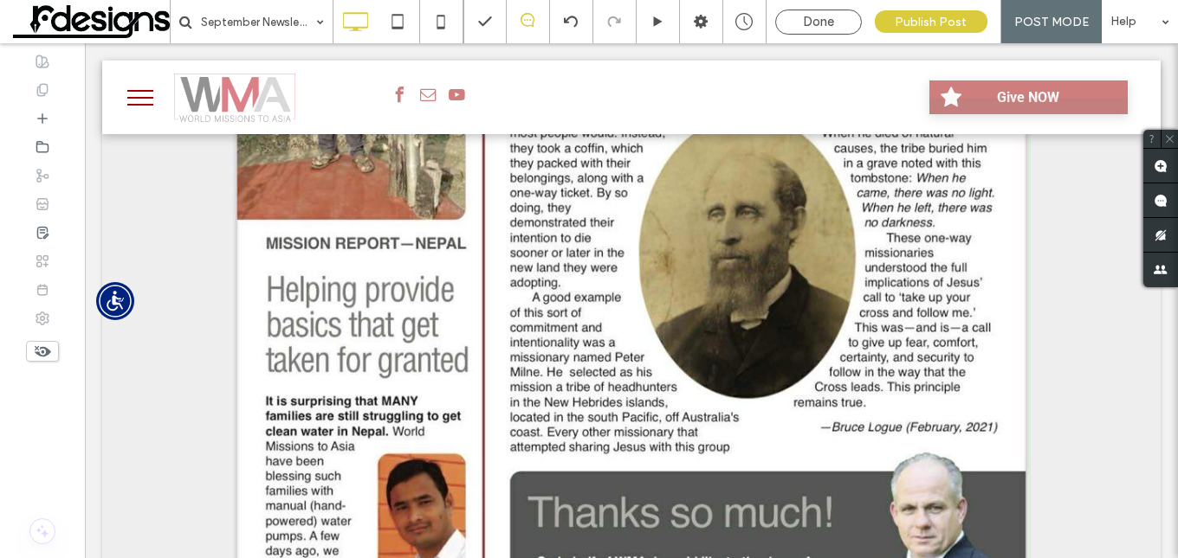
scroll to position [2944, 0]
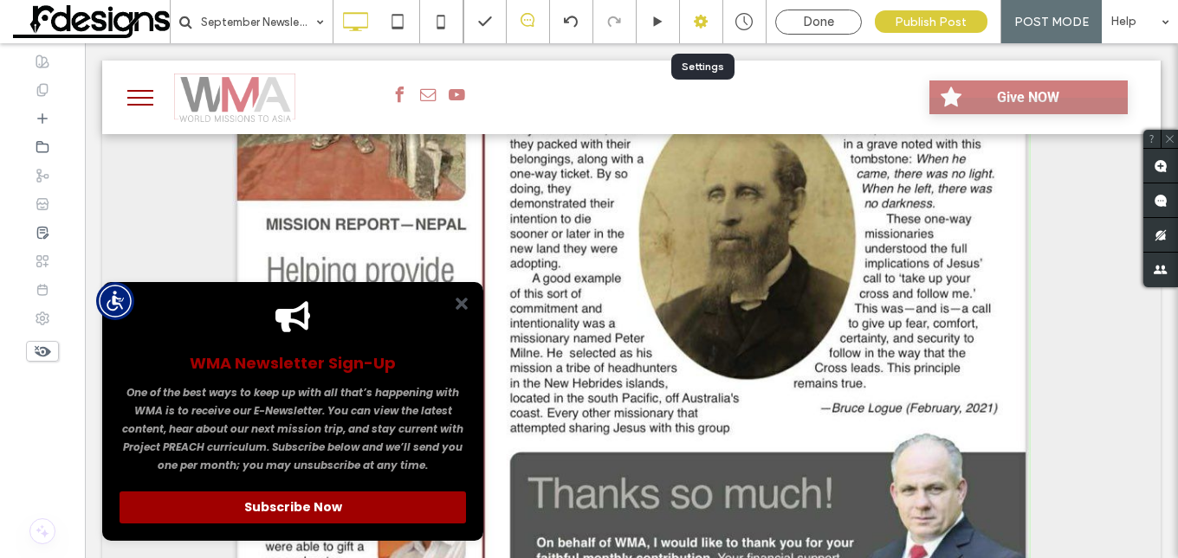
click at [703, 24] on use at bounding box center [701, 22] width 14 height 14
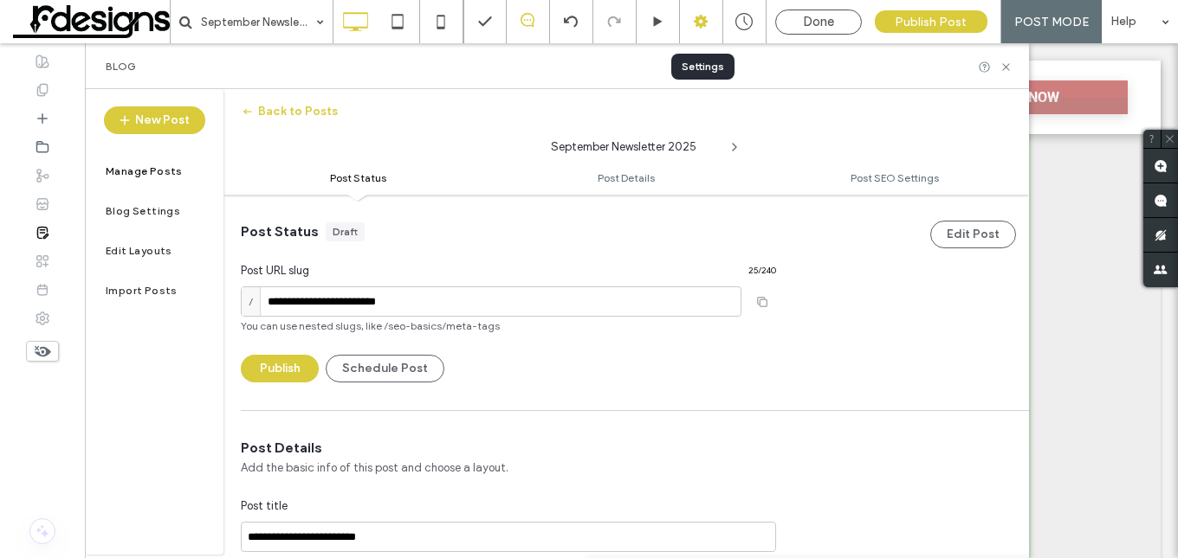
scroll to position [1, 0]
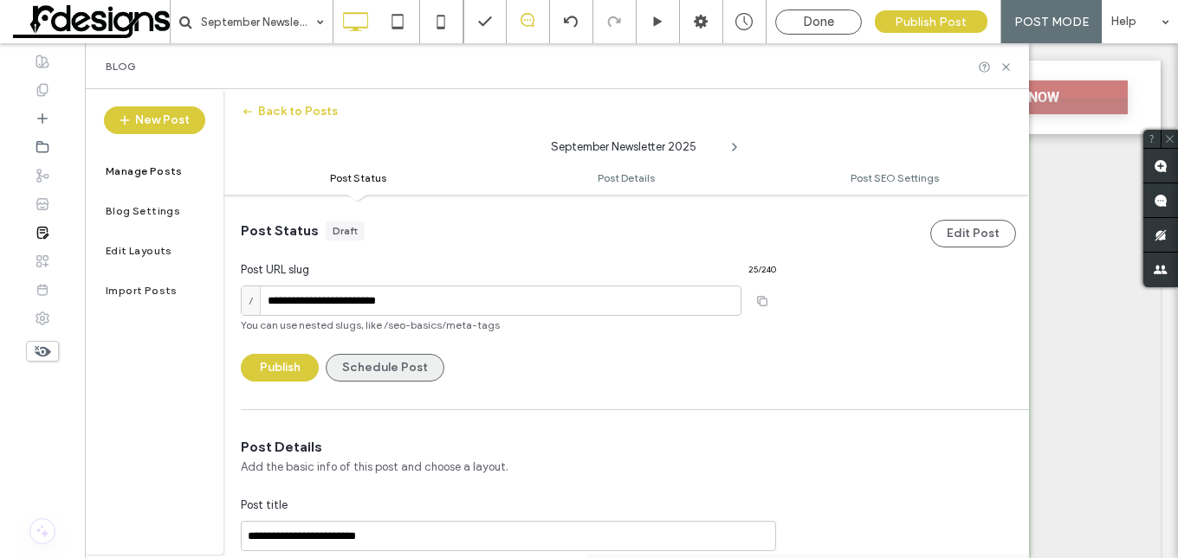
click at [381, 365] on button "Schedule Post" at bounding box center [385, 368] width 119 height 28
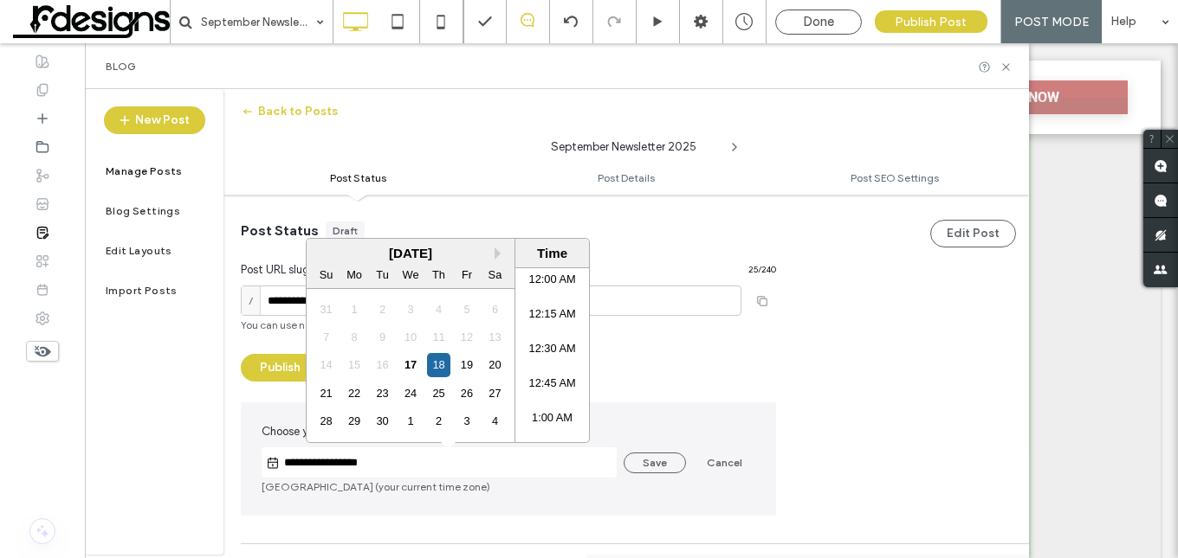
click at [317, 458] on input "**********" at bounding box center [448, 463] width 337 height 21
click at [403, 359] on div "17" at bounding box center [409, 364] width 23 height 23
type input "**********"
click at [662, 470] on button "Save" at bounding box center [654, 463] width 62 height 21
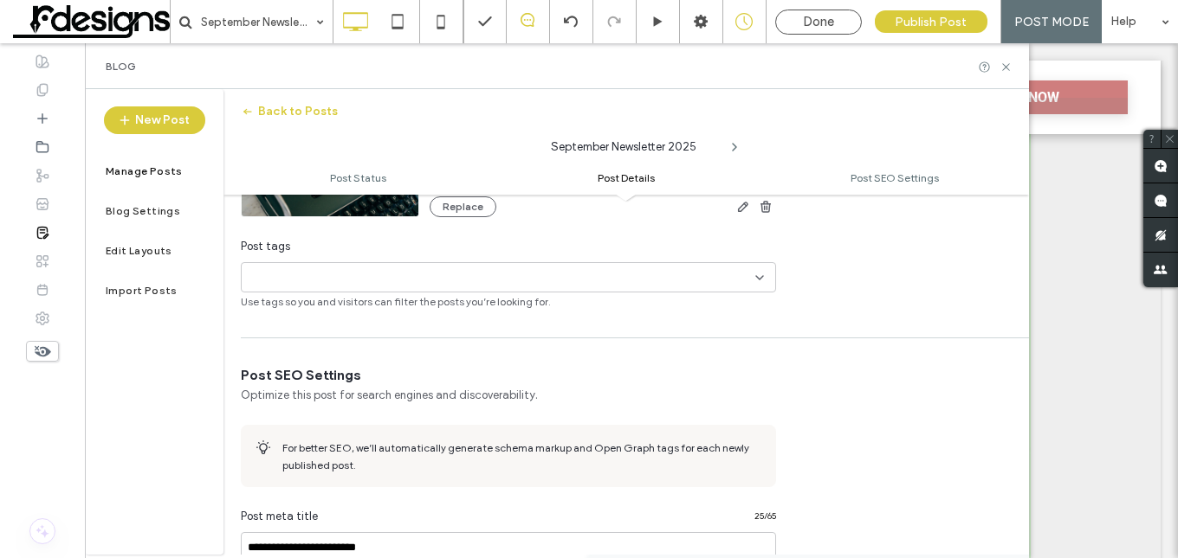
scroll to position [520, 0]
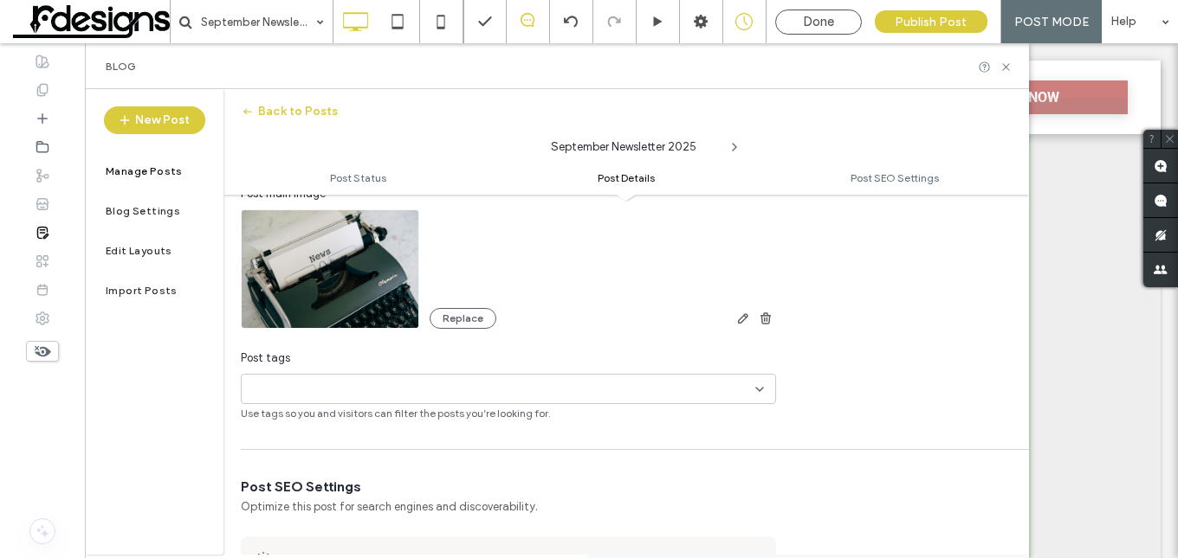
click at [760, 392] on icon at bounding box center [759, 390] width 14 height 14
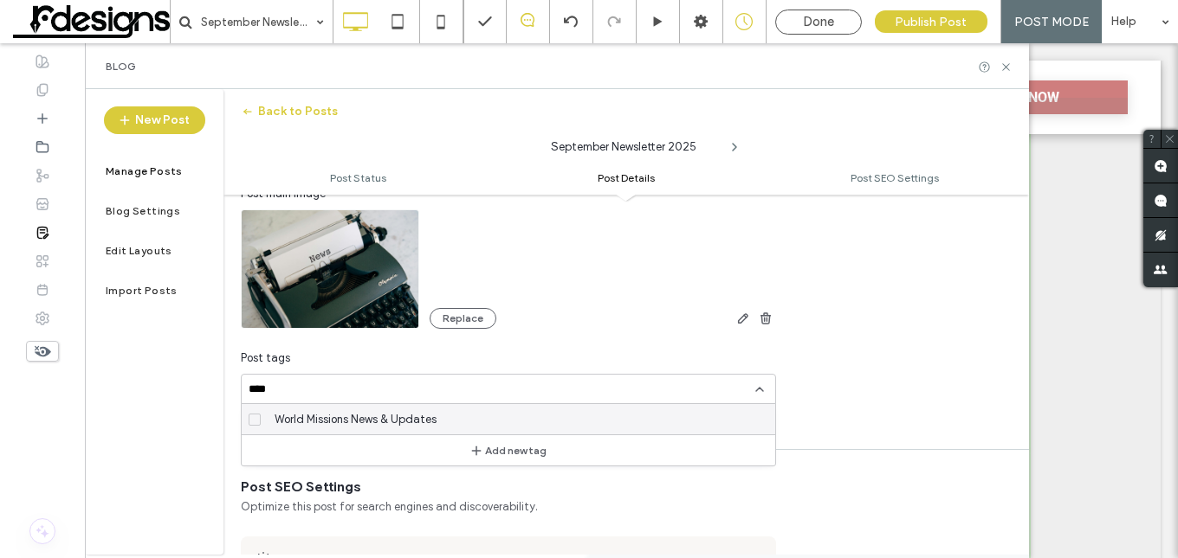
type input "****"
click at [580, 429] on div "World Missions News & Updates" at bounding box center [515, 419] width 494 height 30
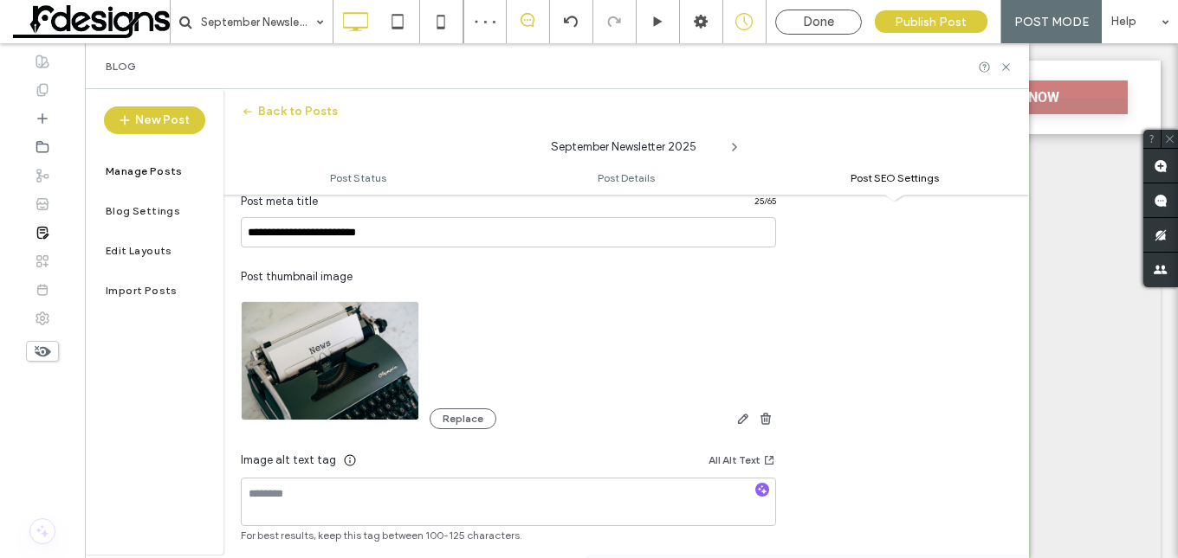
scroll to position [953, 0]
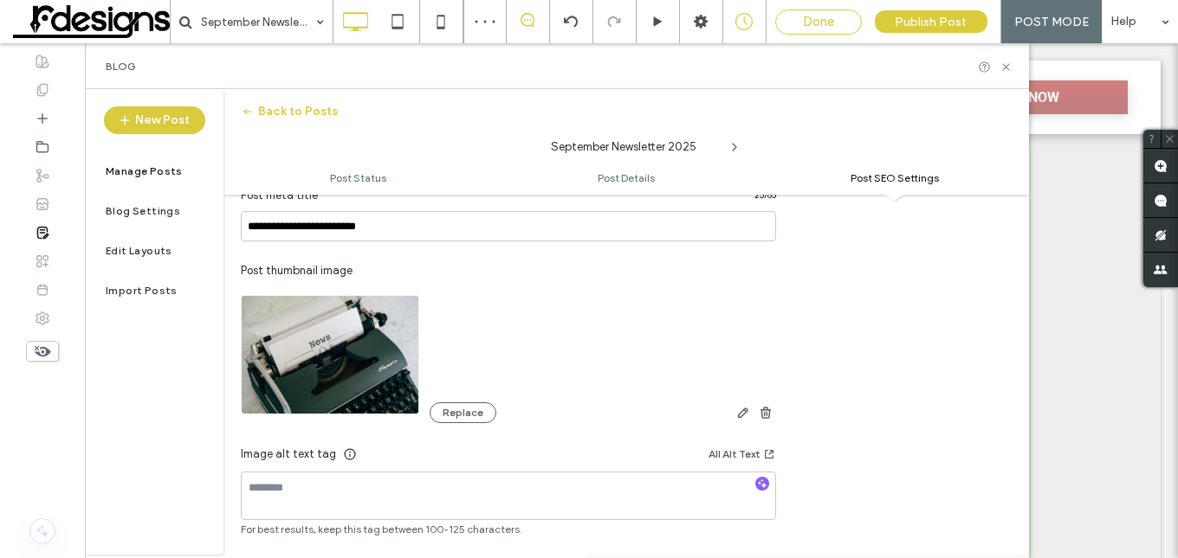
click at [822, 23] on span "Done" at bounding box center [818, 22] width 31 height 16
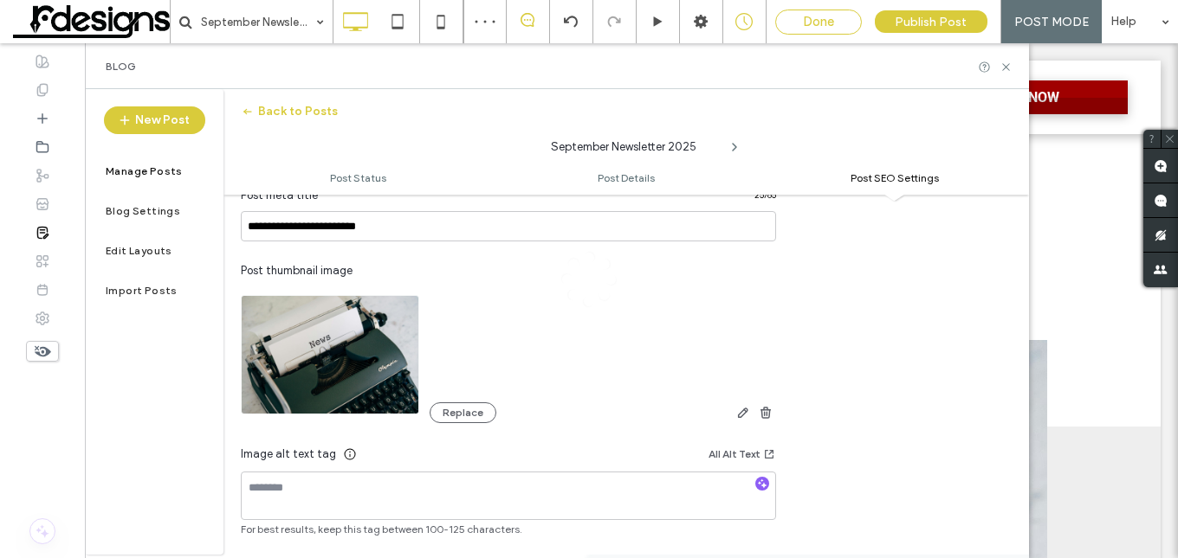
scroll to position [0, 0]
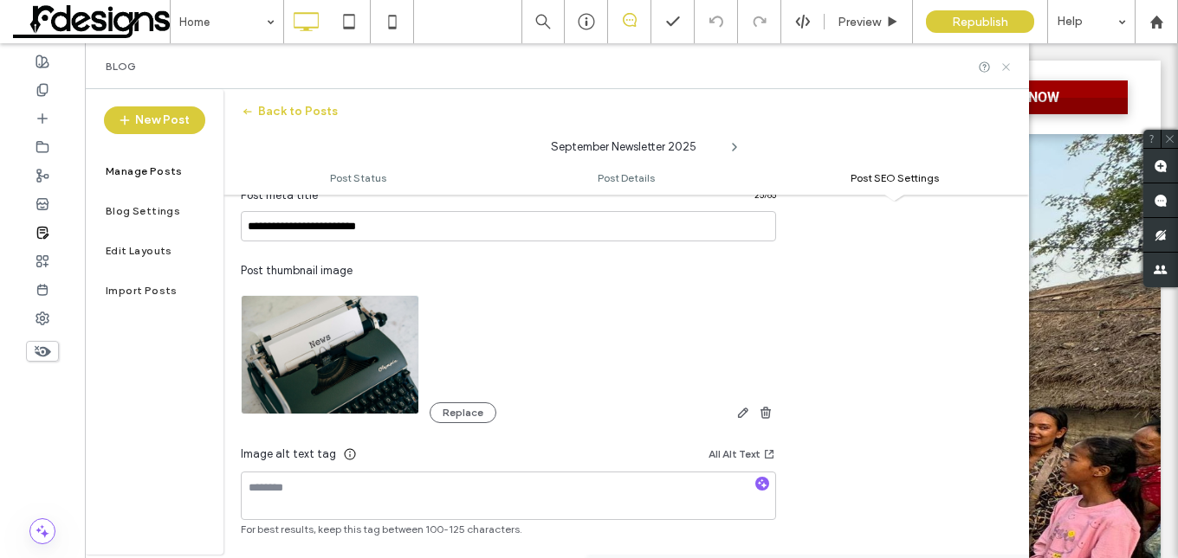
click at [1010, 68] on icon at bounding box center [1005, 67] width 13 height 13
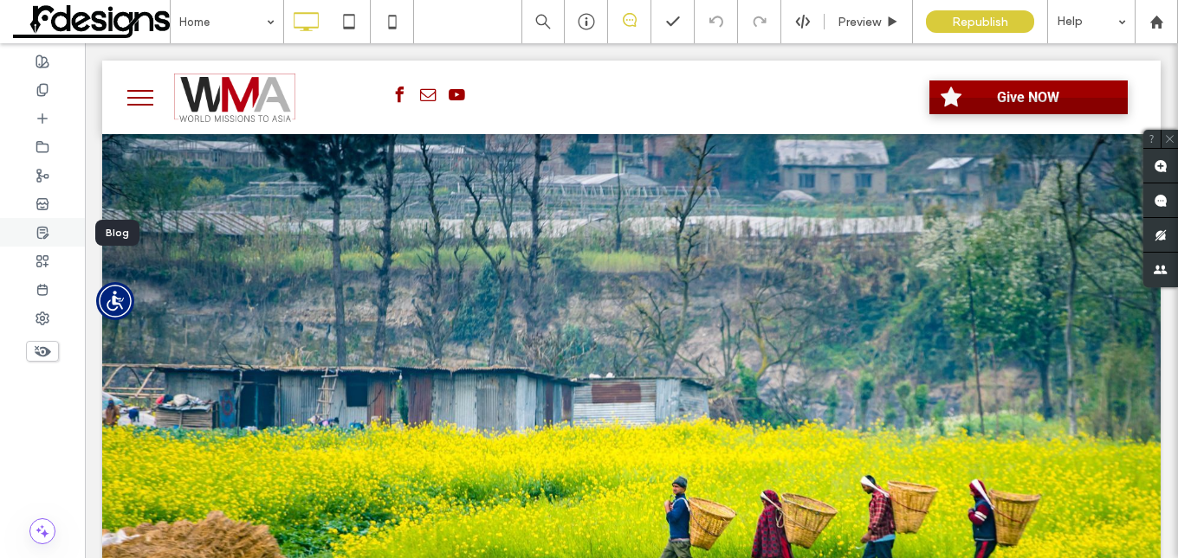
click at [55, 236] on div at bounding box center [42, 232] width 85 height 29
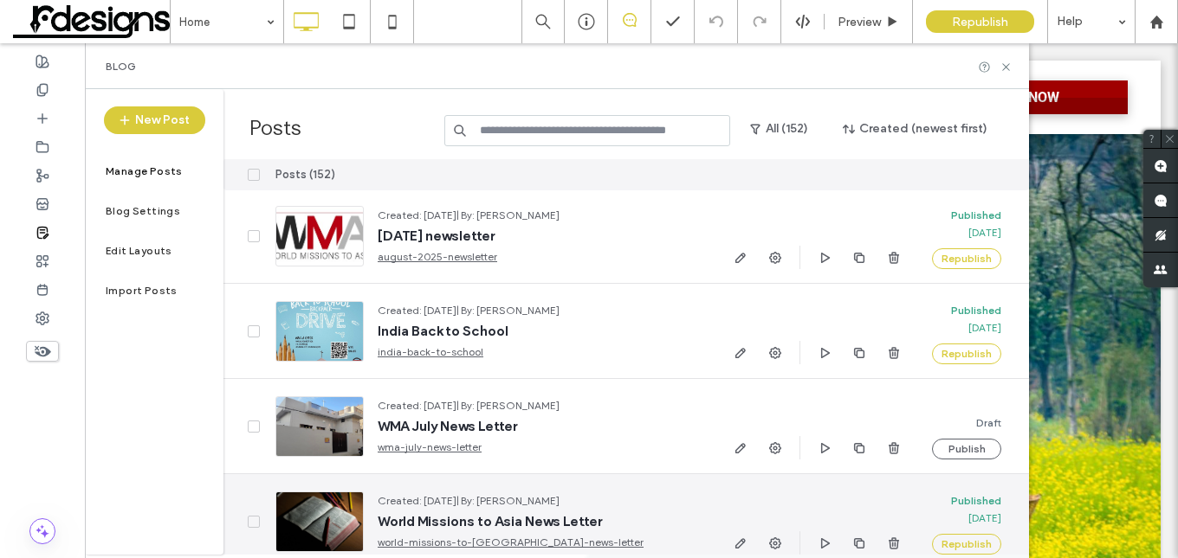
scroll to position [260, 0]
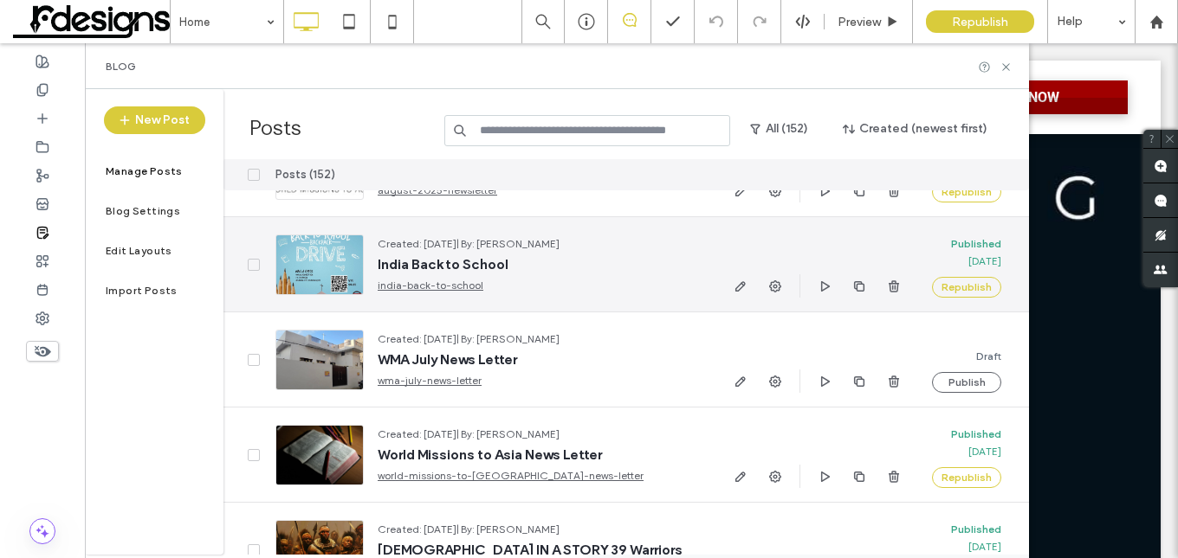
click at [299, 247] on div at bounding box center [319, 265] width 88 height 61
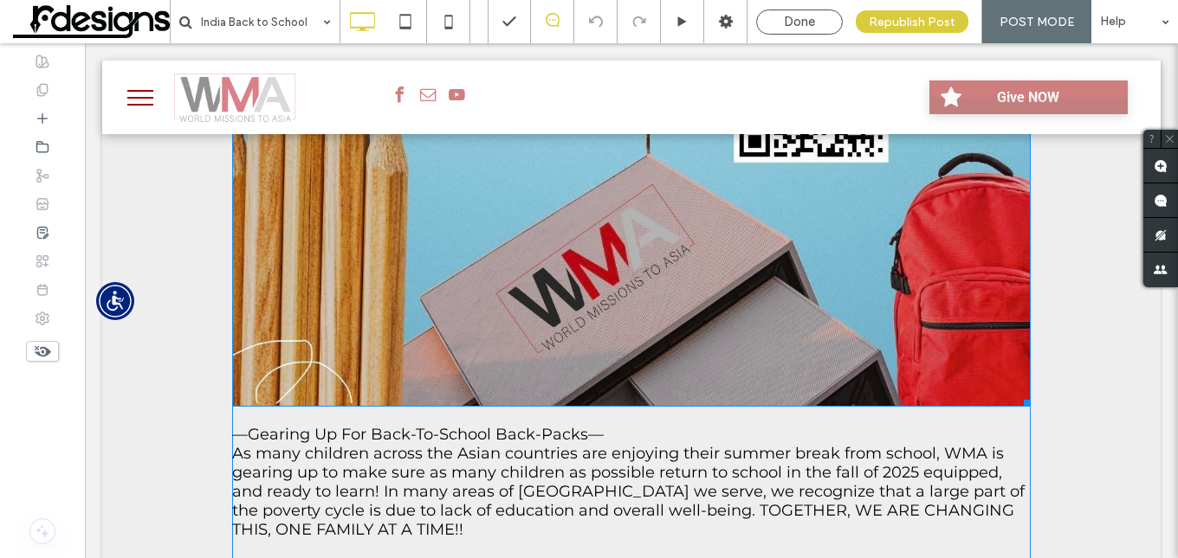
scroll to position [1559, 0]
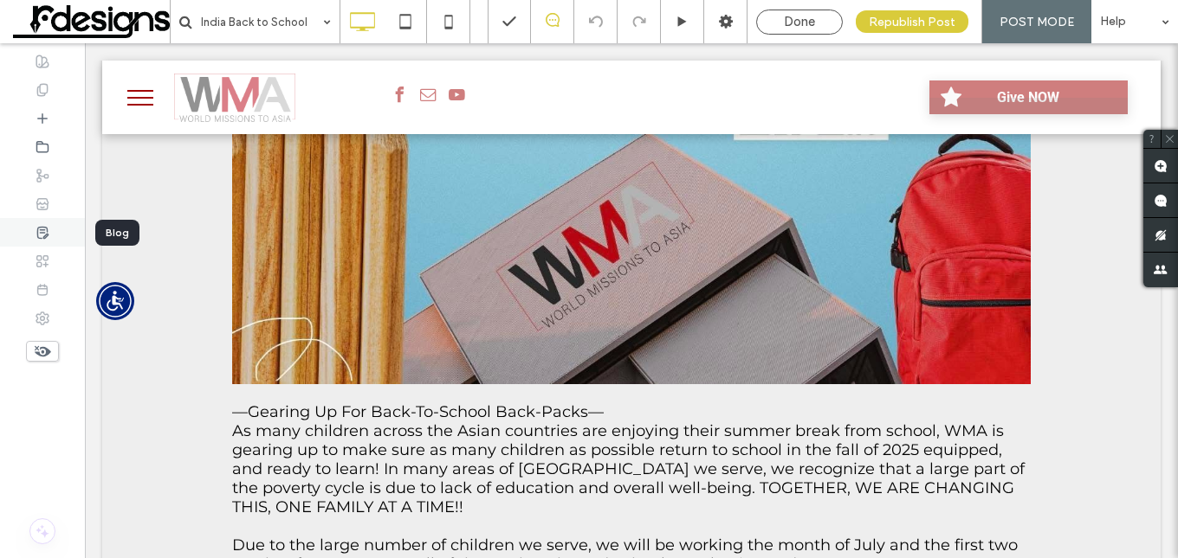
click at [48, 229] on icon at bounding box center [43, 233] width 14 height 14
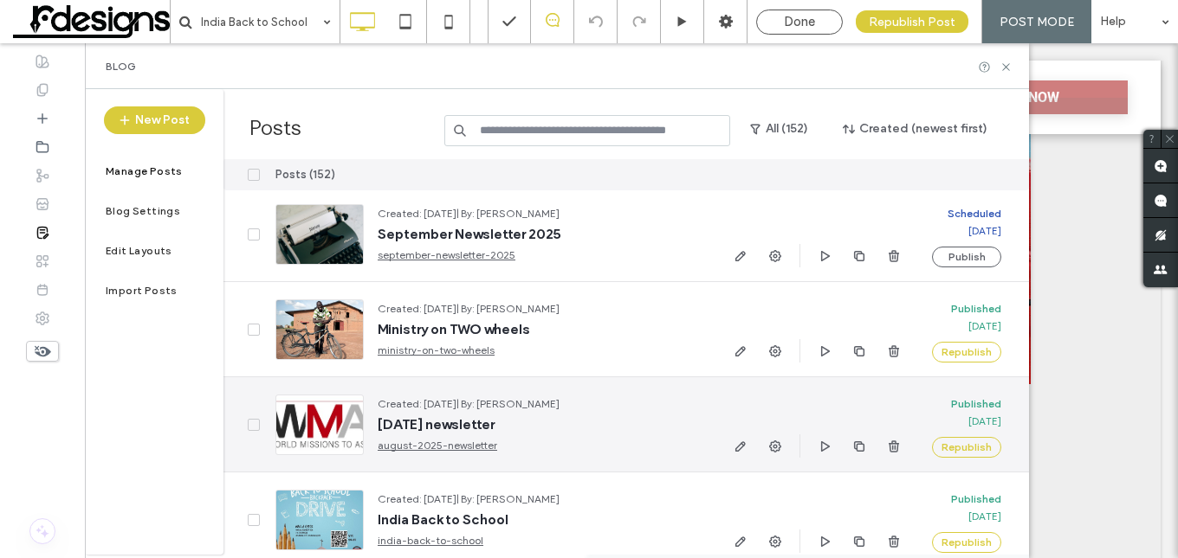
scroll to position [0, 0]
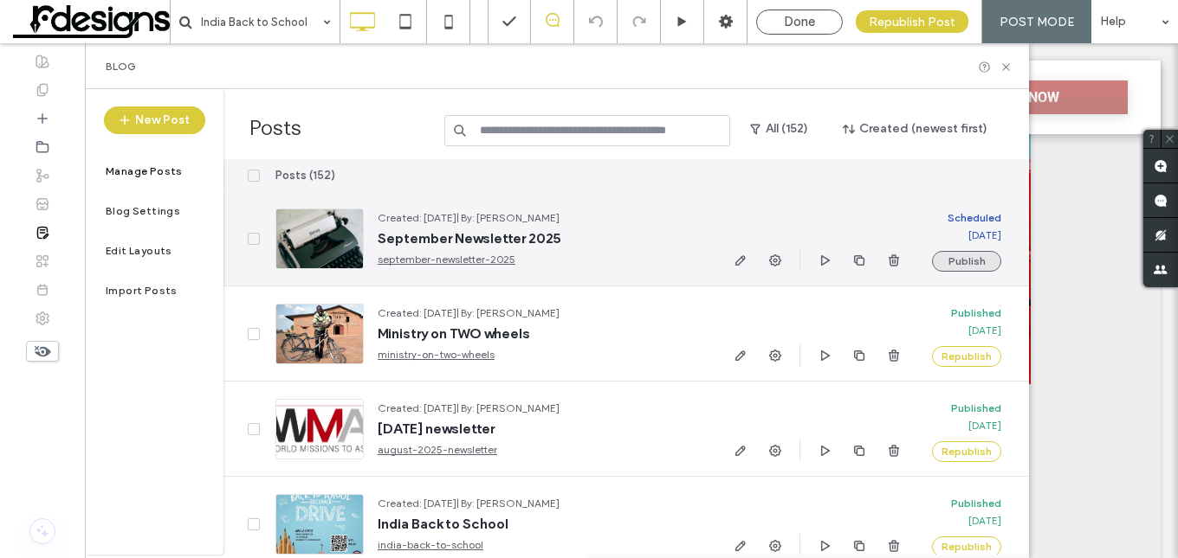
click at [973, 263] on button "Publish" at bounding box center [966, 261] width 69 height 21
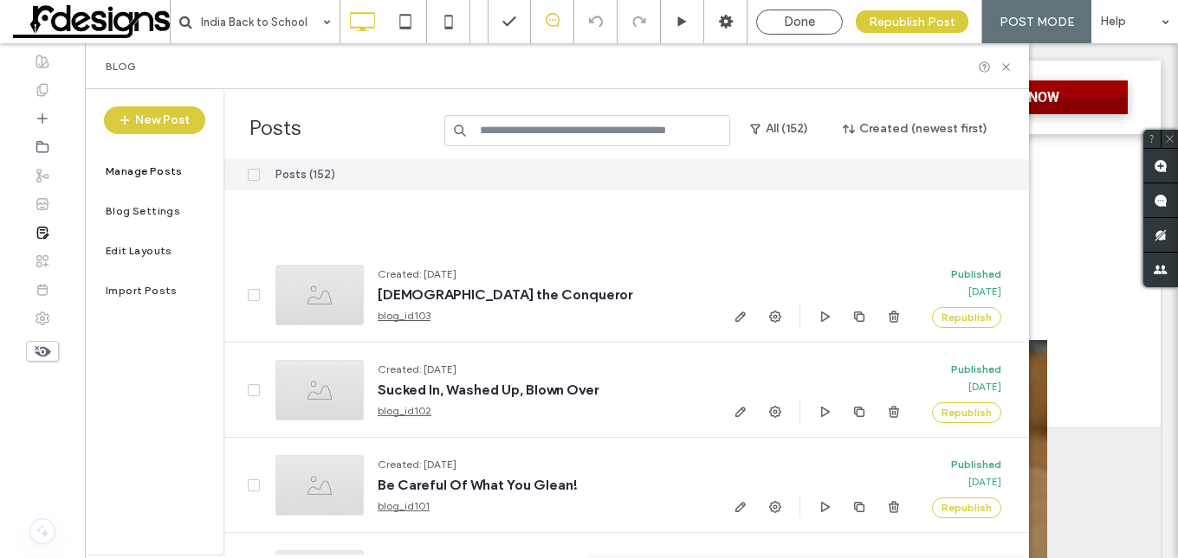
scroll to position [4935, 0]
